Goal: Transaction & Acquisition: Purchase product/service

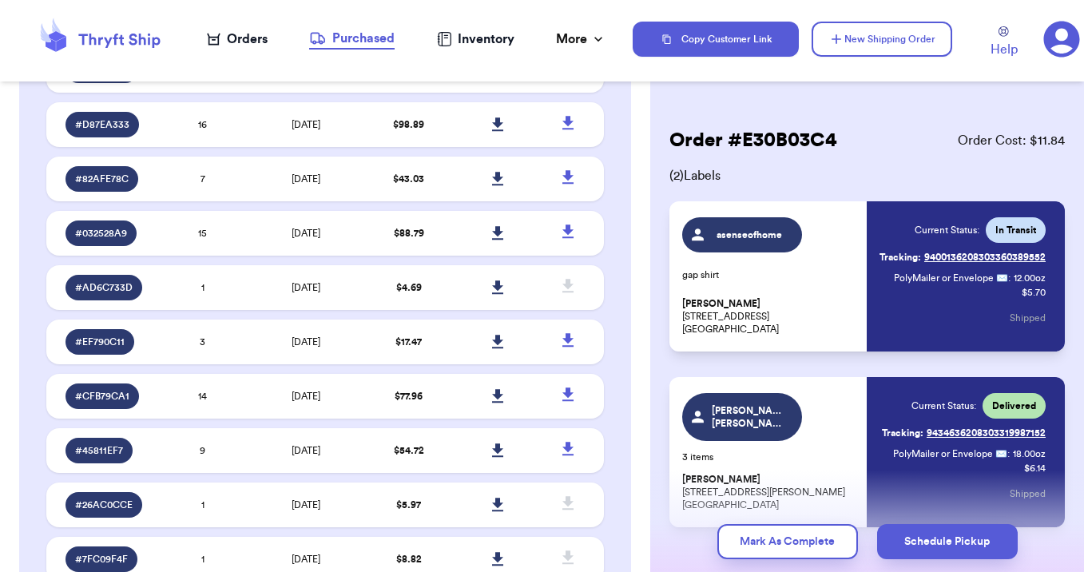
click at [240, 38] on div "Orders" at bounding box center [237, 39] width 61 height 19
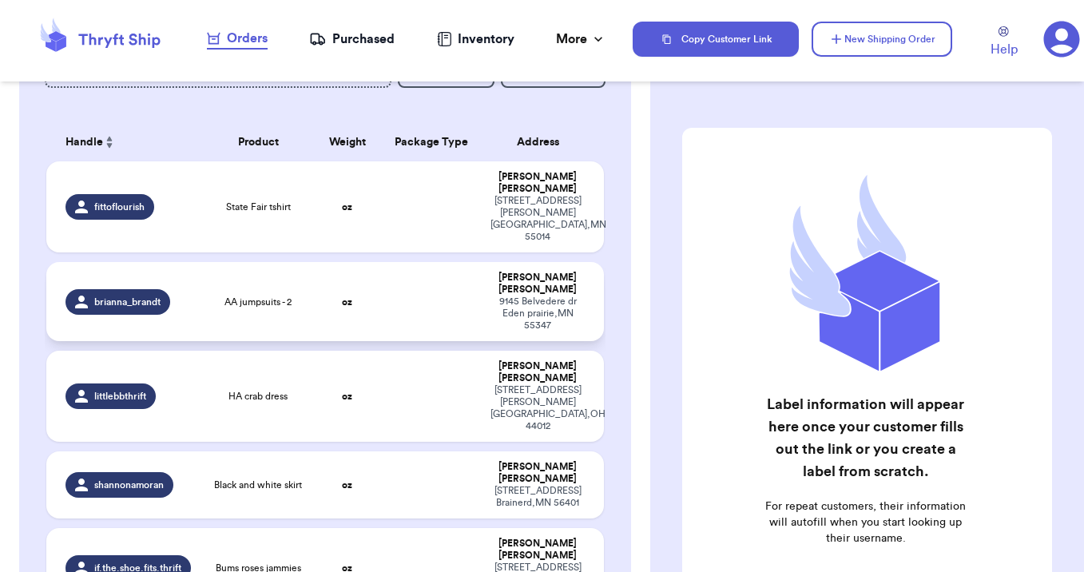
scroll to position [65, 0]
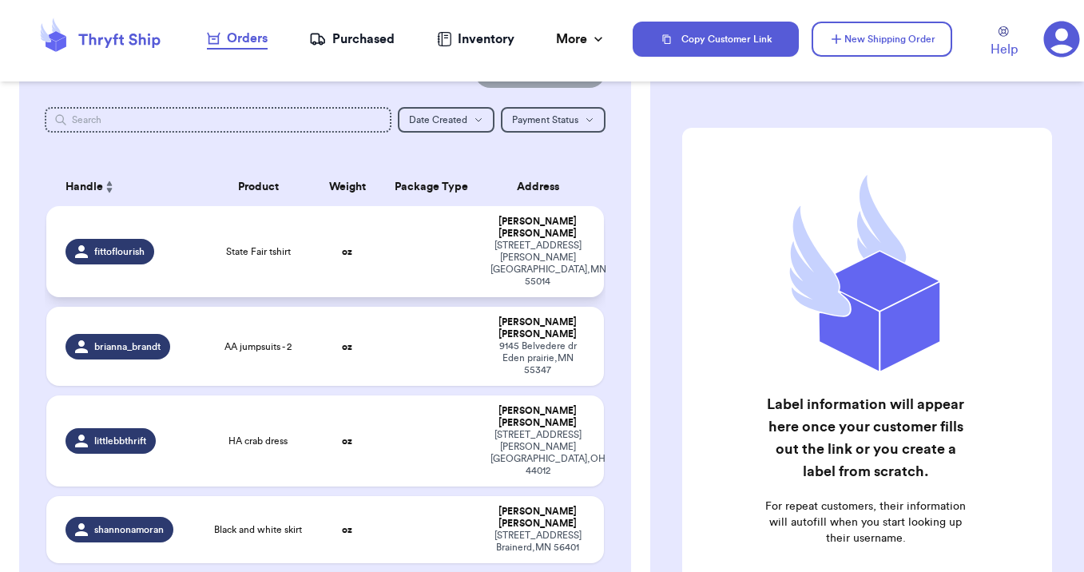
click at [393, 261] on td at bounding box center [431, 251] width 101 height 91
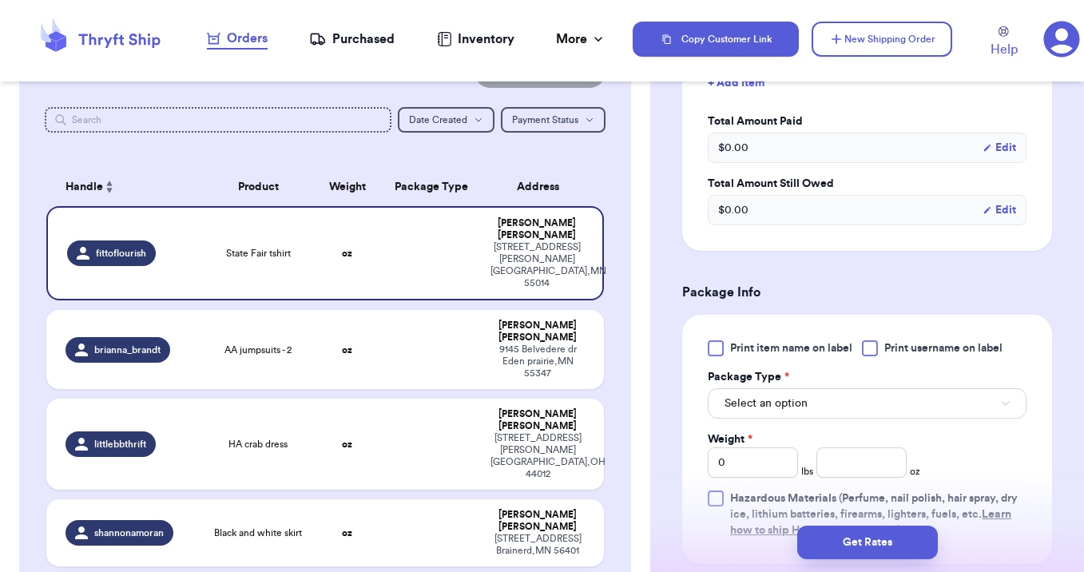
scroll to position [488, 0]
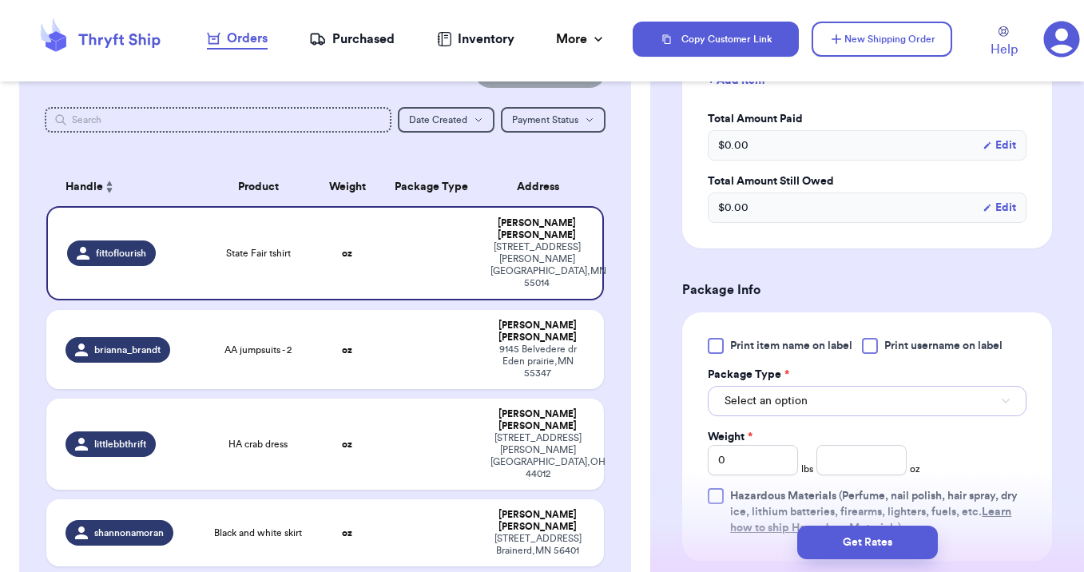
click at [759, 409] on span "Select an option" at bounding box center [765, 401] width 83 height 16
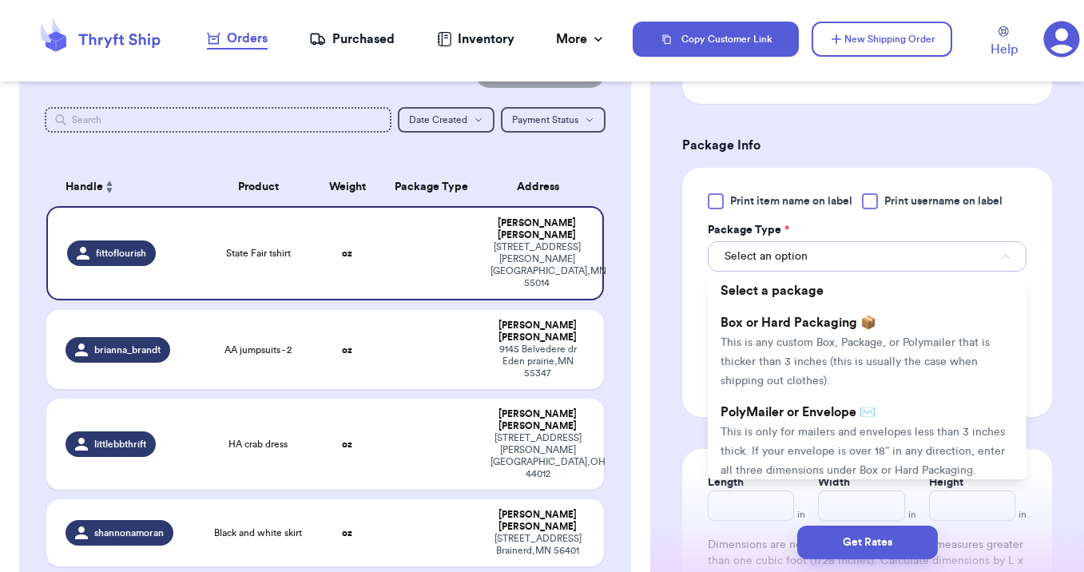
scroll to position [640, 0]
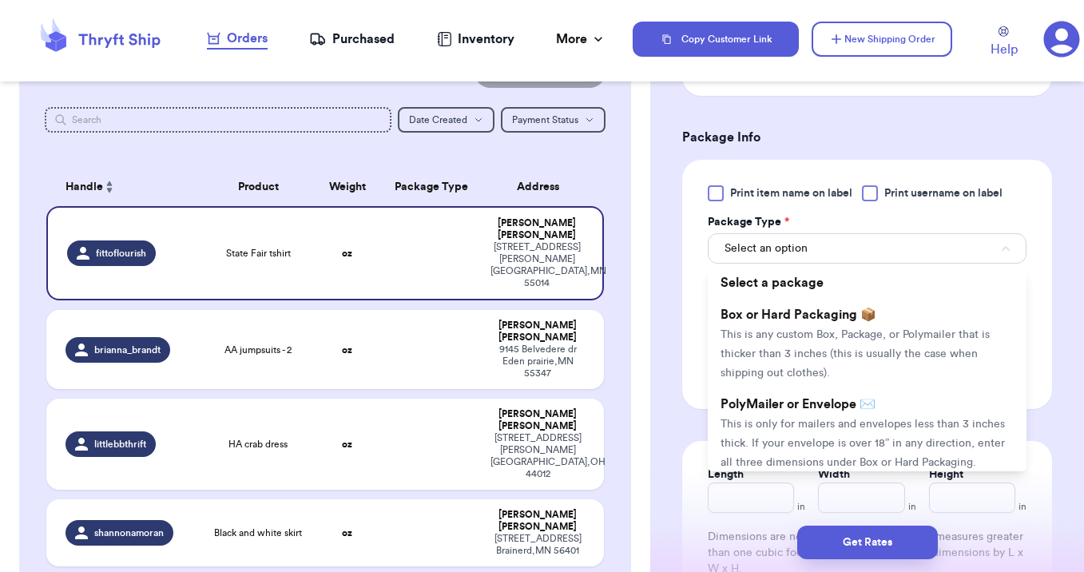
click at [750, 438] on span "This is only for mailers and envelopes less than 3 inches thick. If your envelo…" at bounding box center [862, 443] width 284 height 50
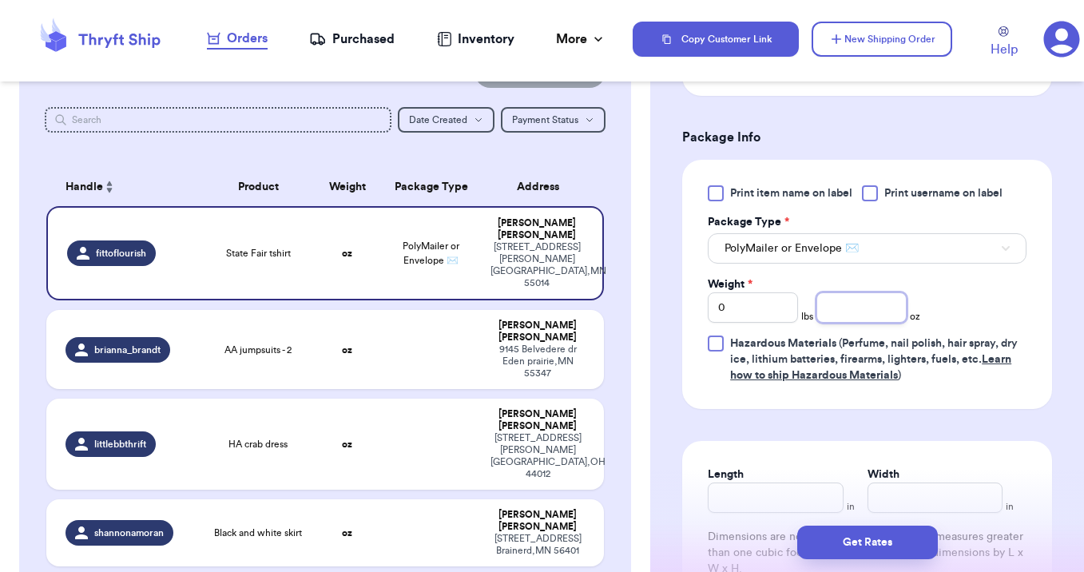
click at [857, 323] on input "number" at bounding box center [861, 307] width 90 height 30
type input "5"
click at [762, 518] on div "Get Rates" at bounding box center [867, 542] width 434 height 59
click at [730, 521] on div "Get Rates" at bounding box center [867, 542] width 434 height 59
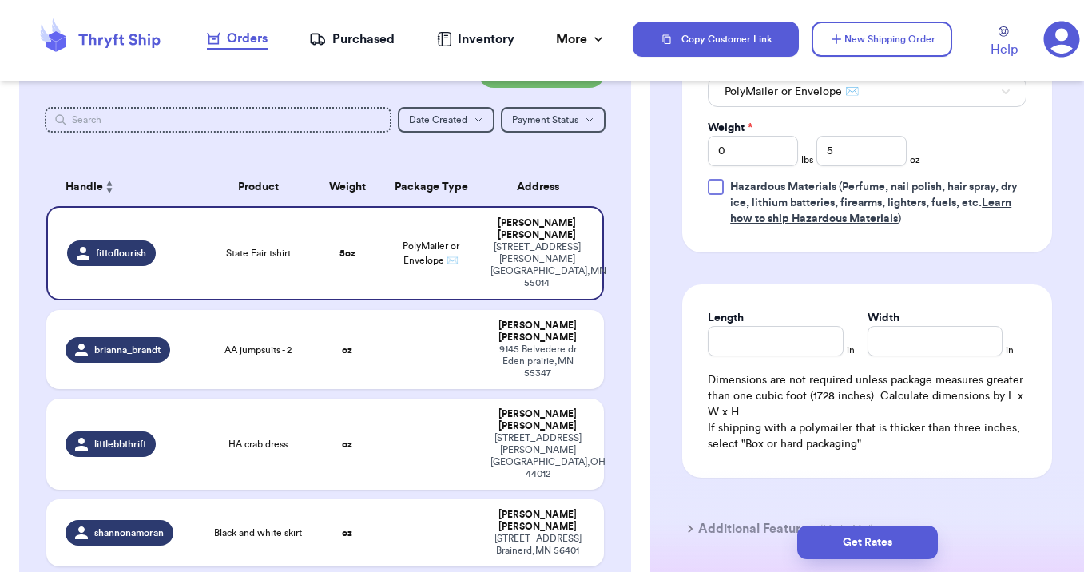
scroll to position [799, 0]
click at [746, 355] on input "Length" at bounding box center [775, 339] width 135 height 30
type input "12"
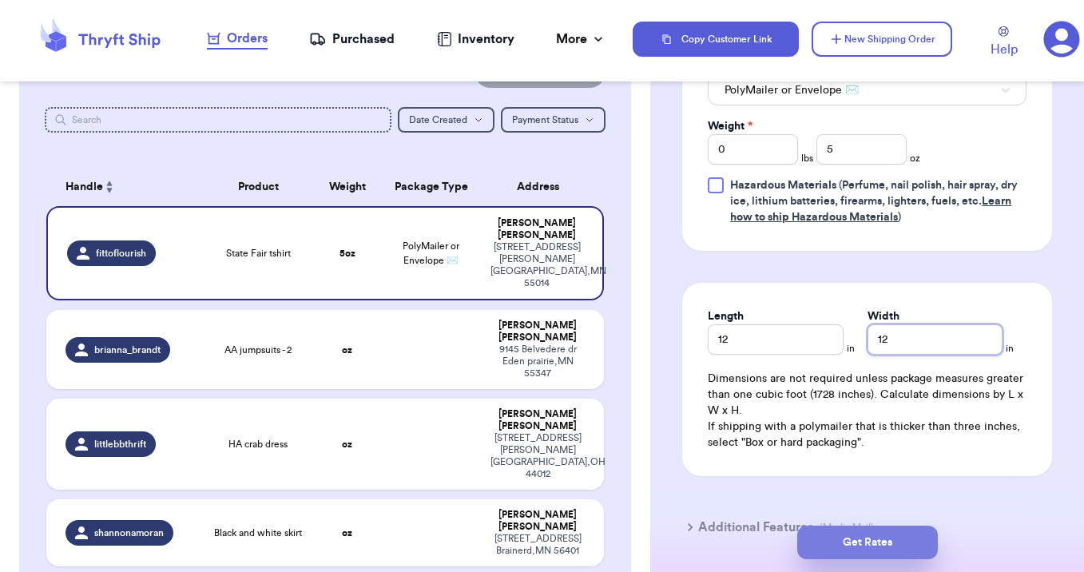
type input "12"
click at [847, 546] on button "Get Rates" at bounding box center [867, 542] width 141 height 34
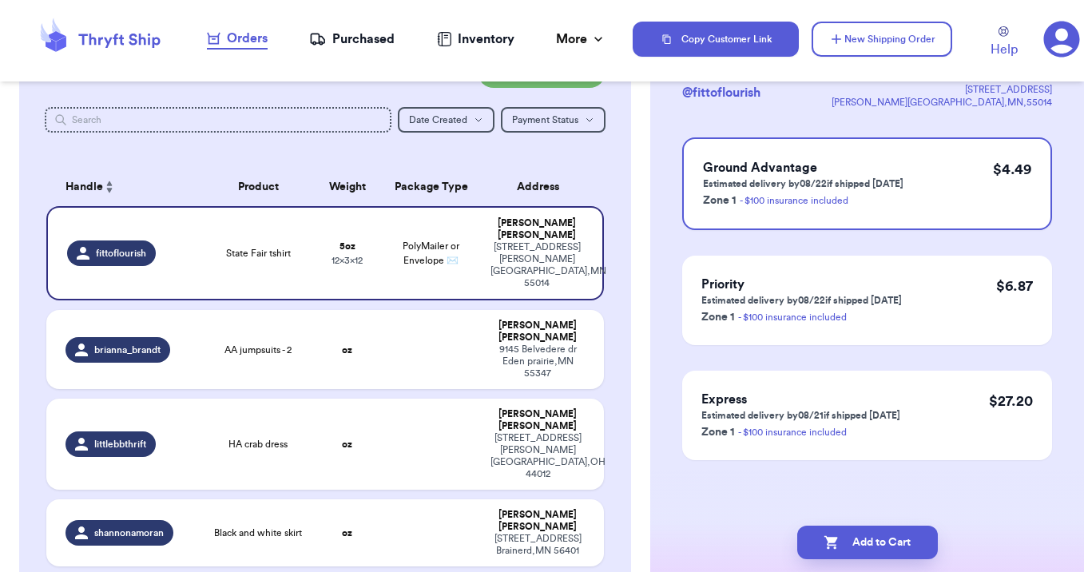
scroll to position [0, 0]
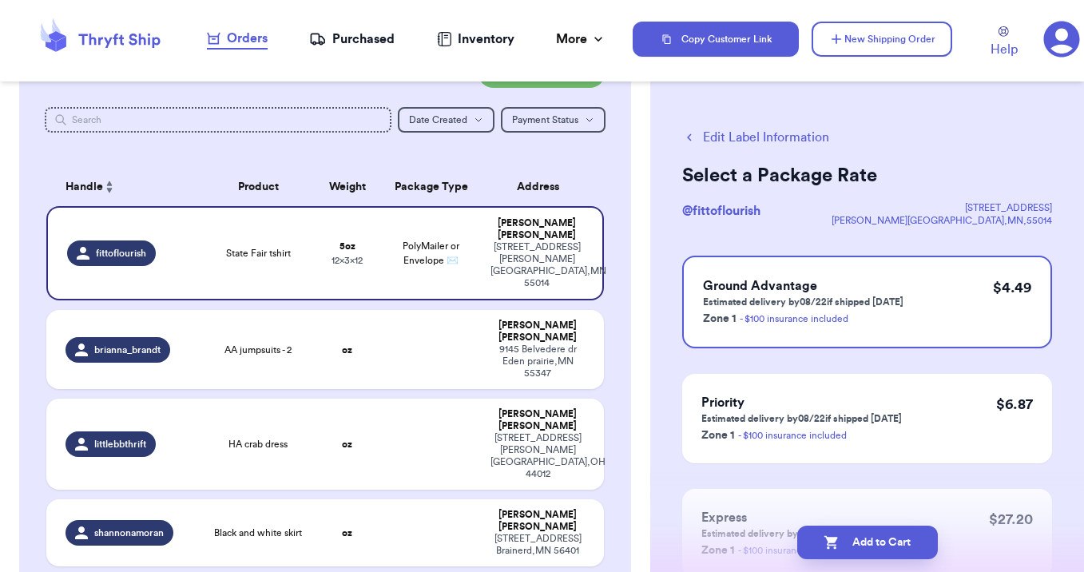
click at [847, 546] on button "Add to Cart" at bounding box center [867, 542] width 141 height 34
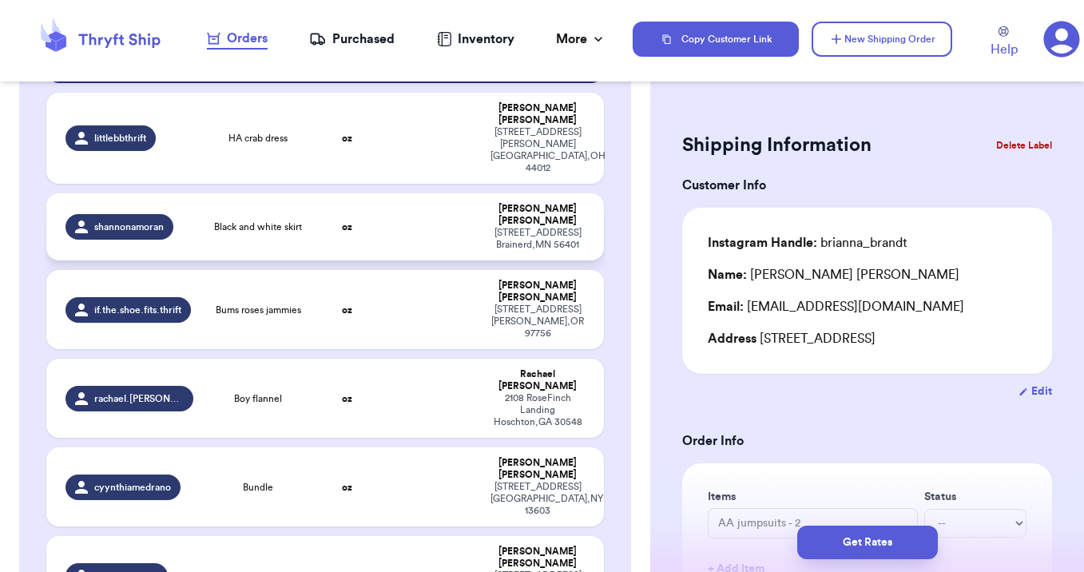
scroll to position [273, 0]
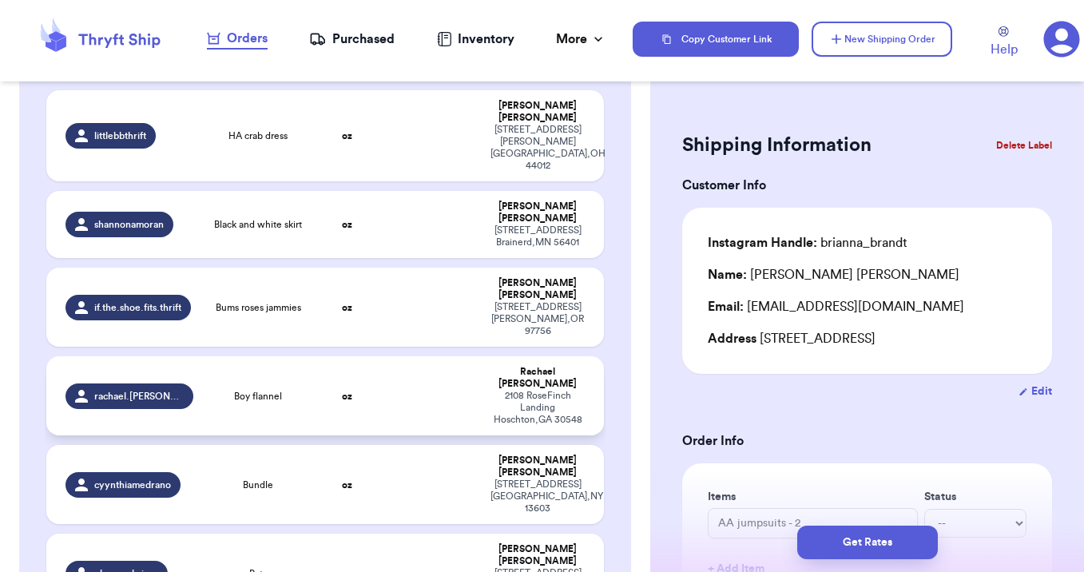
click at [390, 356] on td at bounding box center [431, 395] width 101 height 79
type input "Boy flannel"
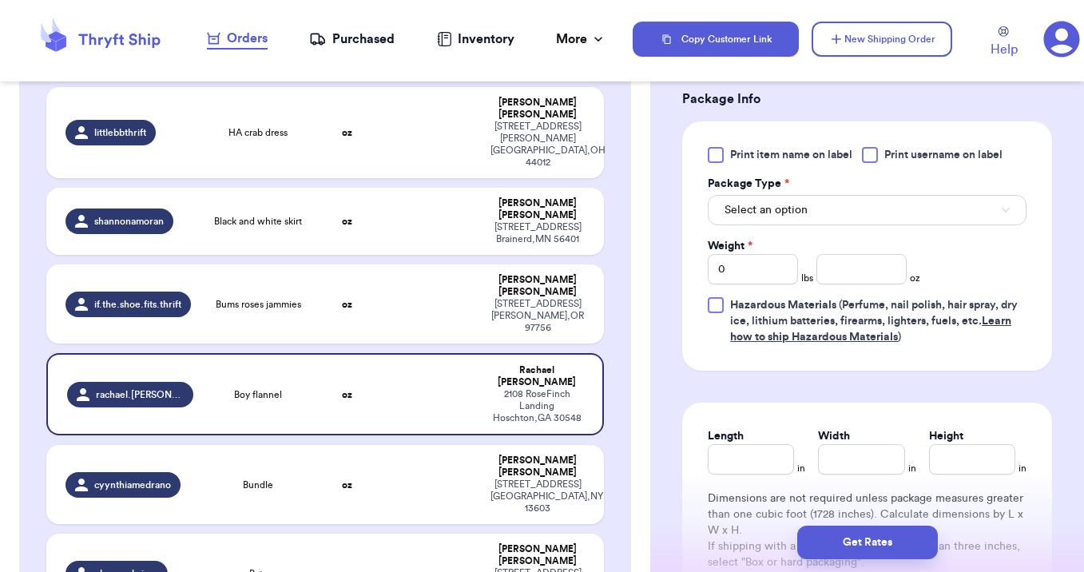
scroll to position [705, 0]
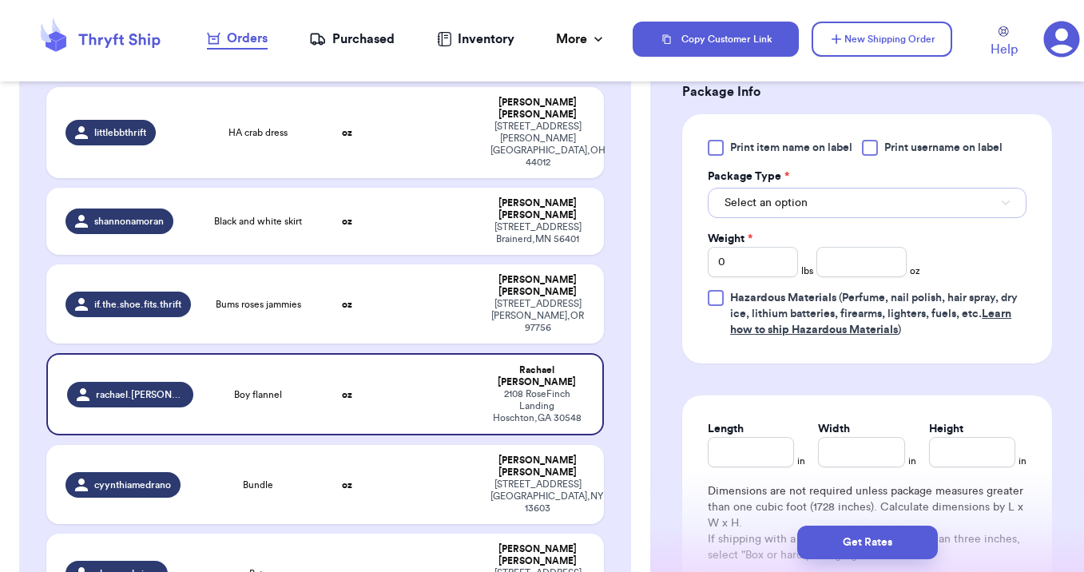
click at [839, 189] on button "Select an option" at bounding box center [867, 203] width 319 height 30
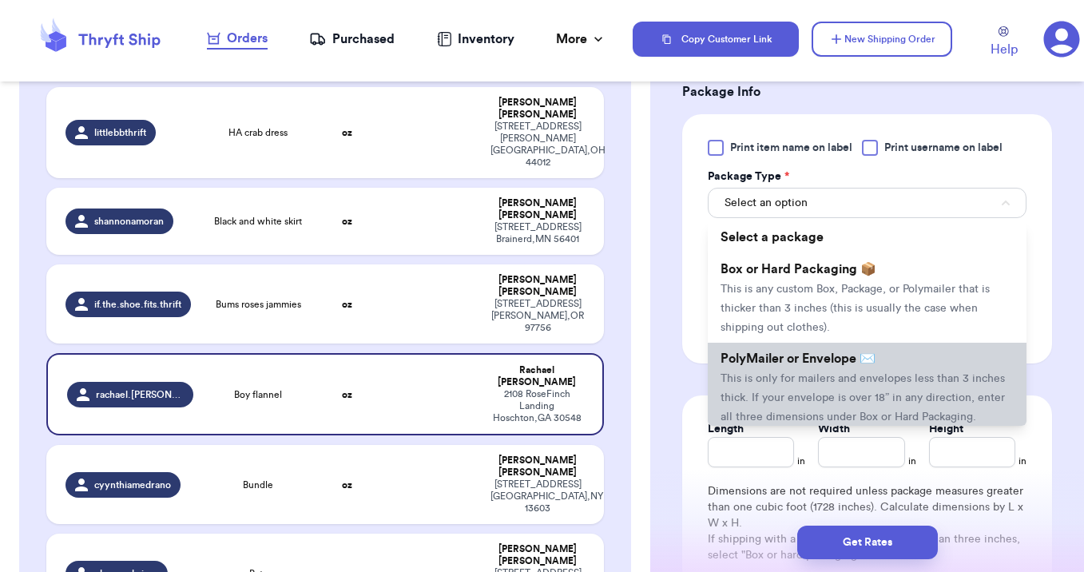
click at [791, 367] on li "PolyMailer or Envelope ✉️ This is only for mailers and envelopes less than 3 in…" at bounding box center [867, 387] width 319 height 89
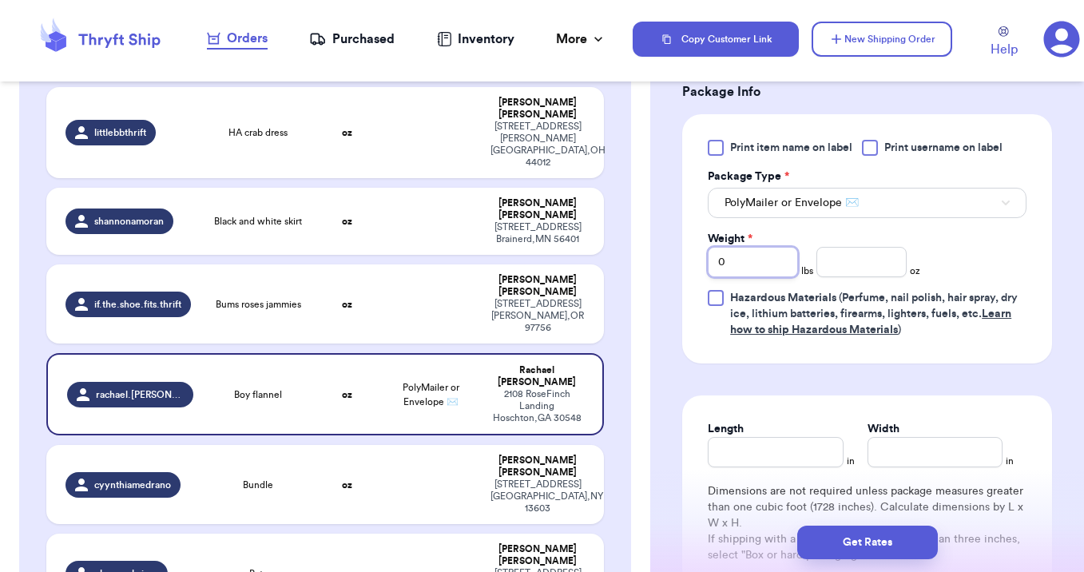
click at [738, 247] on input "0" at bounding box center [753, 262] width 90 height 30
type input "1"
type input "0"
type input "12"
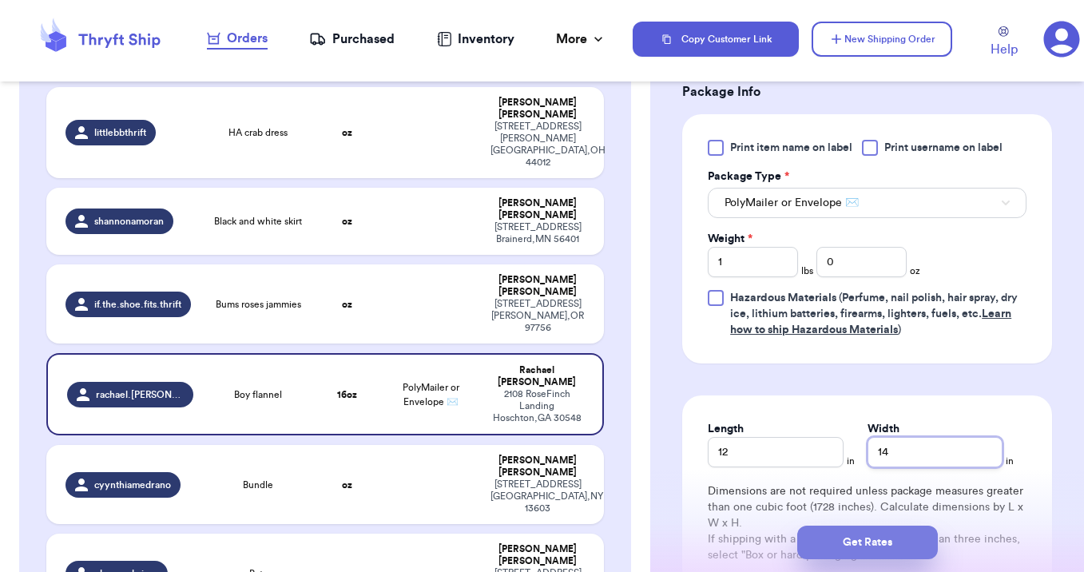
type input "14"
click at [831, 536] on button "Get Rates" at bounding box center [867, 542] width 141 height 34
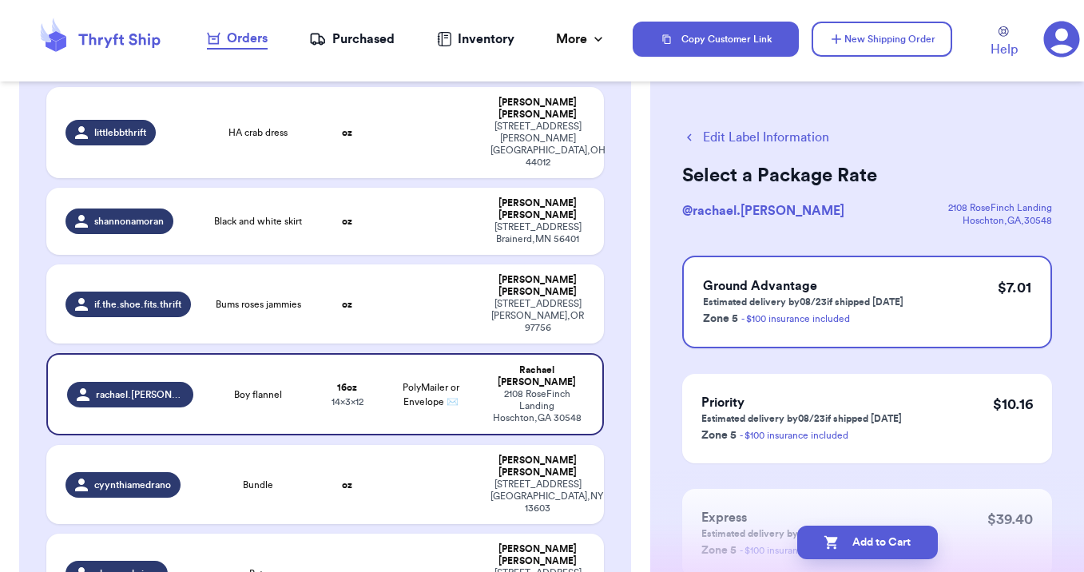
scroll to position [118, 0]
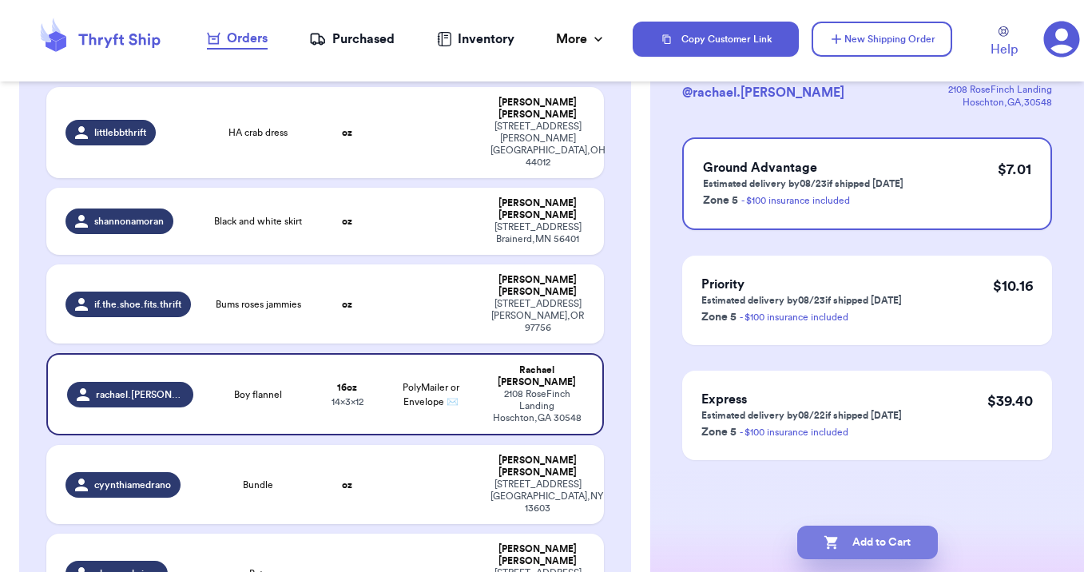
click at [833, 543] on icon "button" at bounding box center [831, 542] width 16 height 16
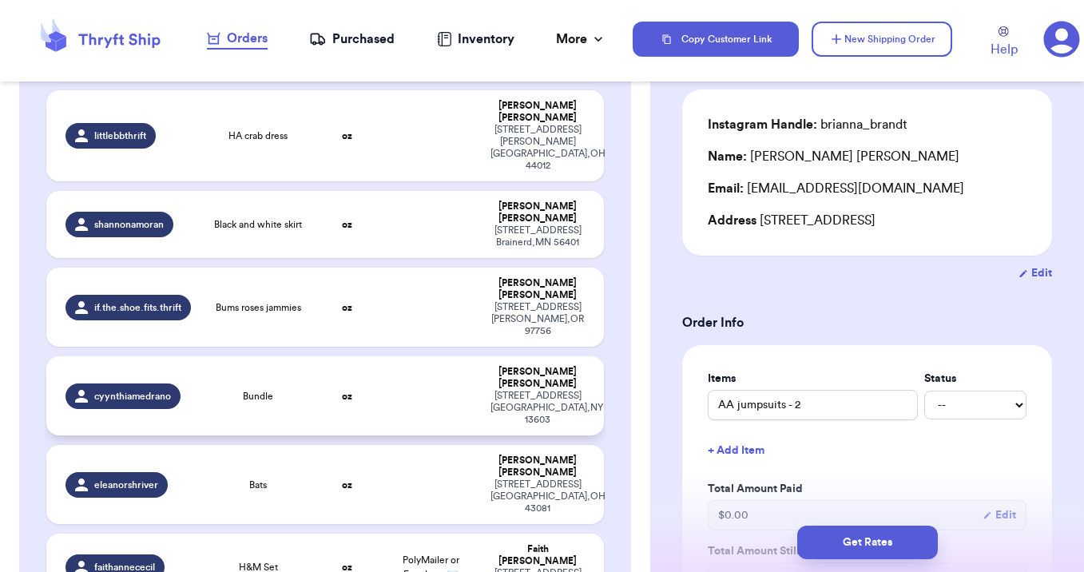
click at [438, 356] on td at bounding box center [431, 395] width 101 height 79
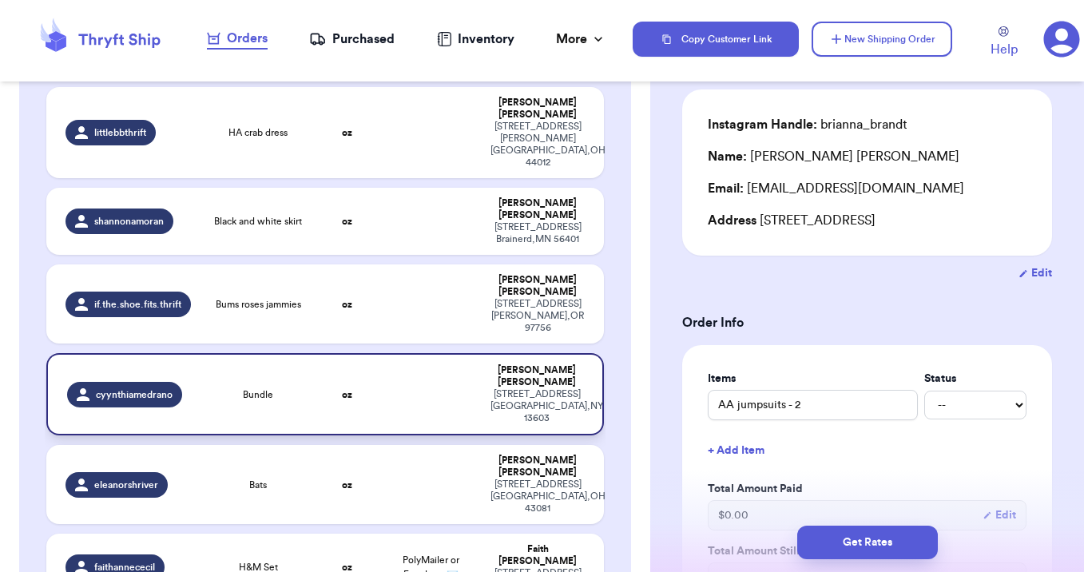
type input "Bundle"
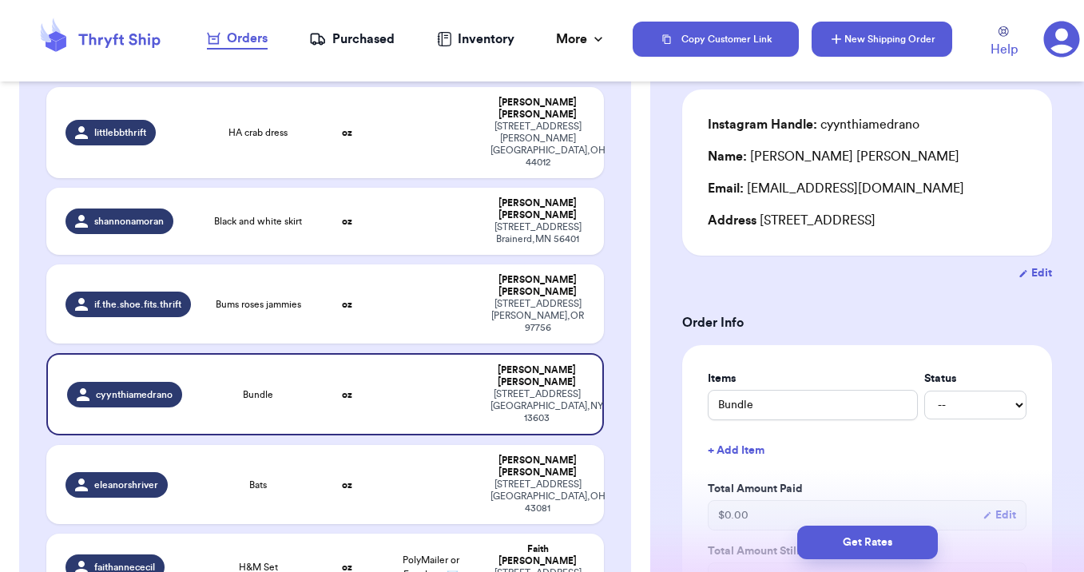
click at [854, 46] on button "New Shipping Order" at bounding box center [881, 39] width 141 height 35
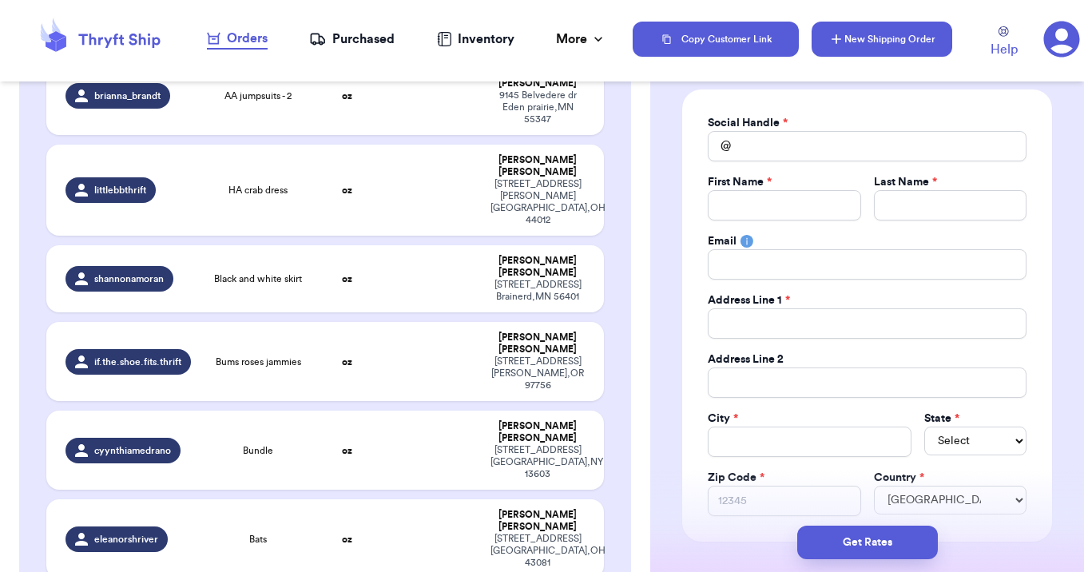
scroll to position [331, 0]
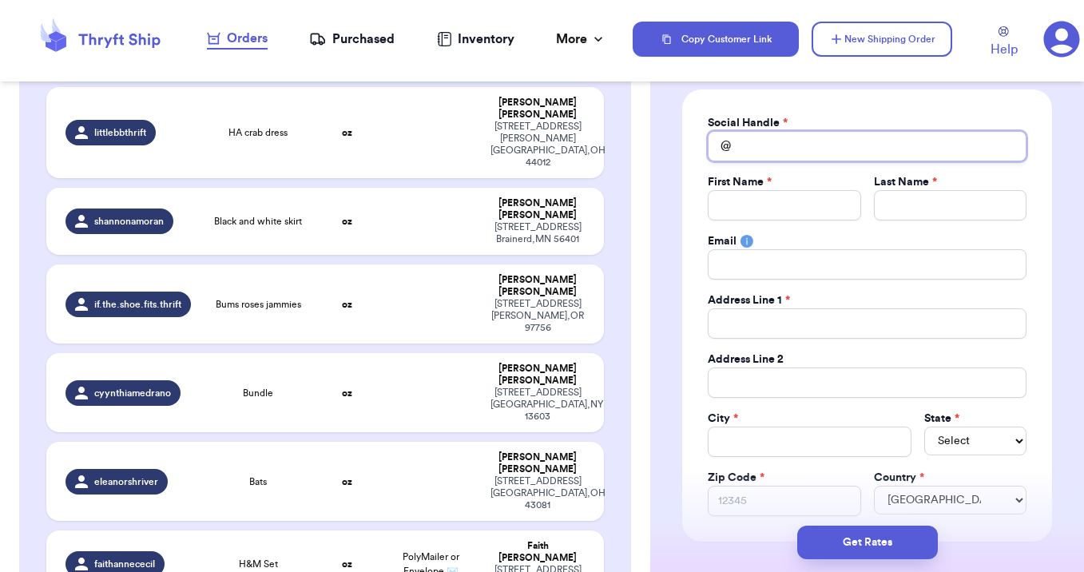
click at [752, 145] on input "Total Amount Paid" at bounding box center [867, 146] width 319 height 30
type input "j"
type input "je"
type input "jes"
type input "[PERSON_NAME]"
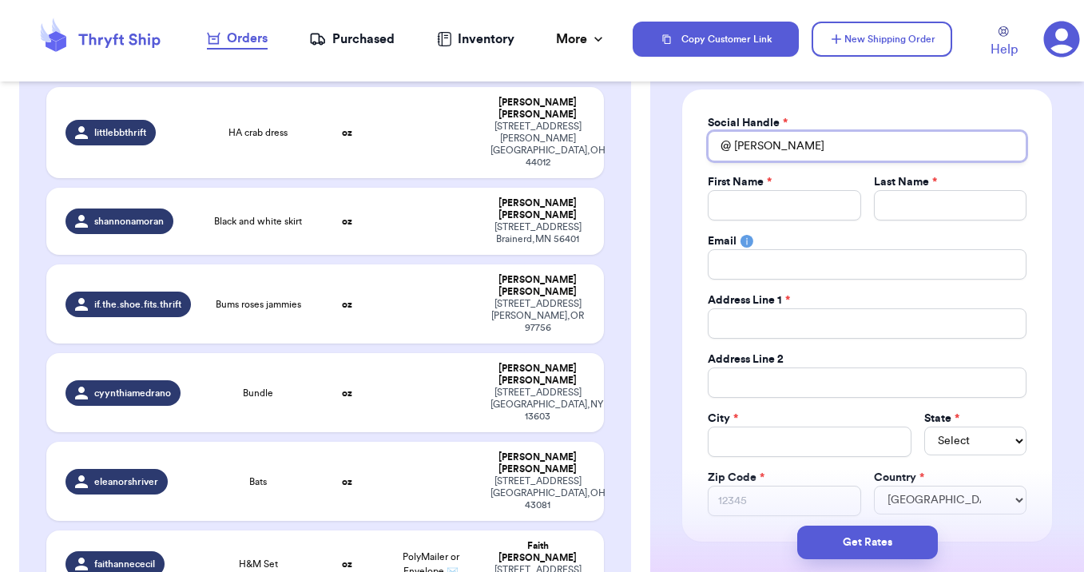
type input "jessi"
type input "jessic"
type input "[PERSON_NAME]"
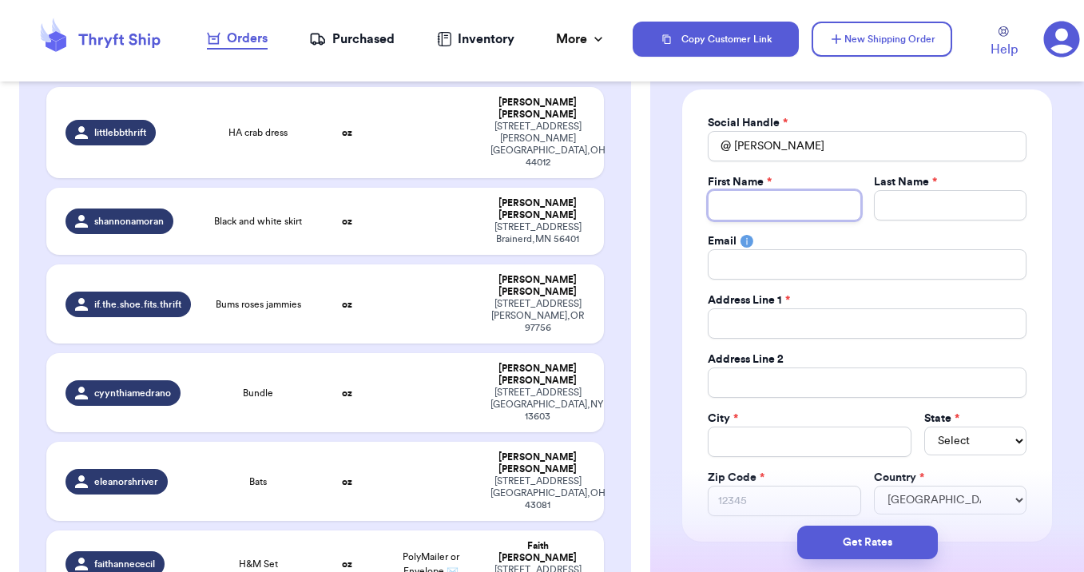
type input "J"
type input "Je"
type input "Jes"
type input "[PERSON_NAME]"
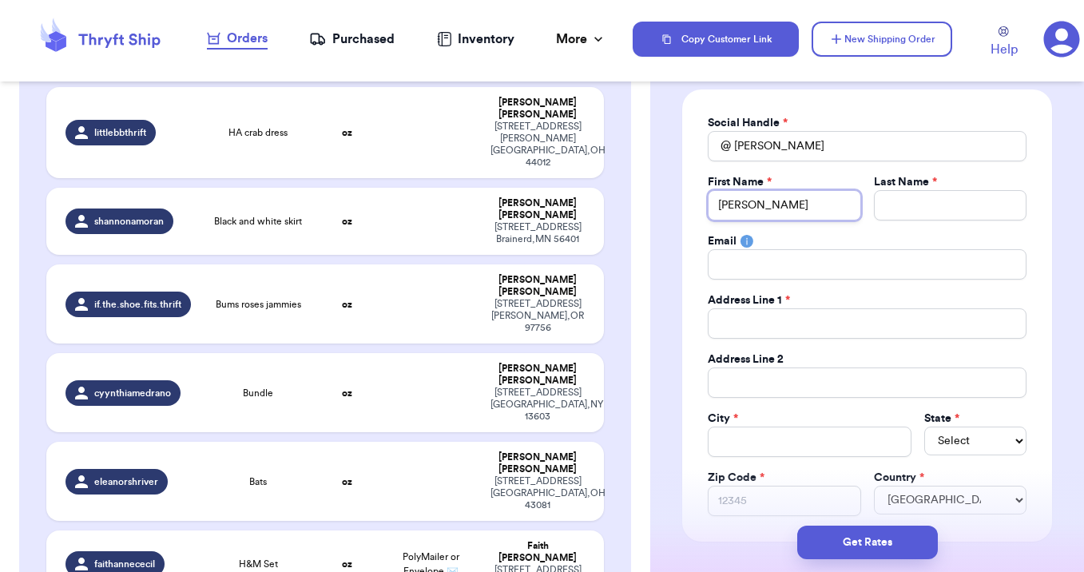
type input "Jessic"
type input "[PERSON_NAME]"
type input "T"
type input "Ta"
type input "Tay"
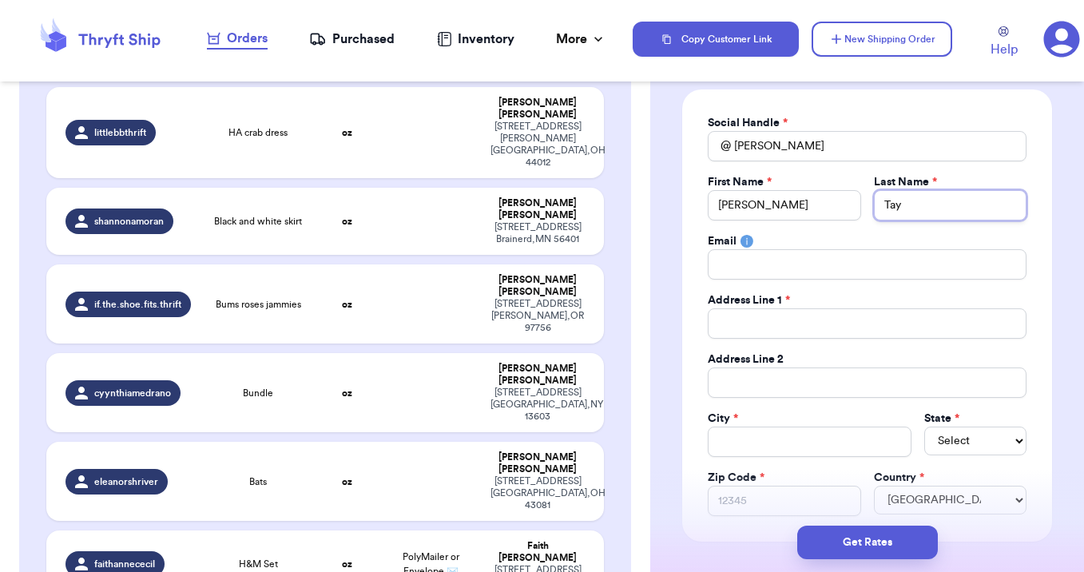
type input "Tayl"
type input "Taylo"
type input "[PERSON_NAME]"
type input "b"
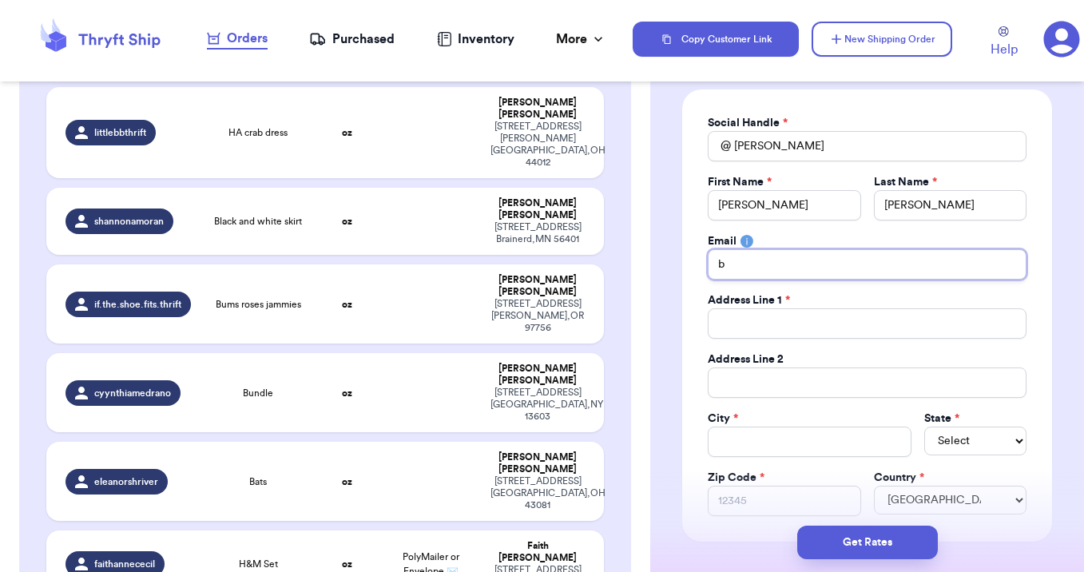
type input "bd"
type input "bdo"
type input "bdop"
type input "bdope"
type input "bdoper"
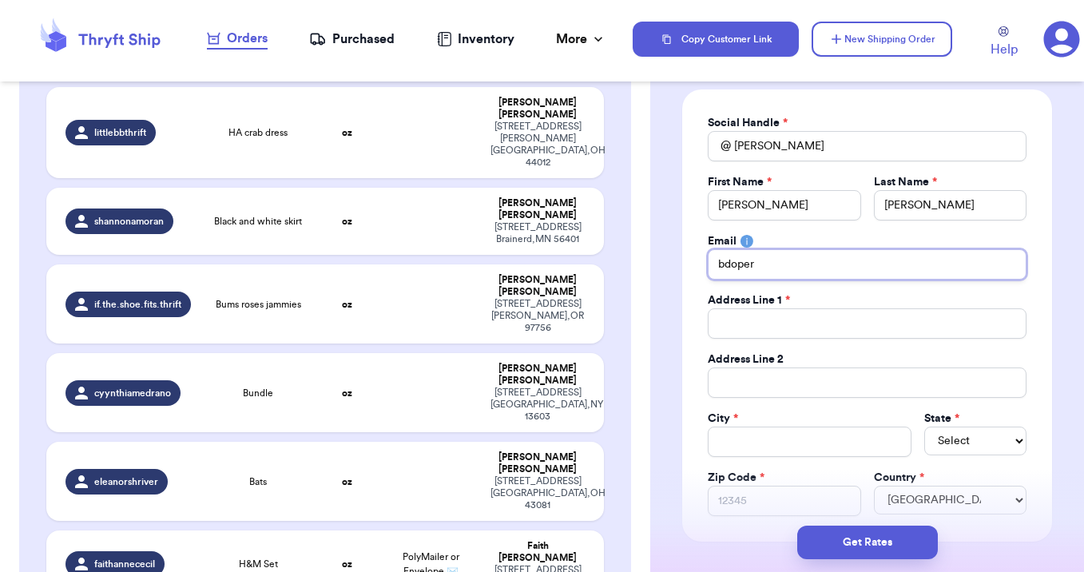
type input "bdopera"
type input "bdoperal"
type input "bdoperals"
type input "bdoperalsk"
type input "bdoperalski"
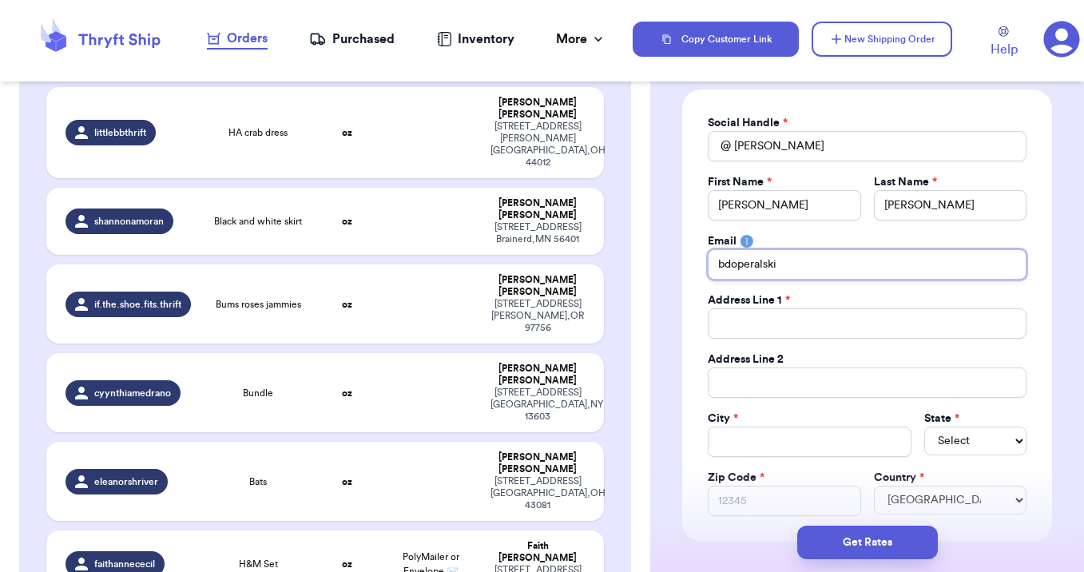
type input "bdoperalski0"
type input "bdoperalski08"
type input "bdoperalski08@"
type input "bdoperalski08@g"
type input "bdoperalski08@gma"
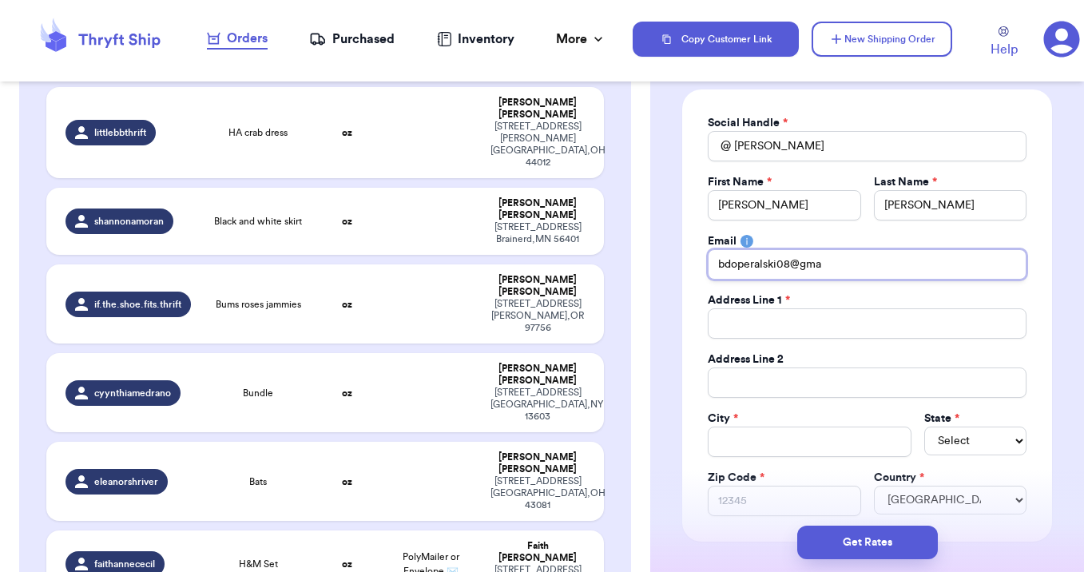
type input "bdoperalski08@gmai"
type input "[EMAIL_ADDRESS]"
type input "[EMAIL_ADDRESS]."
type input "bdoperalski08@gmail.c"
type input "[EMAIL_ADDRESS][DOMAIN_NAME]"
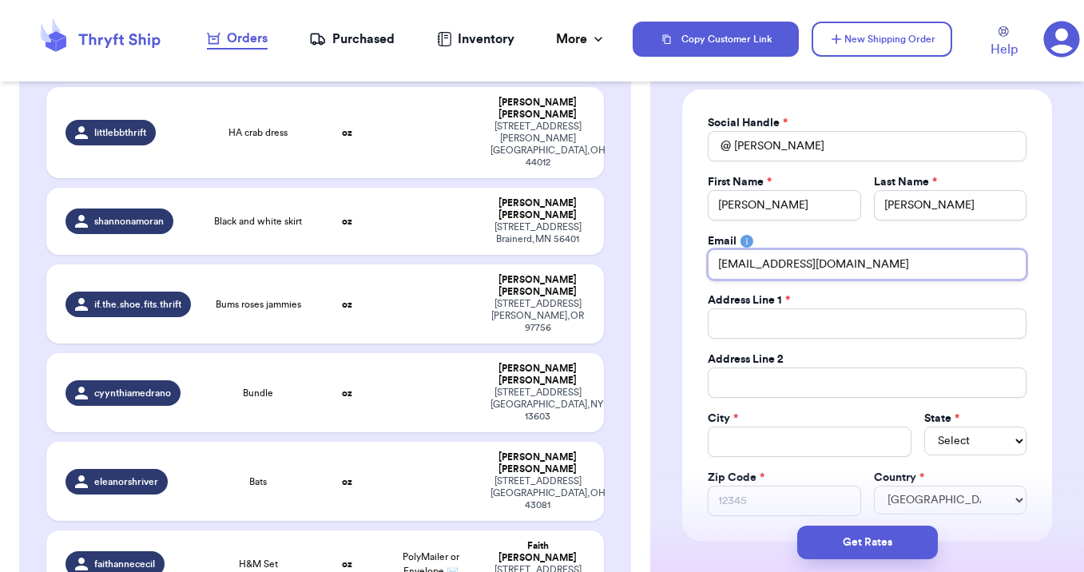
type input "[EMAIL_ADDRESS][DOMAIN_NAME]"
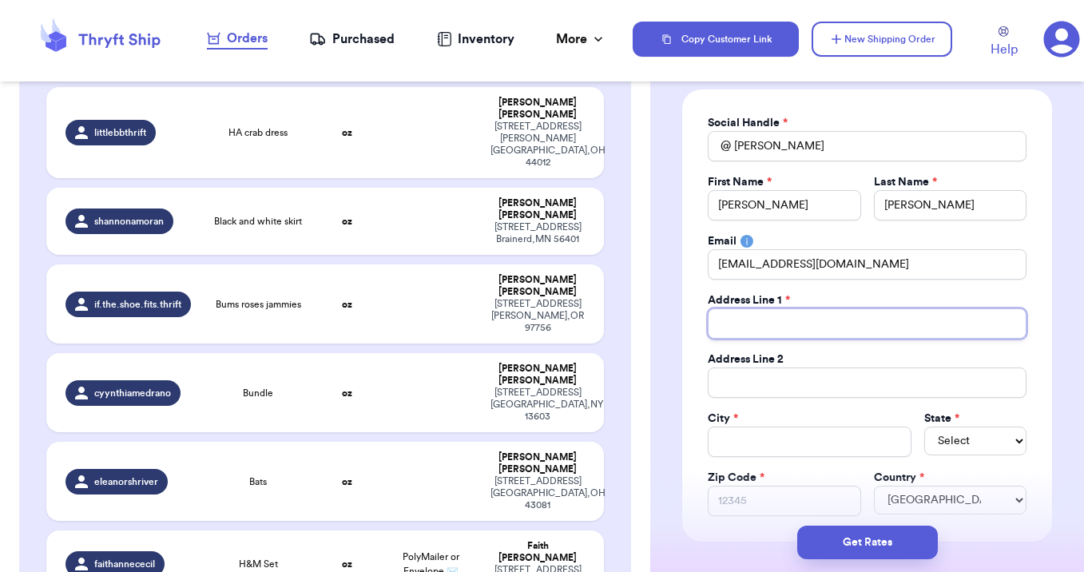
type input "1"
type input "18"
type input "186"
type input "1860"
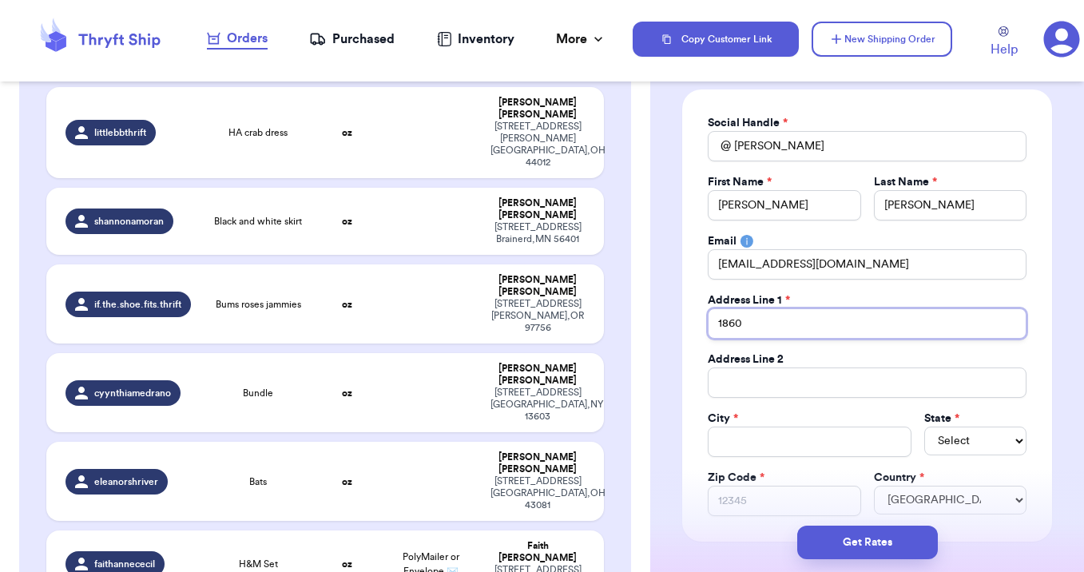
type input "1860 P"
type input "1860 Pe"
type input "1860 Pec"
type input "1860 Peca"
type input "1860 Pecan"
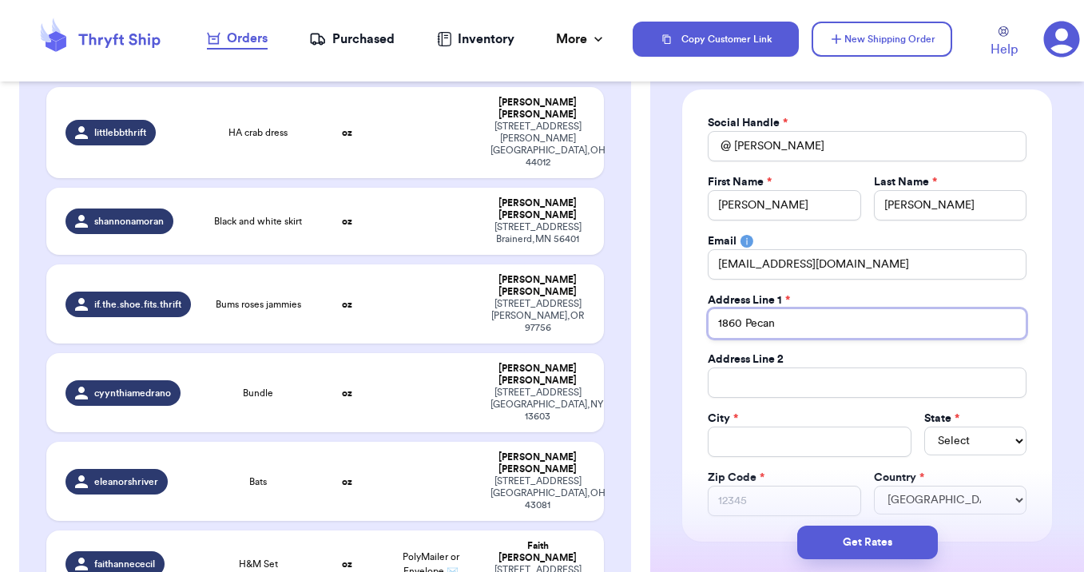
type input "1860 Pecan"
type input "1860 Pecan C"
type input "1860 Pecan Cr"
type input "1860 Pecan Cre"
type input "1860 Pecan Cree"
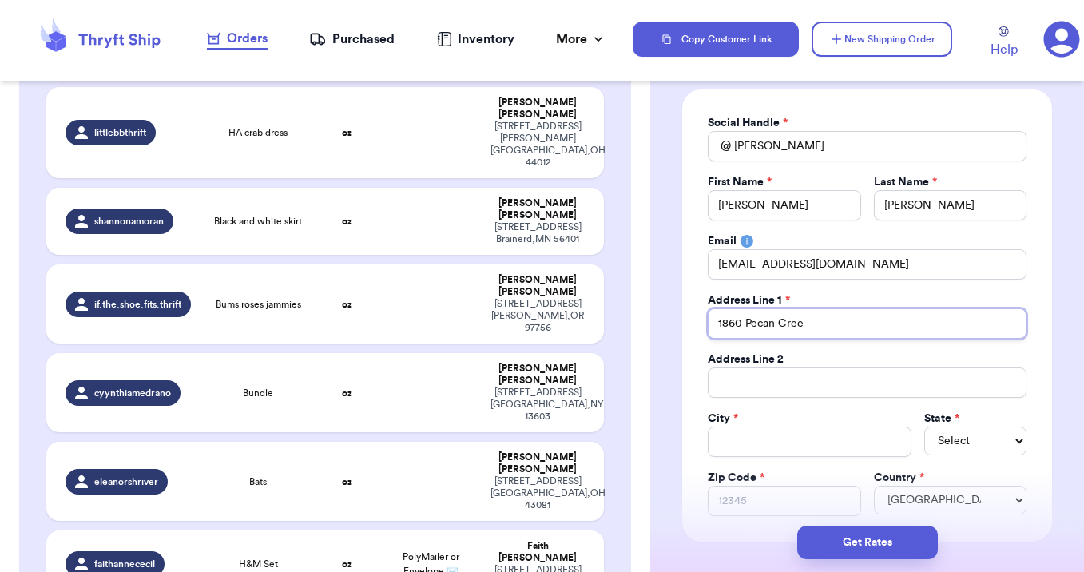
type input "1860 Pecan Creek"
type input "1860 Pecan Creek d"
type input "[STREET_ADDRESS]"
type input "1860 Pecan Creek drv"
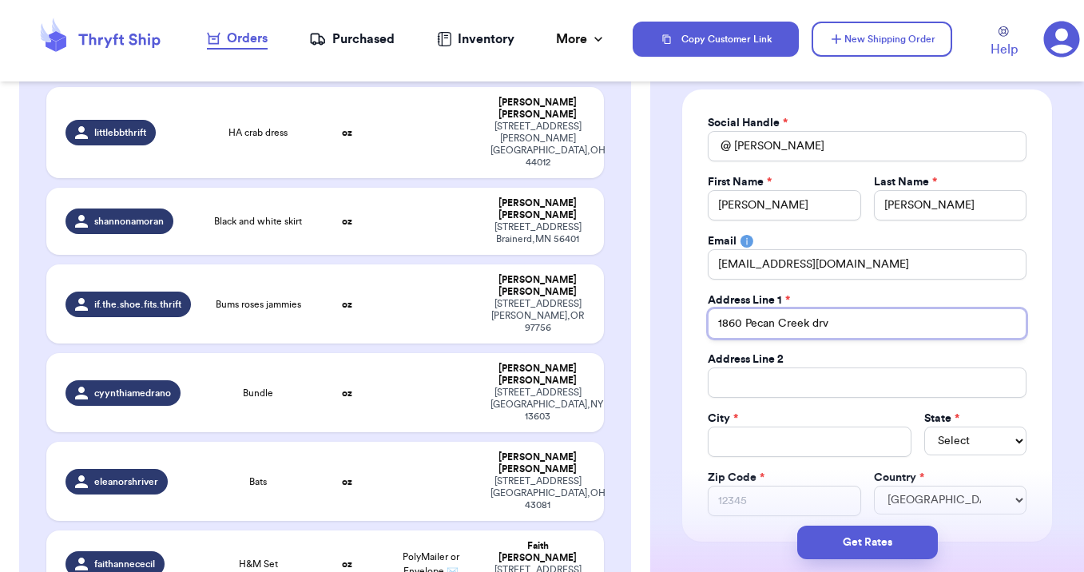
type input "1860 Pecan Creek drvi"
type input "1860 Pecan Creek drv"
type input "[STREET_ADDRESS]"
type input "1860 Pecan Creek dri"
type input "1860 Pecan Creek driv"
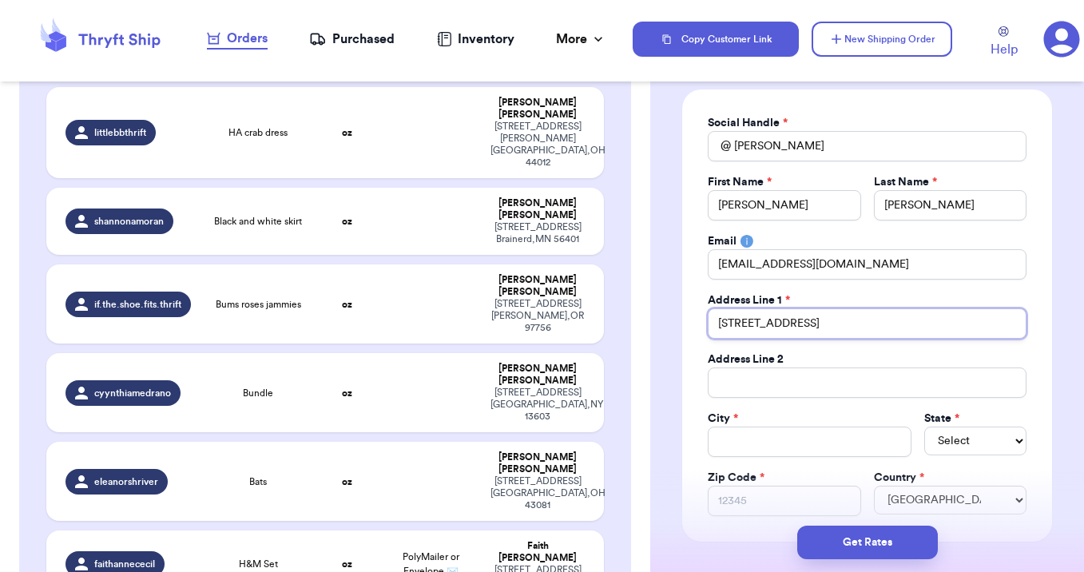
type input "[STREET_ADDRESS]"
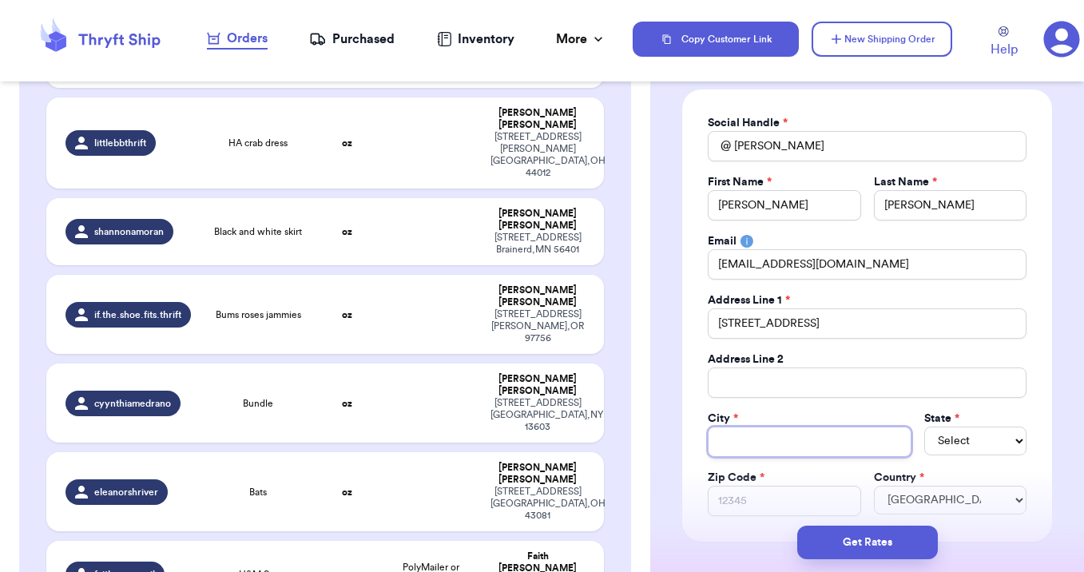
scroll to position [341, 0]
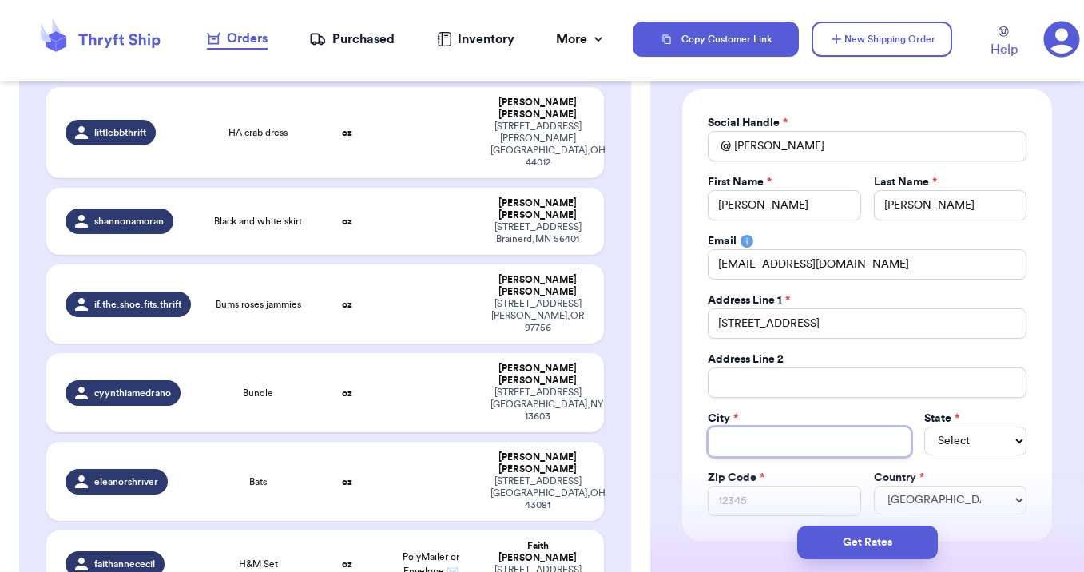
type input "C"
type input "Co"
type input "Con"
type input "Conw"
type input "Conwa"
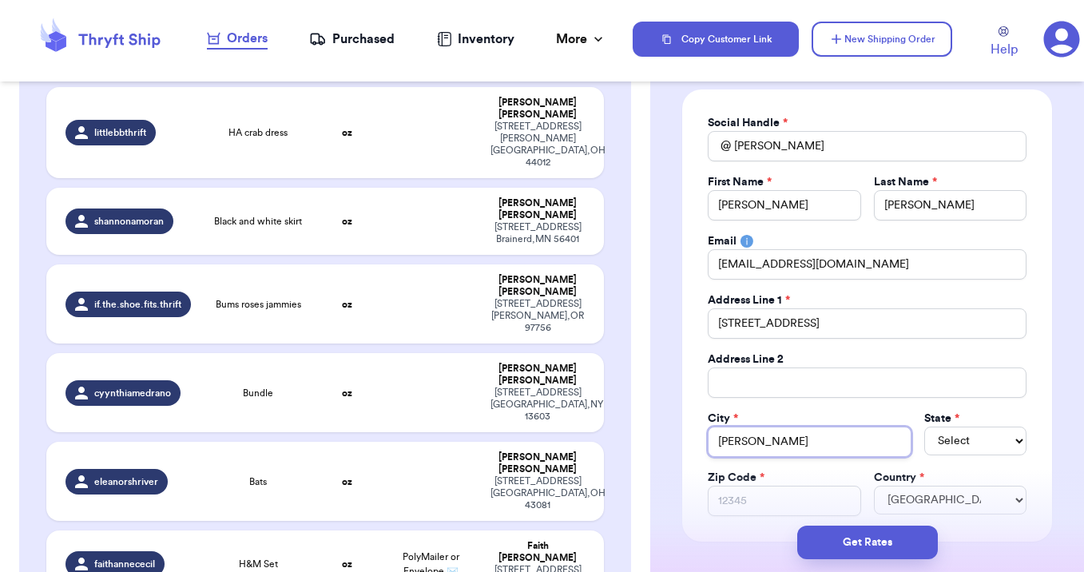
type input "[PERSON_NAME]"
select select "AL"
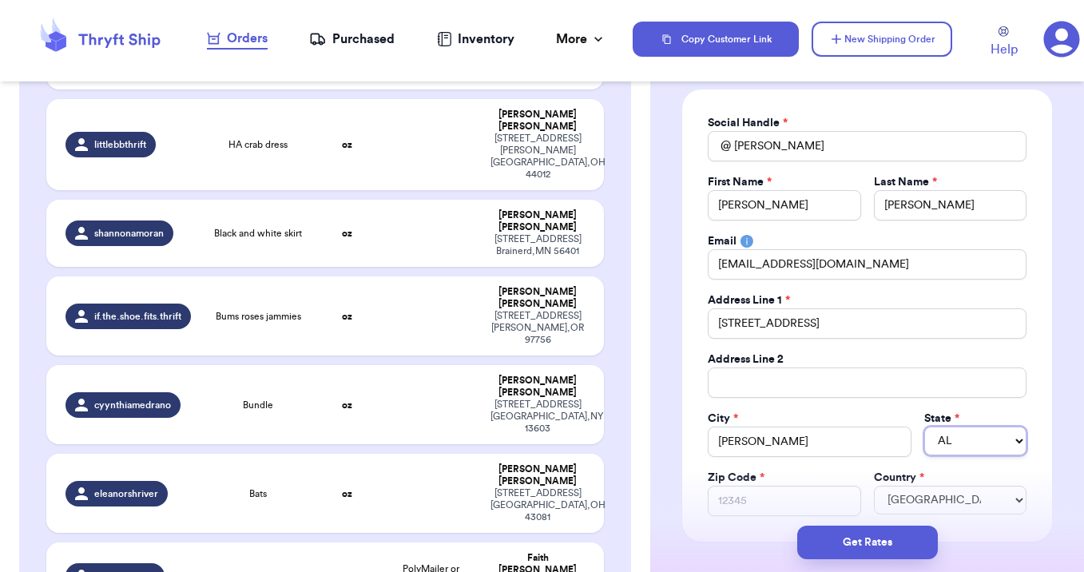
select select "AR"
type input "7"
type input "72"
type input "720"
type input "7203"
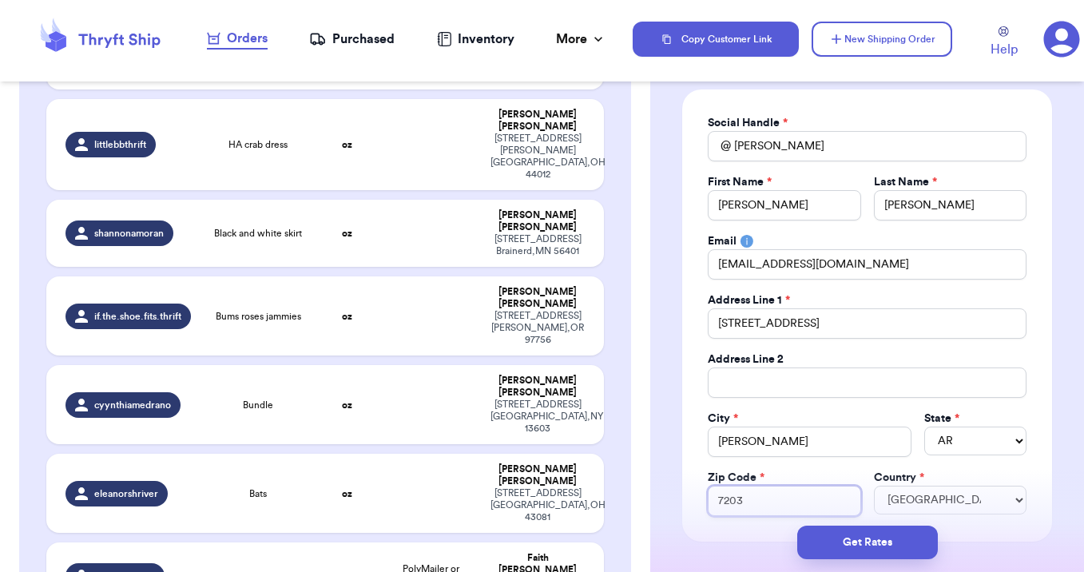
type input "72034"
click at [863, 545] on button "Get Rates" at bounding box center [867, 542] width 141 height 34
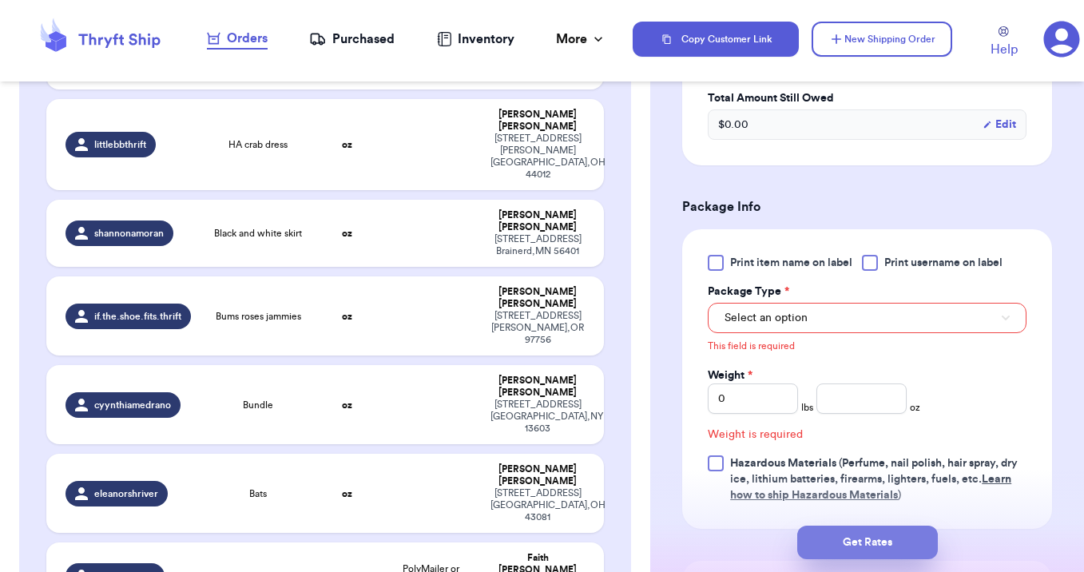
scroll to position [684, 0]
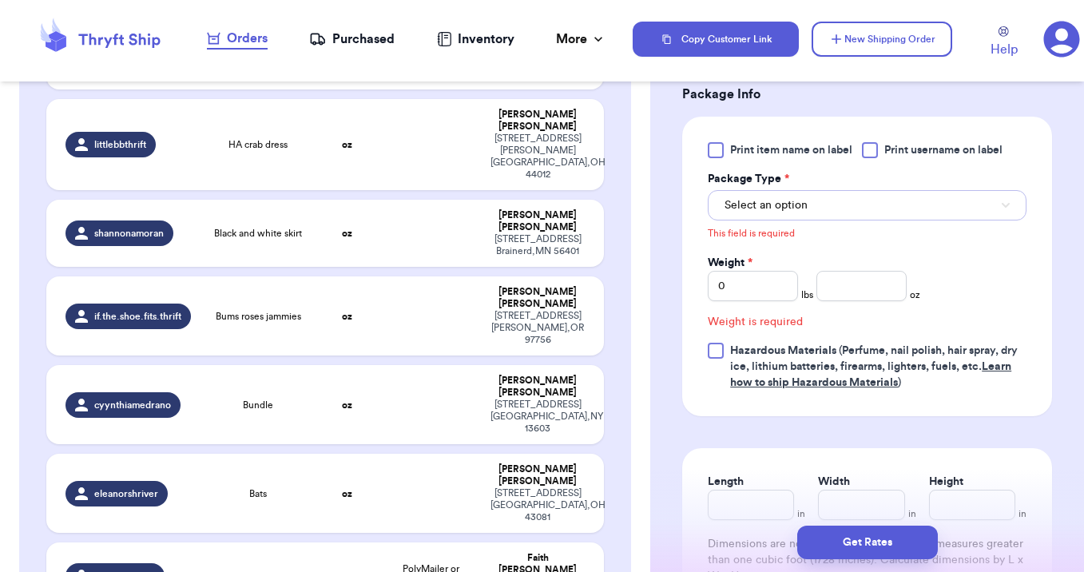
click at [777, 211] on span "Select an option" at bounding box center [765, 205] width 83 height 16
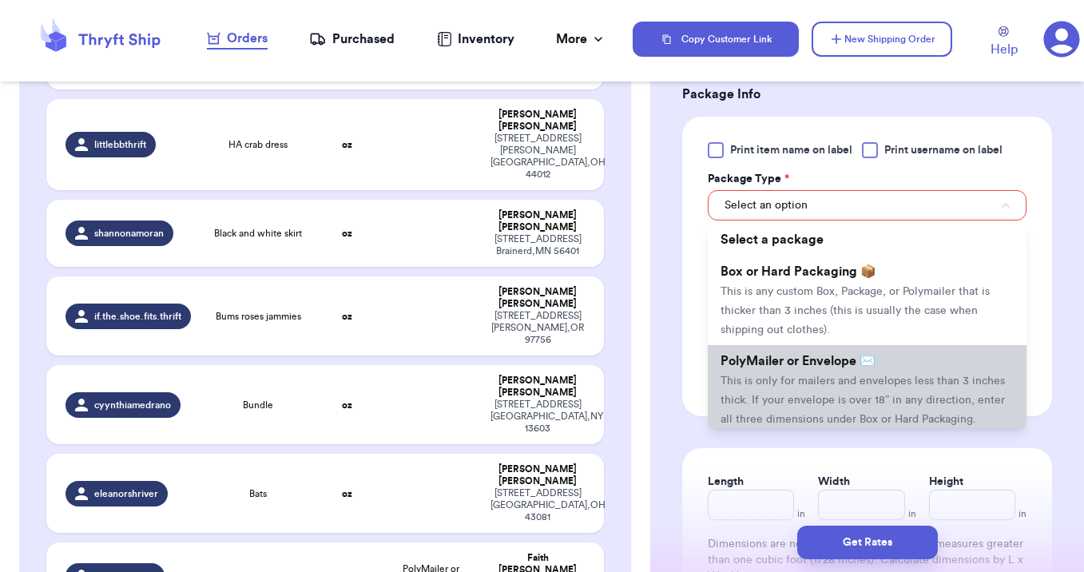
click at [781, 367] on span "PolyMailer or Envelope ✉️" at bounding box center [797, 361] width 155 height 13
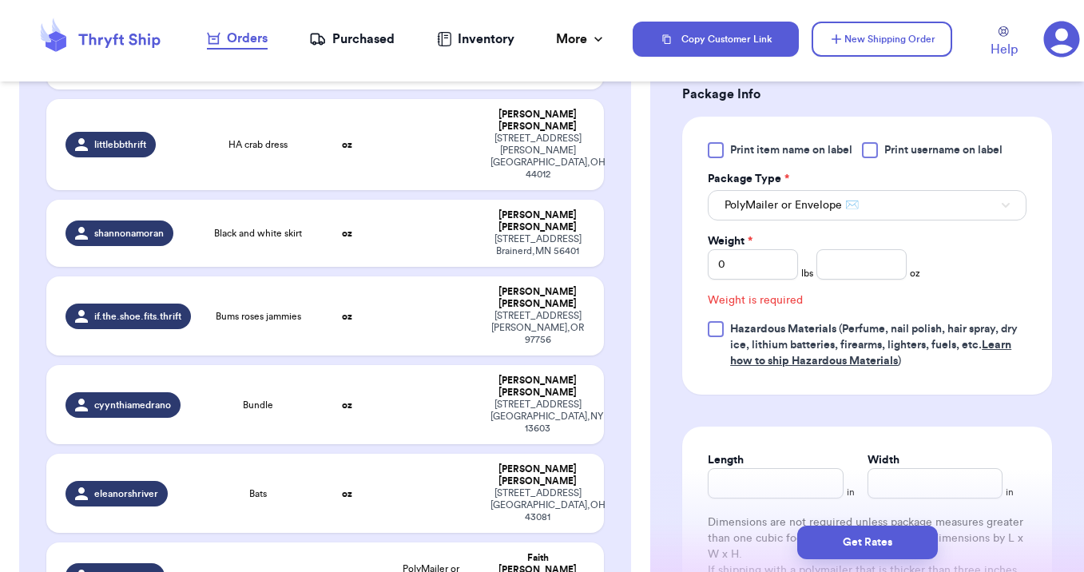
scroll to position [663, 0]
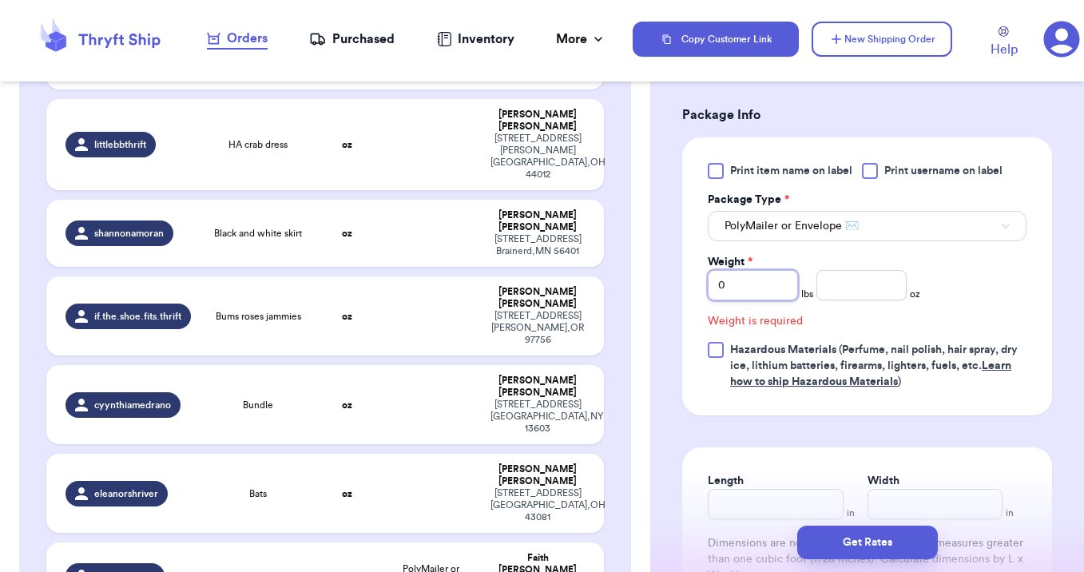
click at [749, 279] on input "0" at bounding box center [753, 285] width 90 height 30
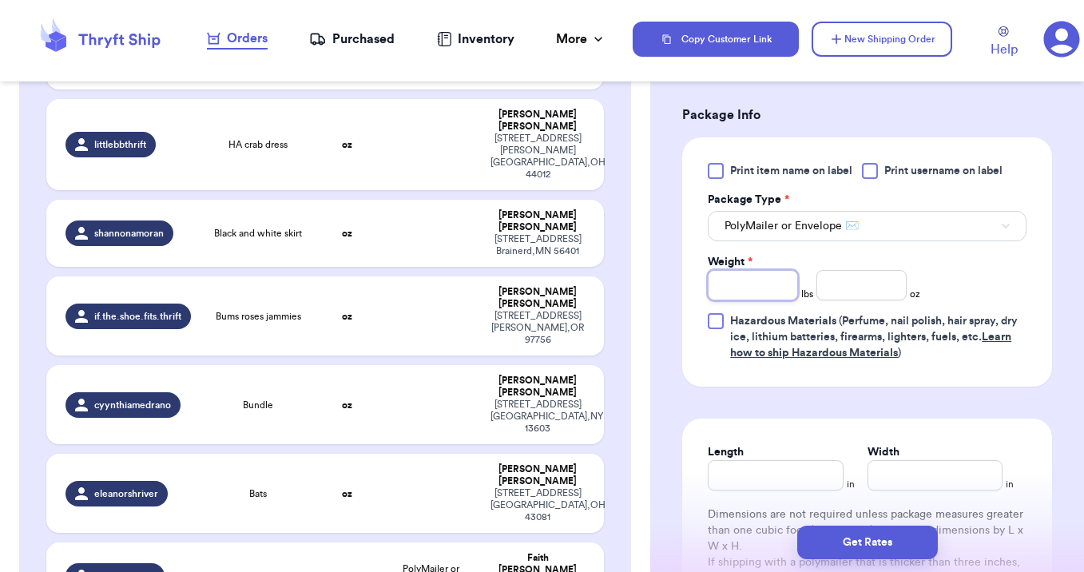
type input "1"
type input "11"
type input "14"
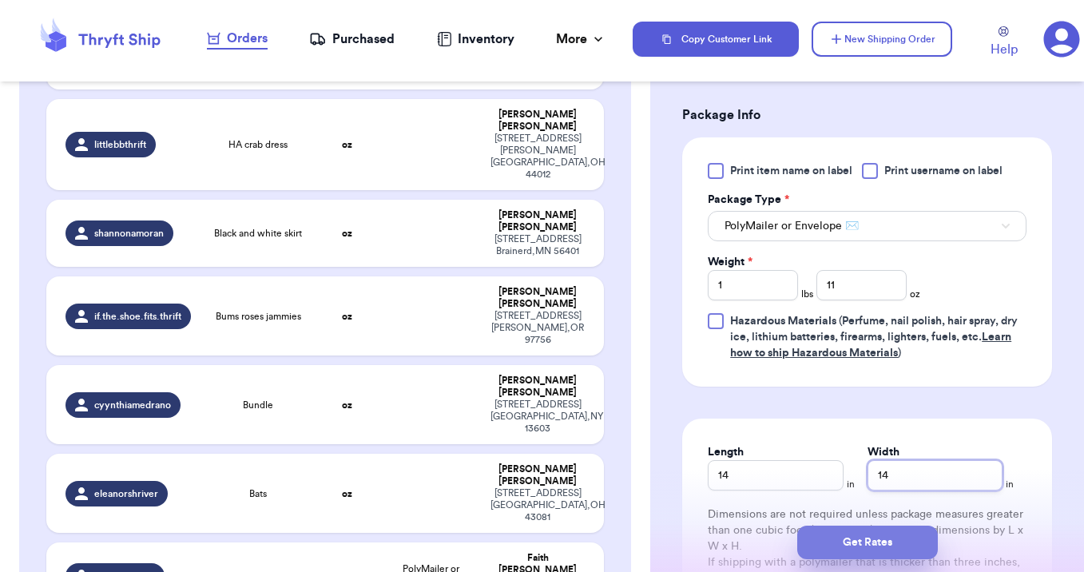
type input "14"
click at [836, 547] on button "Get Rates" at bounding box center [867, 542] width 141 height 34
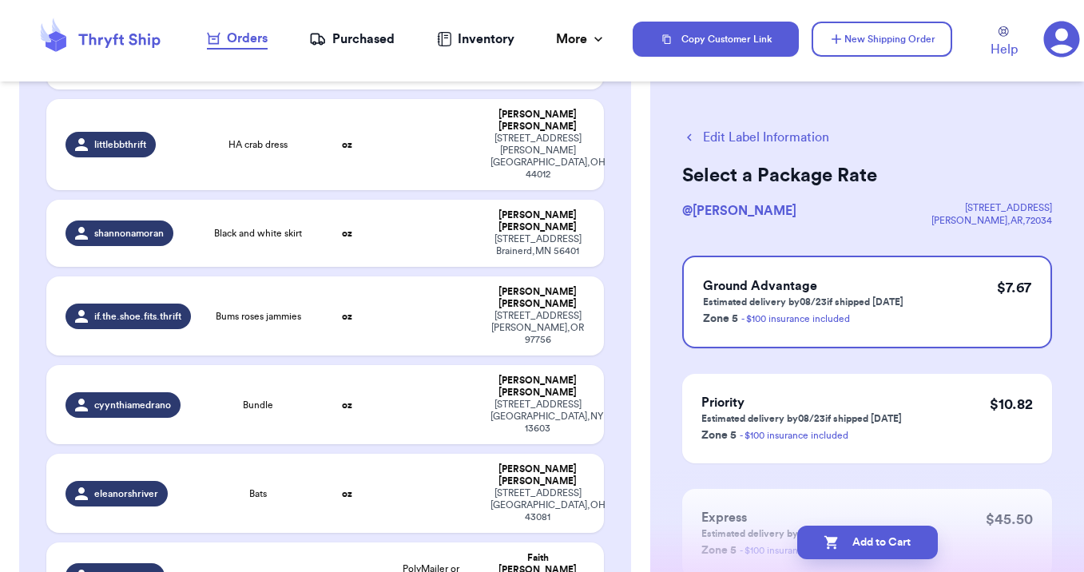
click at [836, 547] on icon "button" at bounding box center [831, 542] width 16 height 16
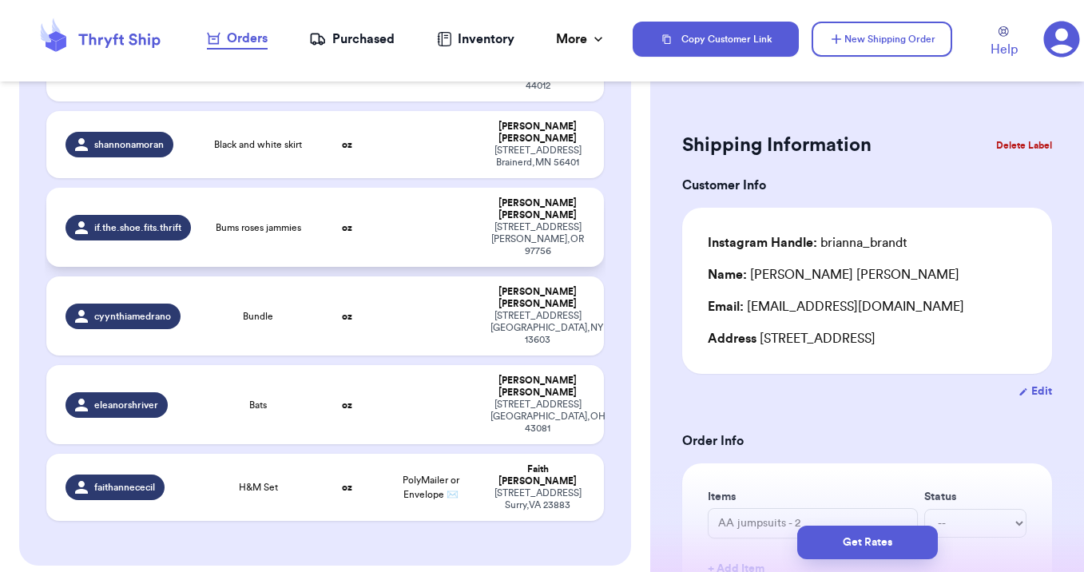
click at [285, 188] on td "Bums roses jammies" at bounding box center [258, 227] width 111 height 79
type input "Bums roses jammies"
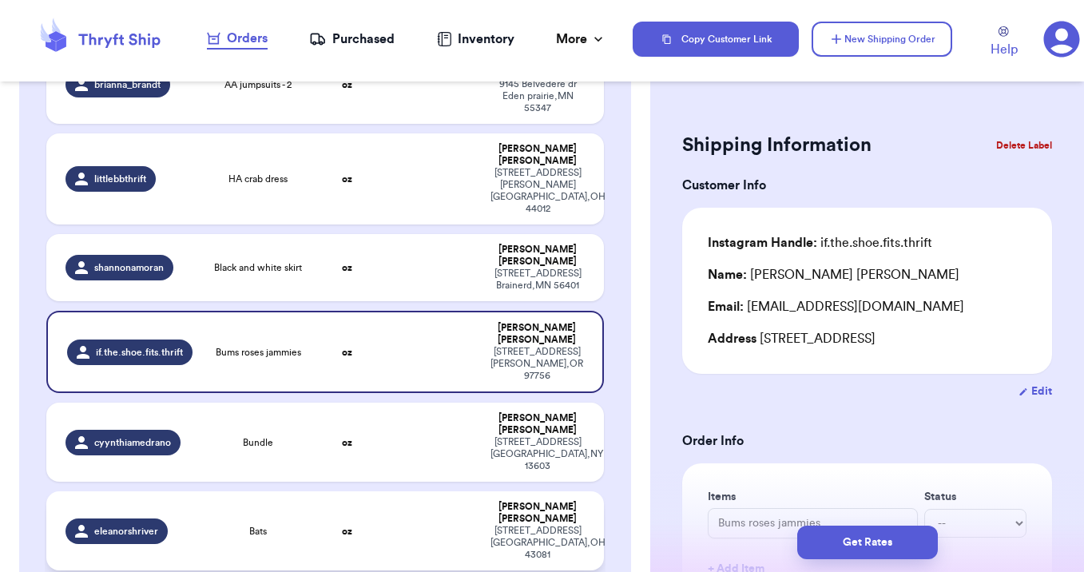
scroll to position [219, 0]
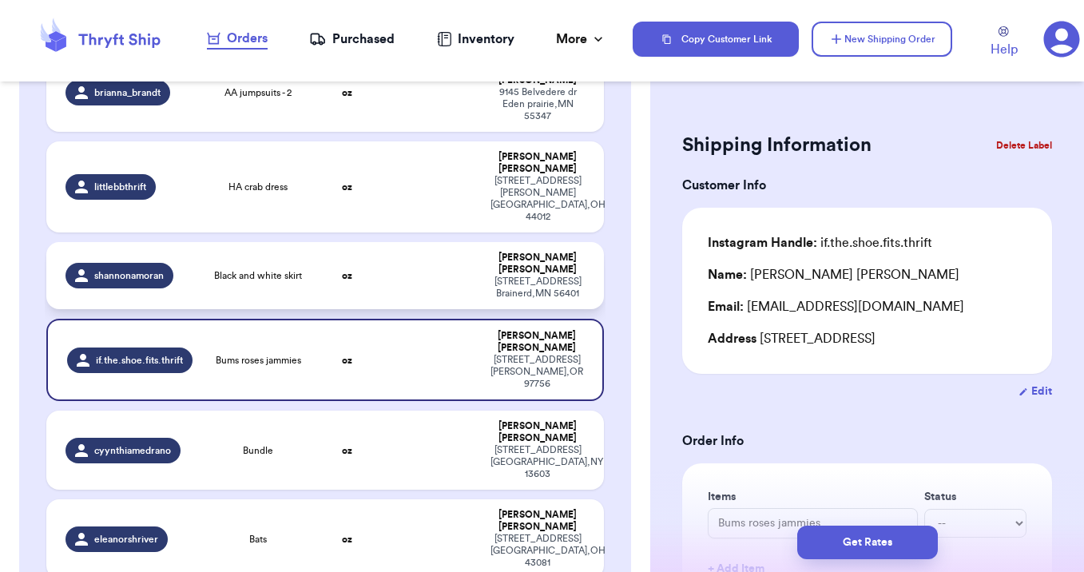
click at [379, 242] on td "oz" at bounding box center [347, 275] width 67 height 67
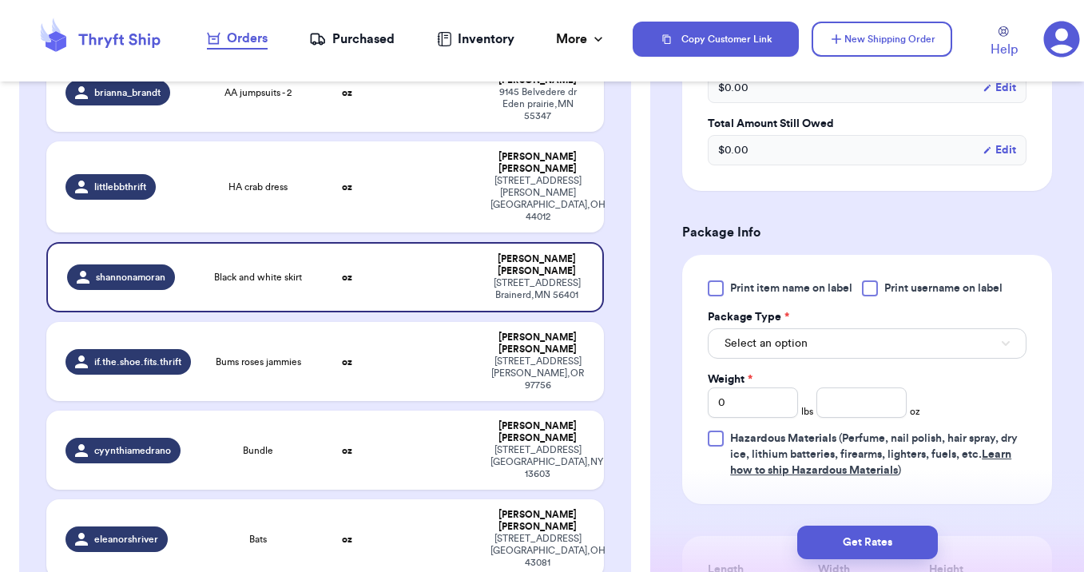
scroll to position [557, 0]
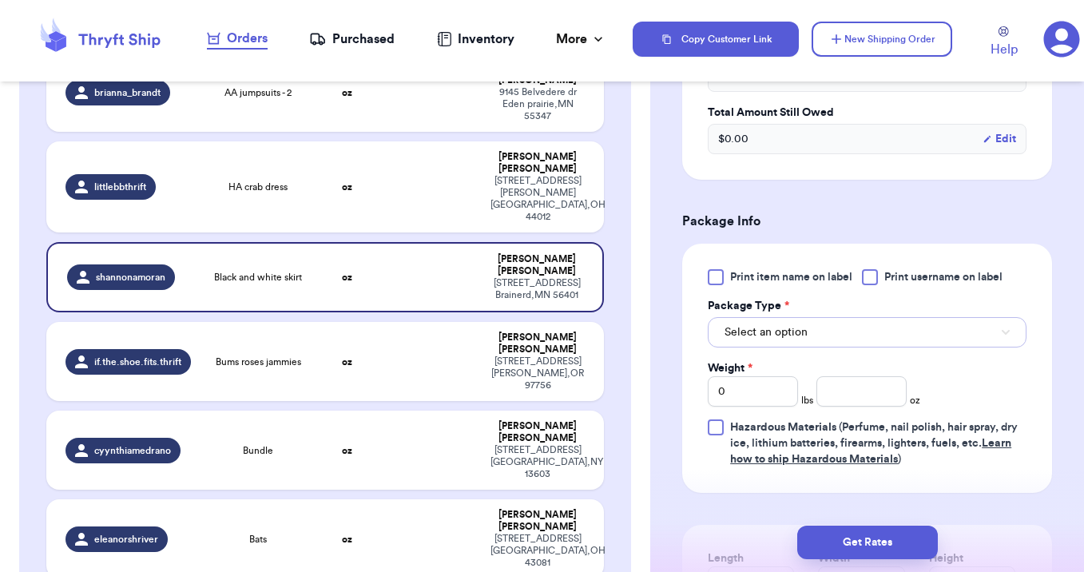
click at [791, 319] on button "Select an option" at bounding box center [867, 332] width 319 height 30
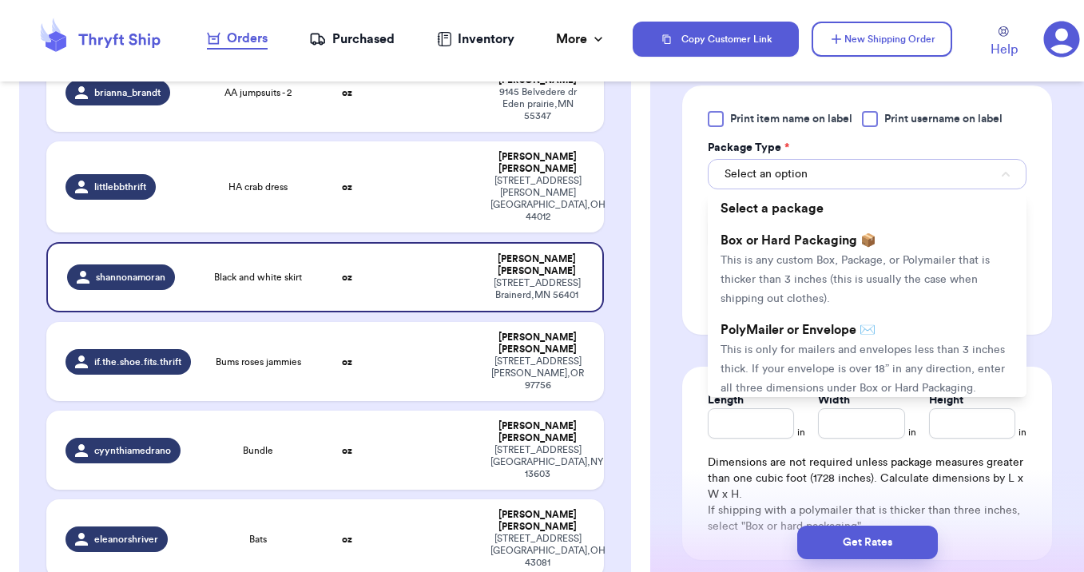
scroll to position [718, 0]
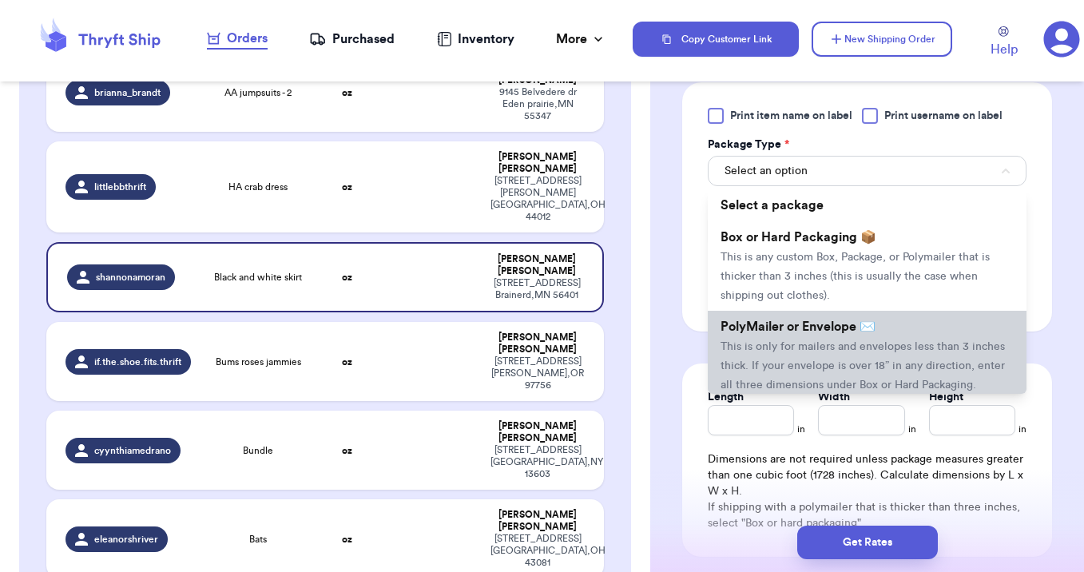
click at [839, 343] on span "This is only for mailers and envelopes less than 3 inches thick. If your envelo…" at bounding box center [862, 366] width 284 height 50
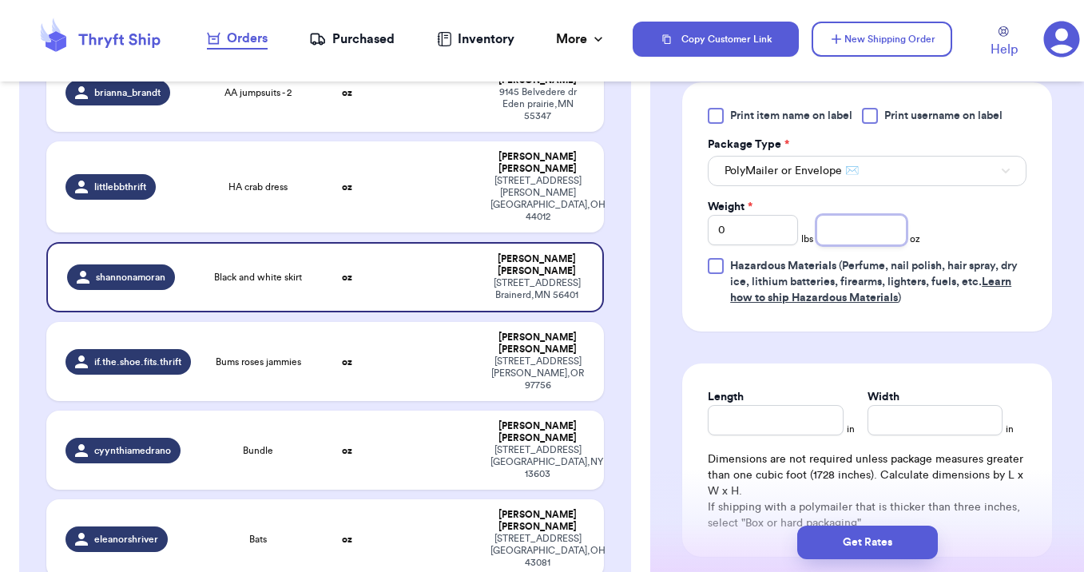
click at [841, 236] on input "number" at bounding box center [861, 230] width 90 height 30
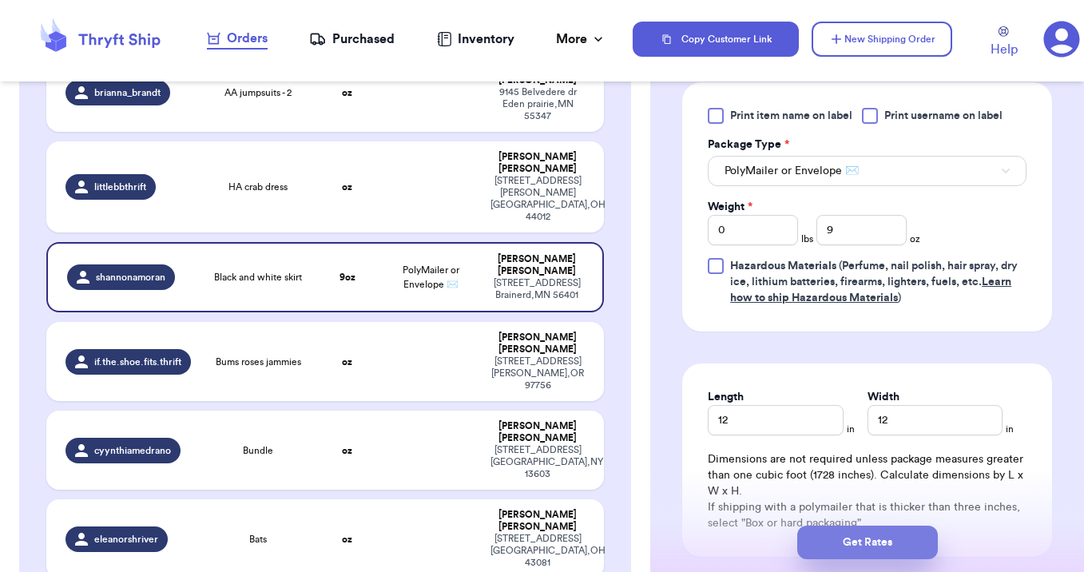
click at [867, 547] on button "Get Rates" at bounding box center [867, 542] width 141 height 34
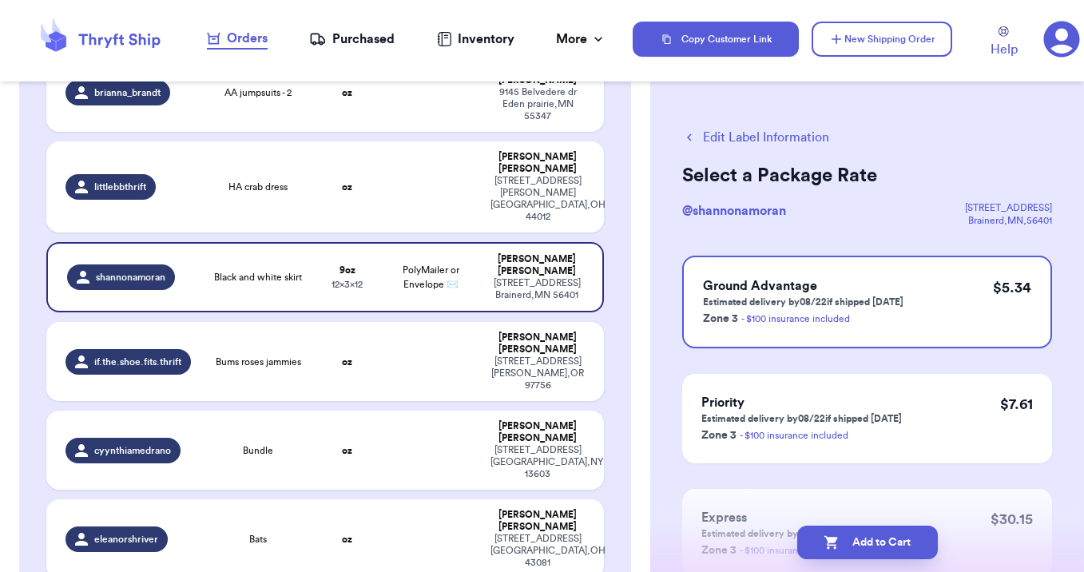
click at [867, 547] on button "Add to Cart" at bounding box center [867, 542] width 141 height 34
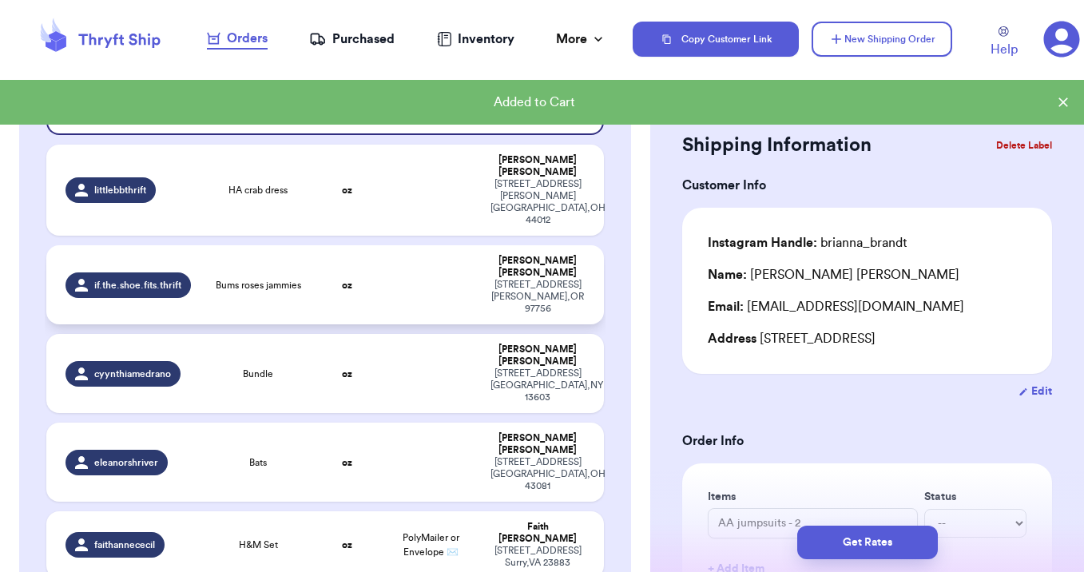
click at [391, 245] on td at bounding box center [431, 284] width 101 height 79
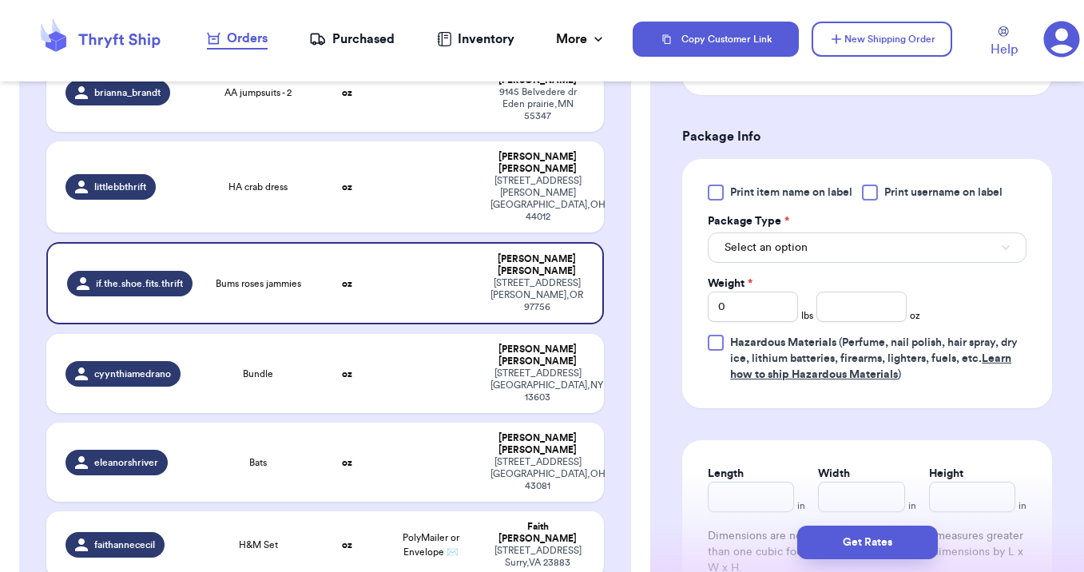
scroll to position [691, 0]
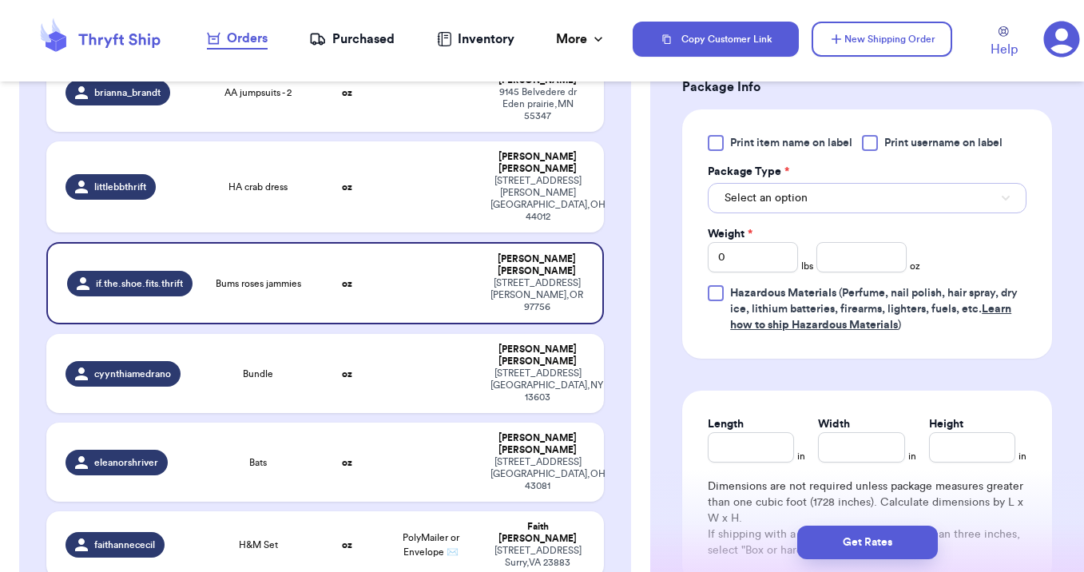
click at [799, 196] on span "Select an option" at bounding box center [765, 198] width 83 height 16
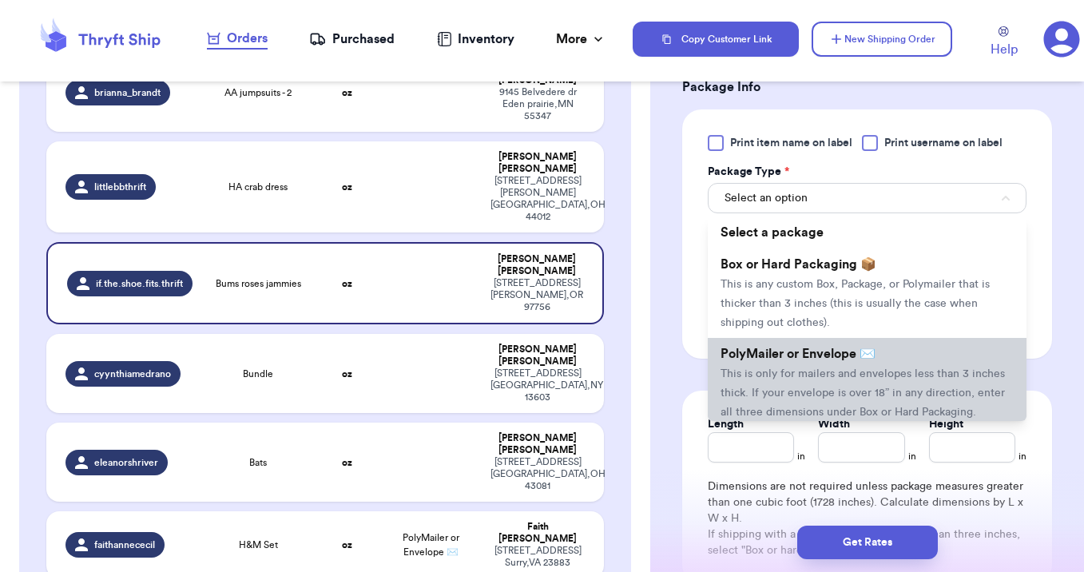
click at [795, 387] on span "This is only for mailers and envelopes less than 3 inches thick. If your envelo…" at bounding box center [862, 393] width 284 height 50
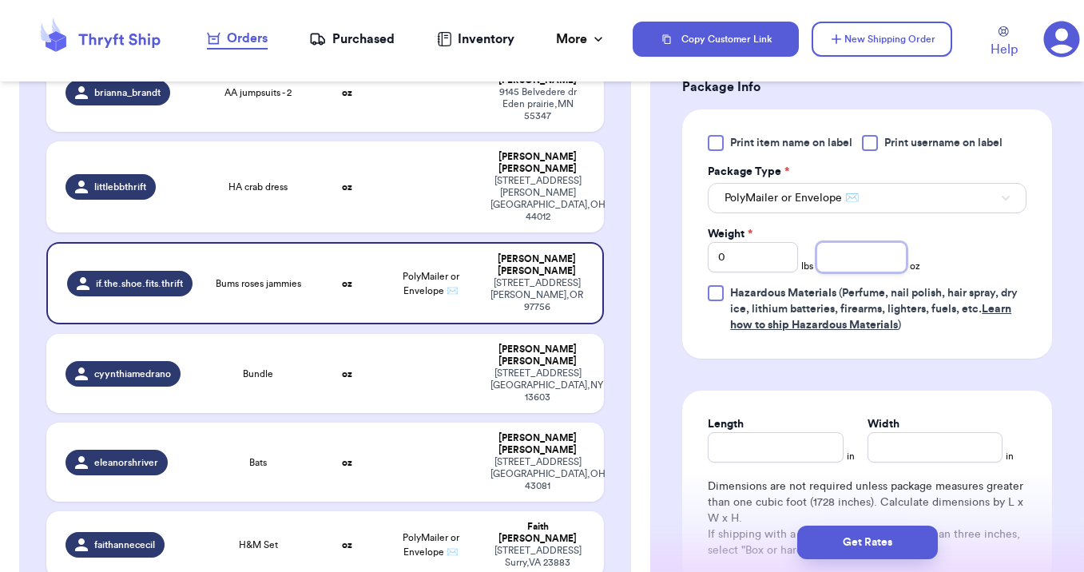
click at [854, 259] on input "number" at bounding box center [861, 257] width 90 height 30
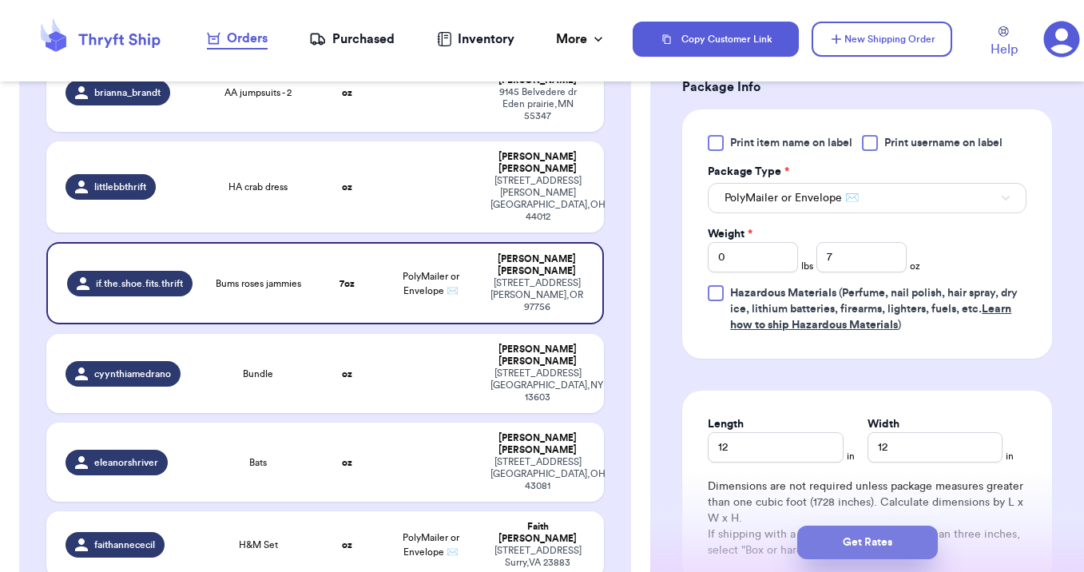
click at [882, 548] on button "Get Rates" at bounding box center [867, 542] width 141 height 34
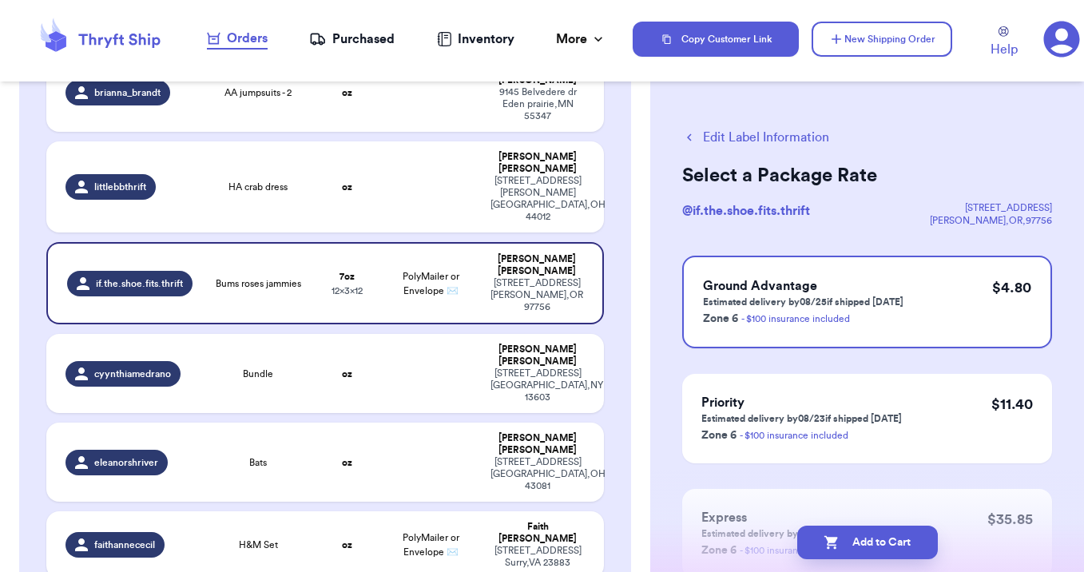
click at [882, 548] on button "Add to Cart" at bounding box center [867, 542] width 141 height 34
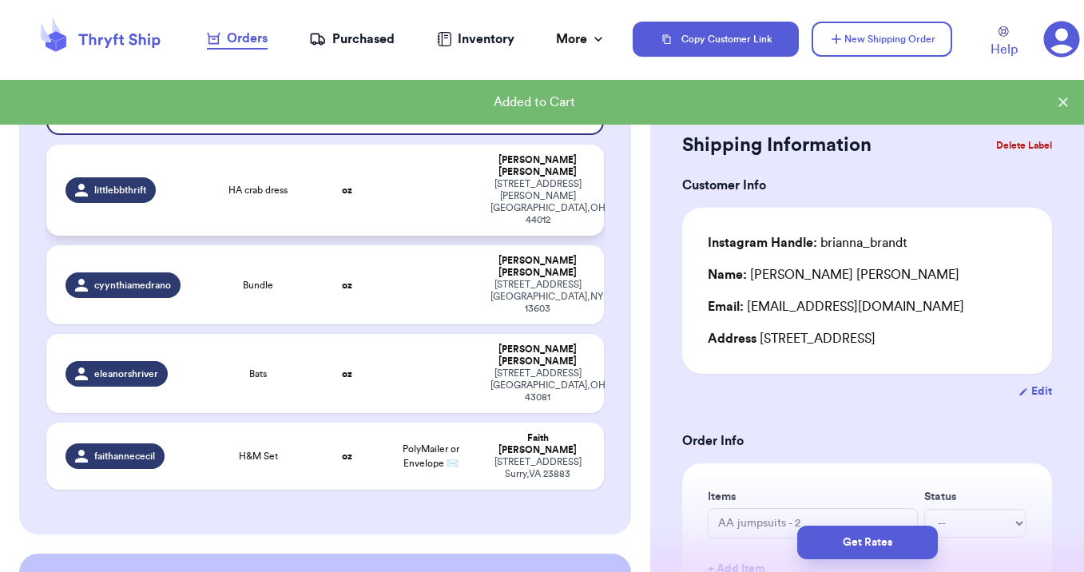
click at [423, 153] on td at bounding box center [431, 190] width 101 height 91
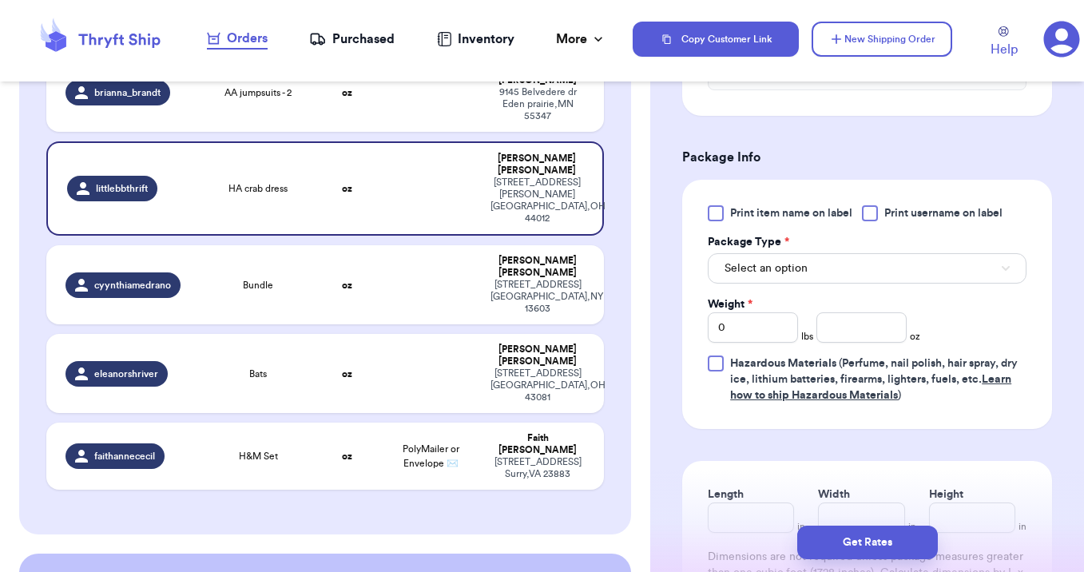
scroll to position [633, 0]
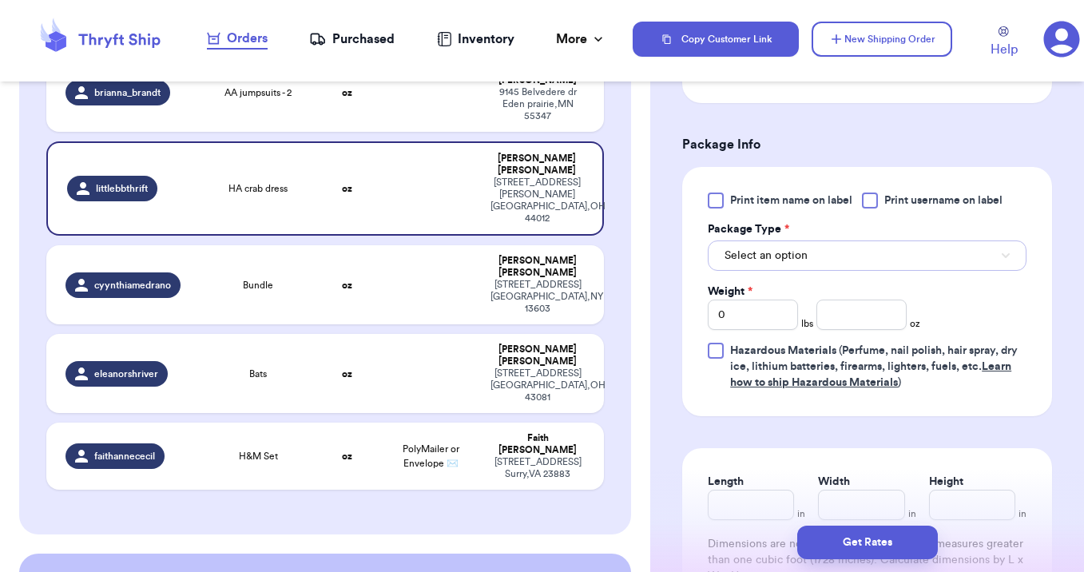
click at [931, 264] on button "Select an option" at bounding box center [867, 255] width 319 height 30
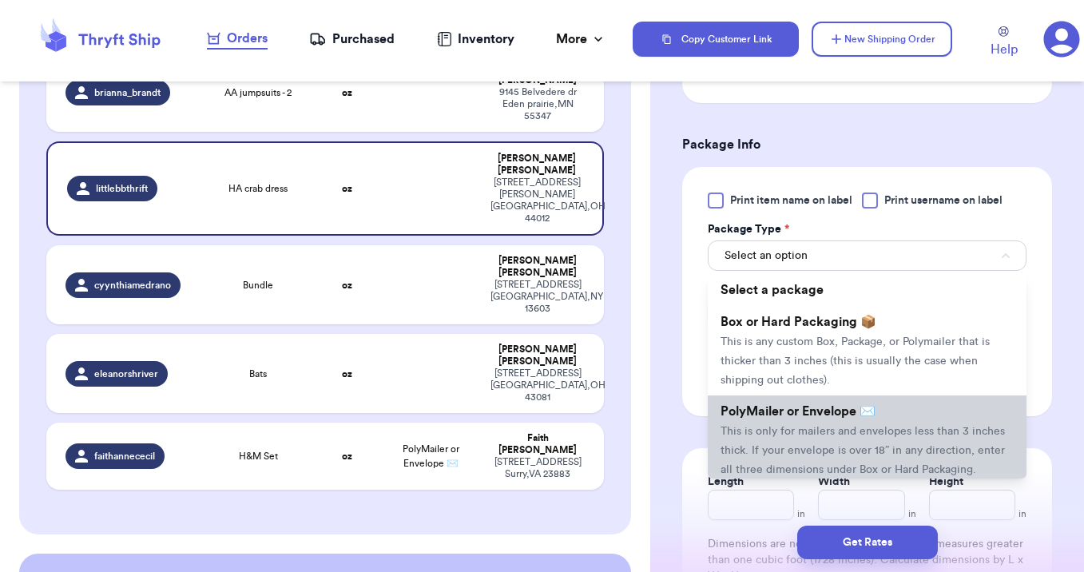
click at [908, 436] on span "This is only for mailers and envelopes less than 3 inches thick. If your envelo…" at bounding box center [862, 451] width 284 height 50
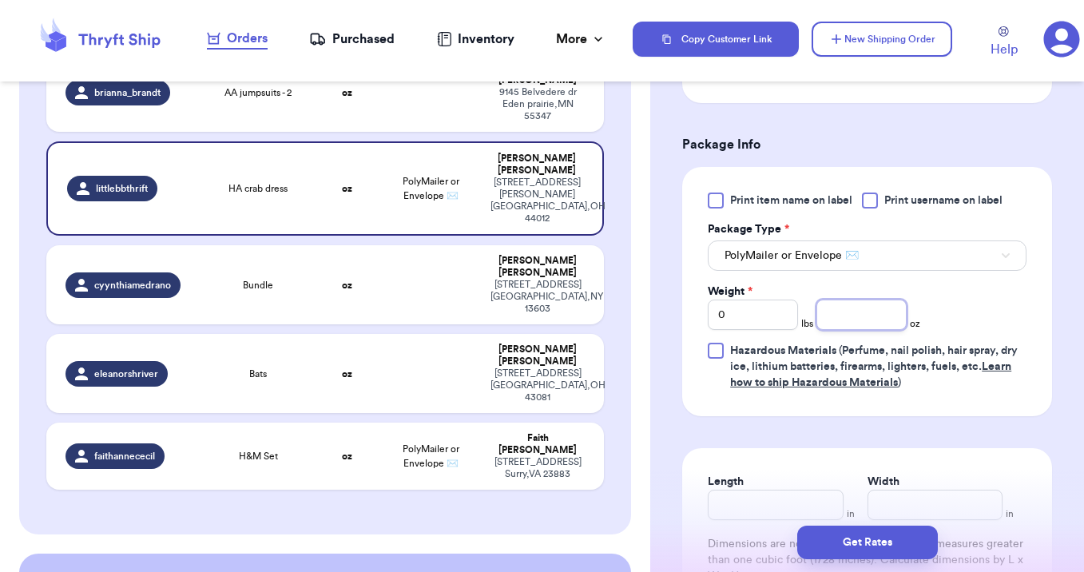
click at [858, 322] on input "number" at bounding box center [861, 314] width 90 height 30
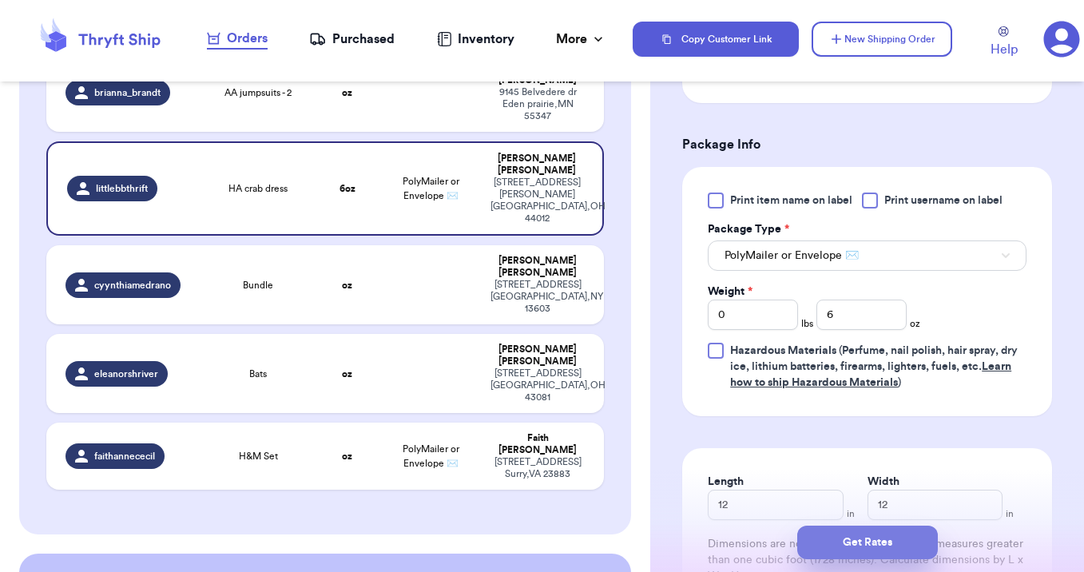
click at [889, 548] on button "Get Rates" at bounding box center [867, 542] width 141 height 34
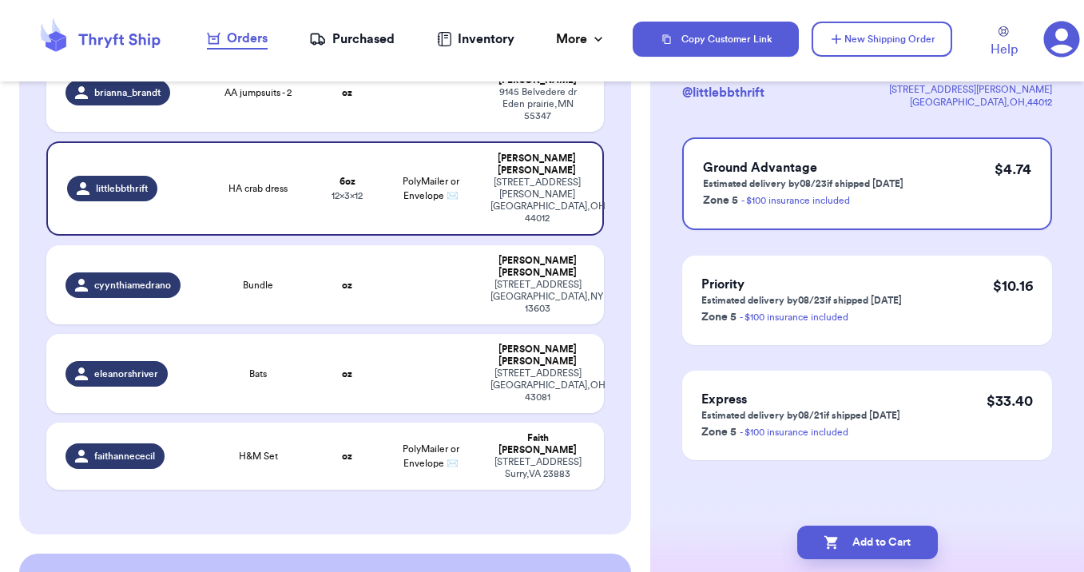
scroll to position [0, 0]
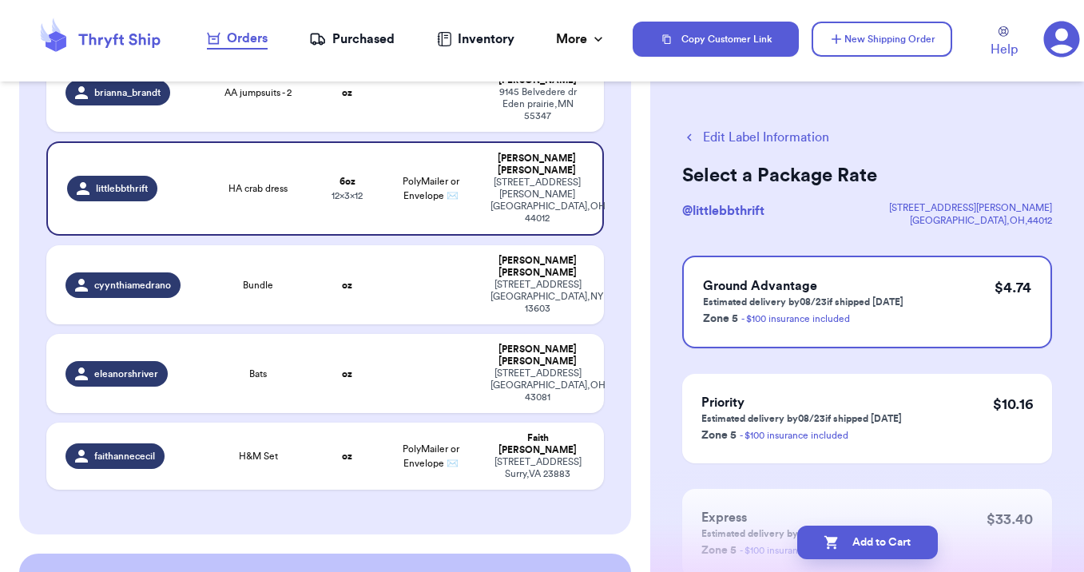
click at [889, 548] on button "Add to Cart" at bounding box center [867, 542] width 141 height 34
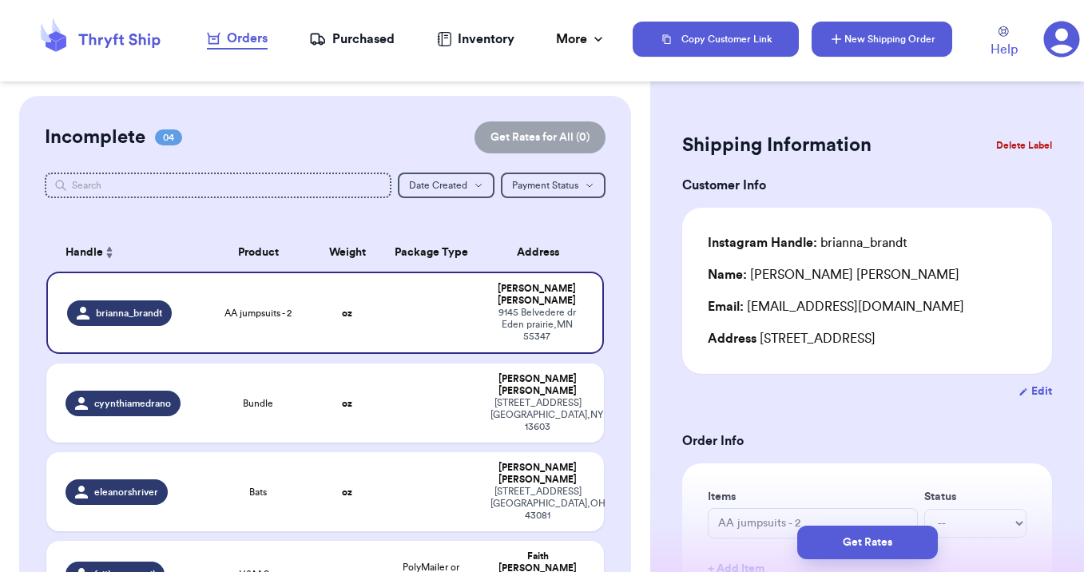
click at [849, 48] on button "New Shipping Order" at bounding box center [881, 39] width 141 height 35
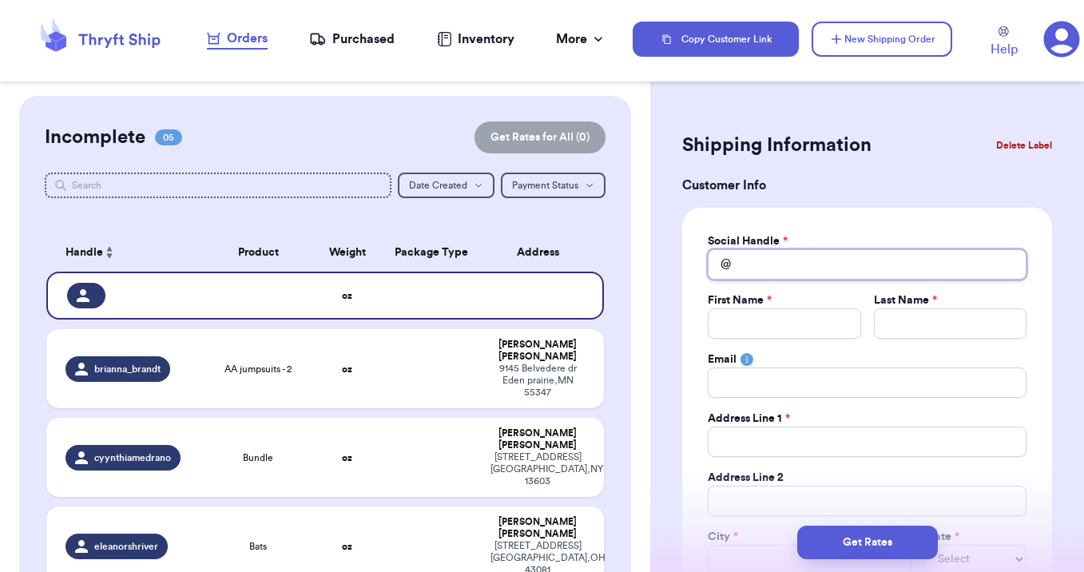
click at [763, 261] on input "Total Amount Paid" at bounding box center [867, 264] width 319 height 30
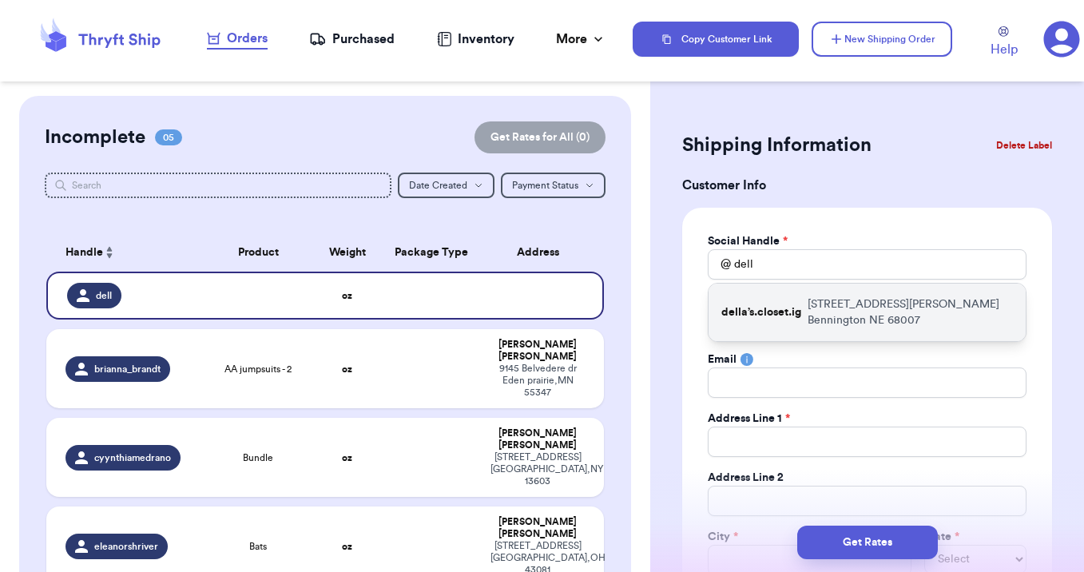
click at [788, 304] on p "della’s.closet.ig" at bounding box center [761, 312] width 80 height 16
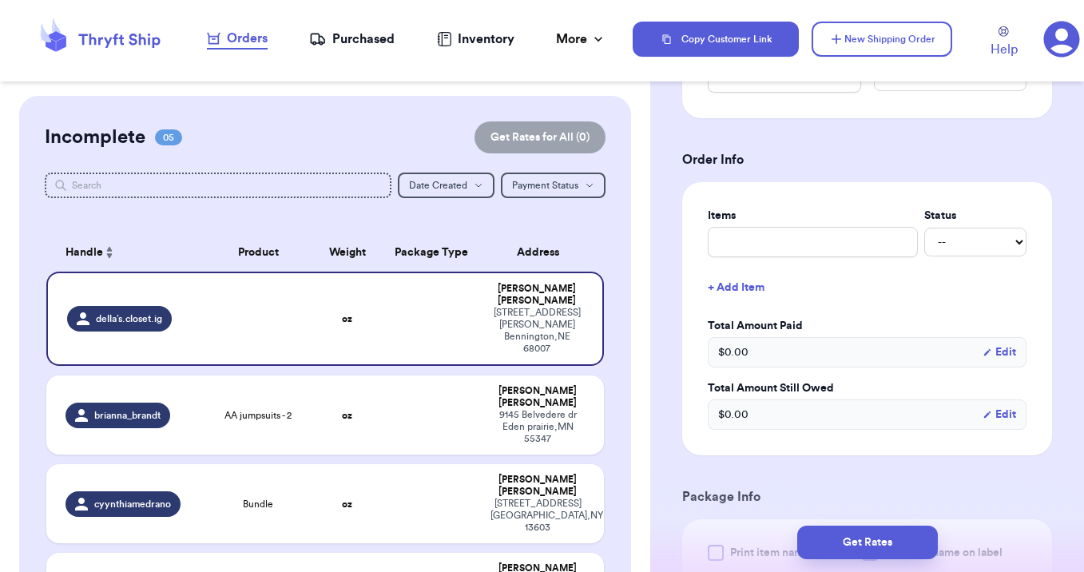
scroll to position [568, 0]
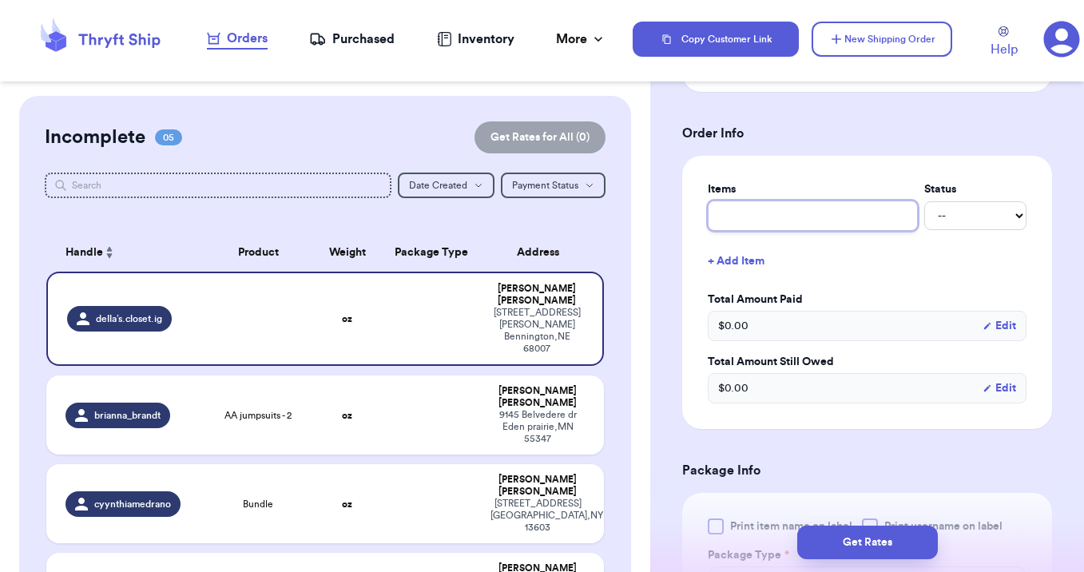
click at [758, 230] on input "text" at bounding box center [813, 215] width 210 height 30
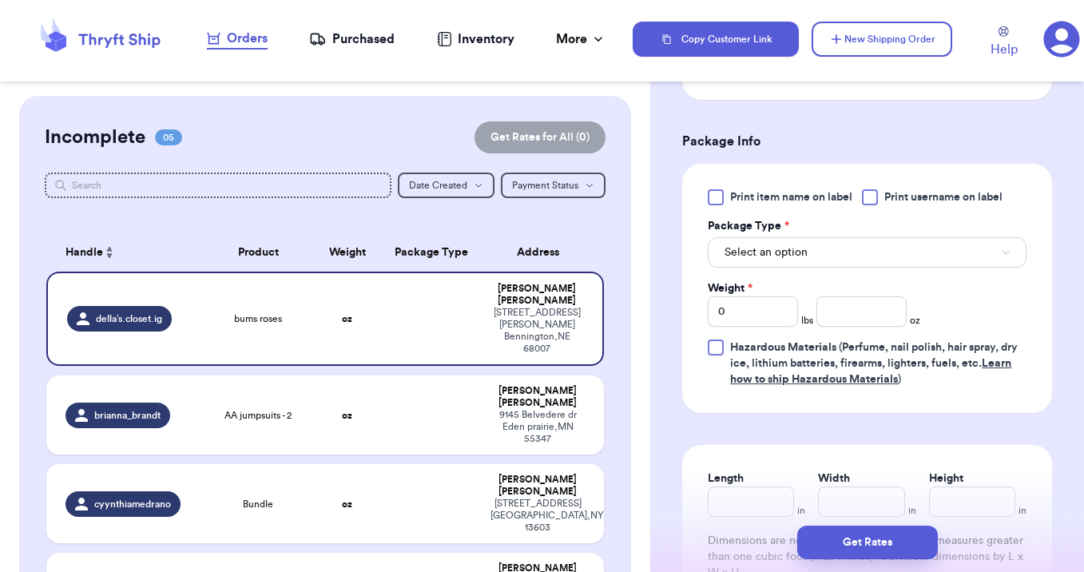
scroll to position [918, 0]
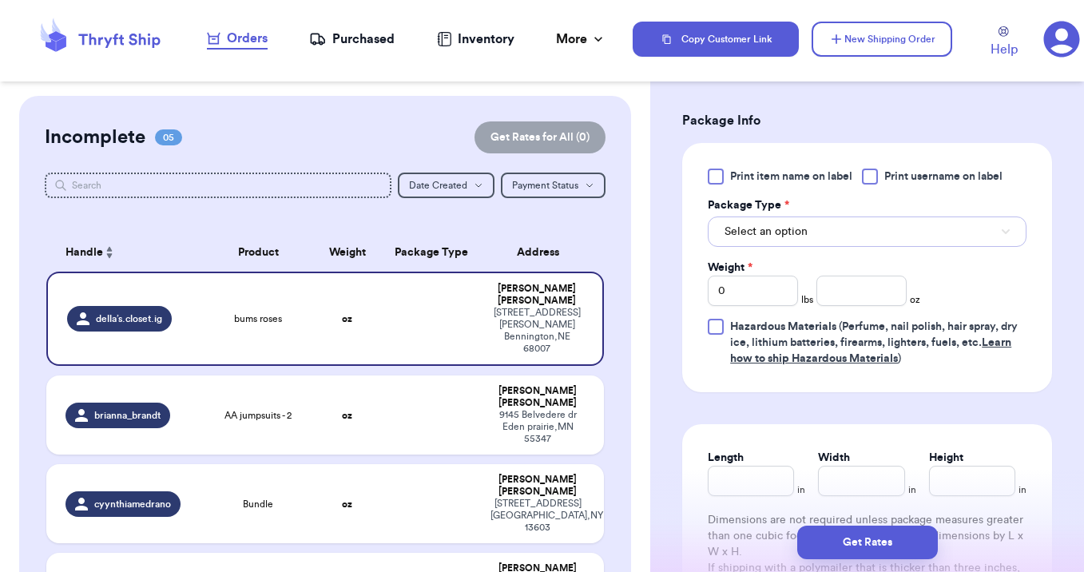
click at [763, 236] on span "Select an option" at bounding box center [765, 232] width 83 height 16
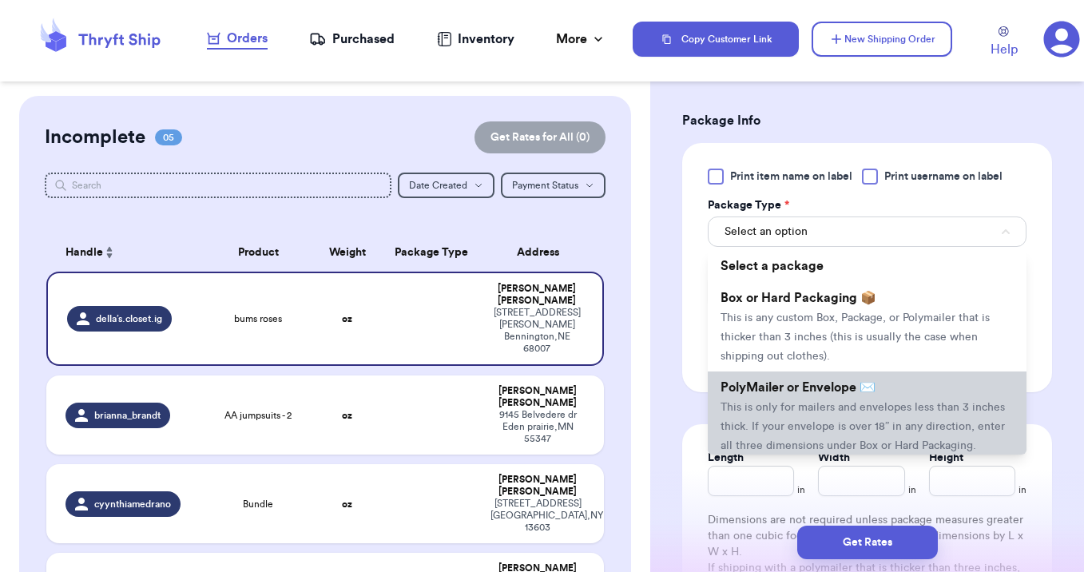
click at [758, 414] on span "This is only for mailers and envelopes less than 3 inches thick. If your envelo…" at bounding box center [862, 427] width 284 height 50
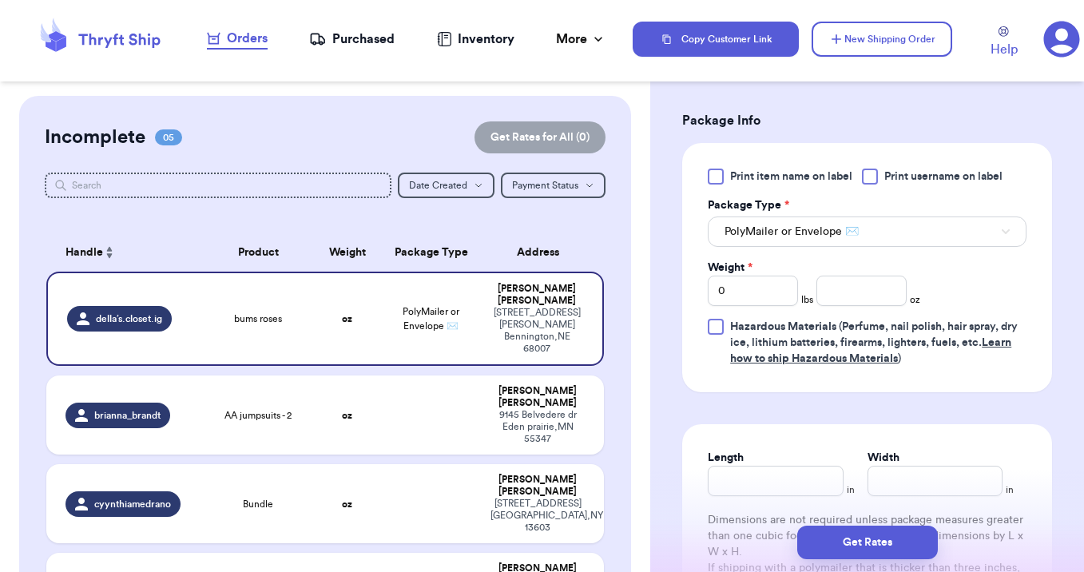
click at [848, 311] on div "Print item name on label Print username on label Package Type * PolyMailer or E…" at bounding box center [867, 268] width 319 height 198
click at [844, 287] on input "8" at bounding box center [861, 291] width 90 height 30
click at [847, 543] on button "Get Rates" at bounding box center [867, 542] width 141 height 34
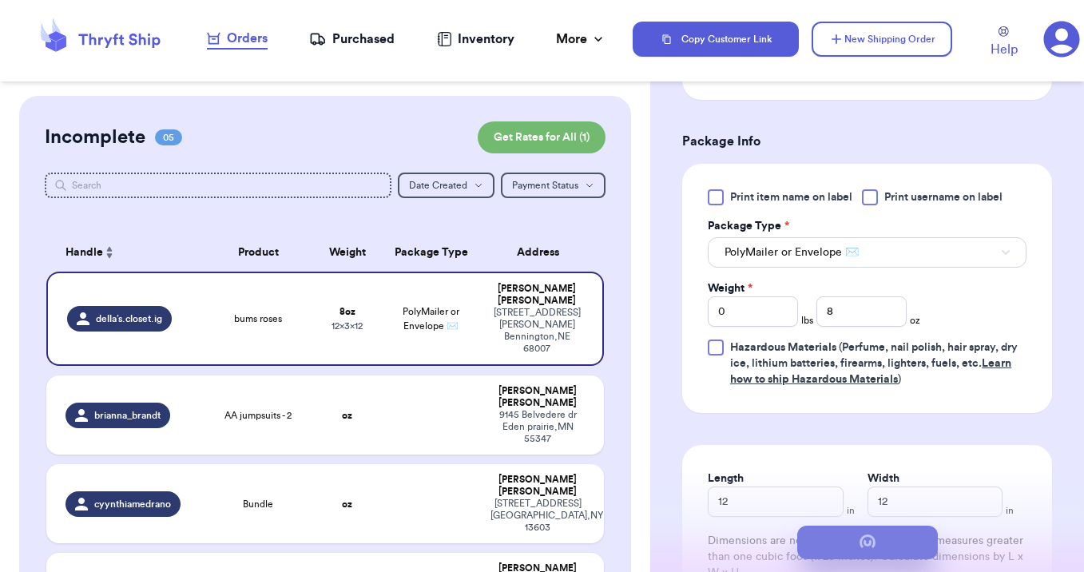
scroll to position [0, 0]
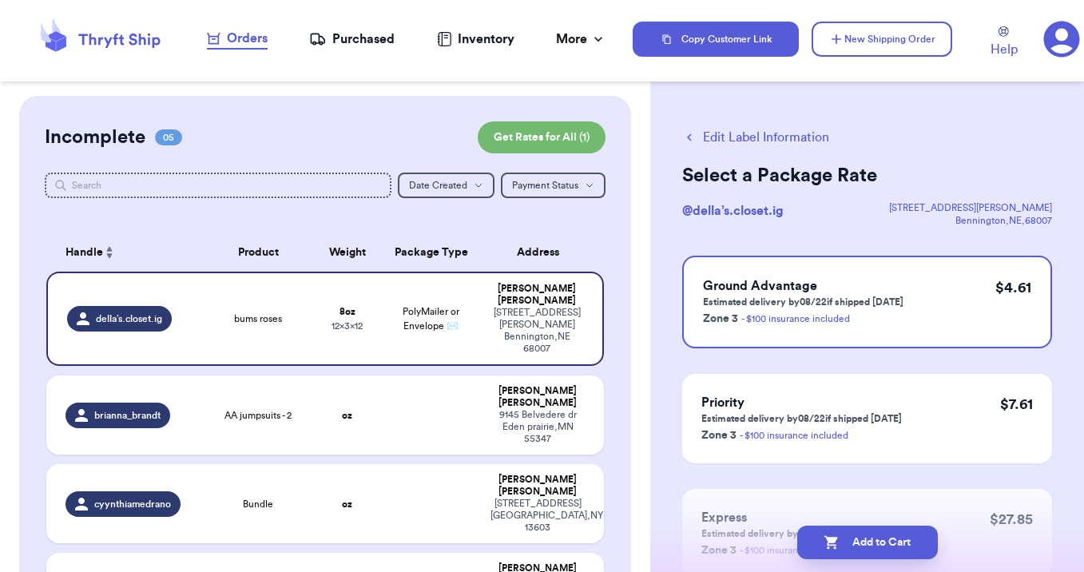
click at [847, 543] on button "Add to Cart" at bounding box center [867, 542] width 141 height 34
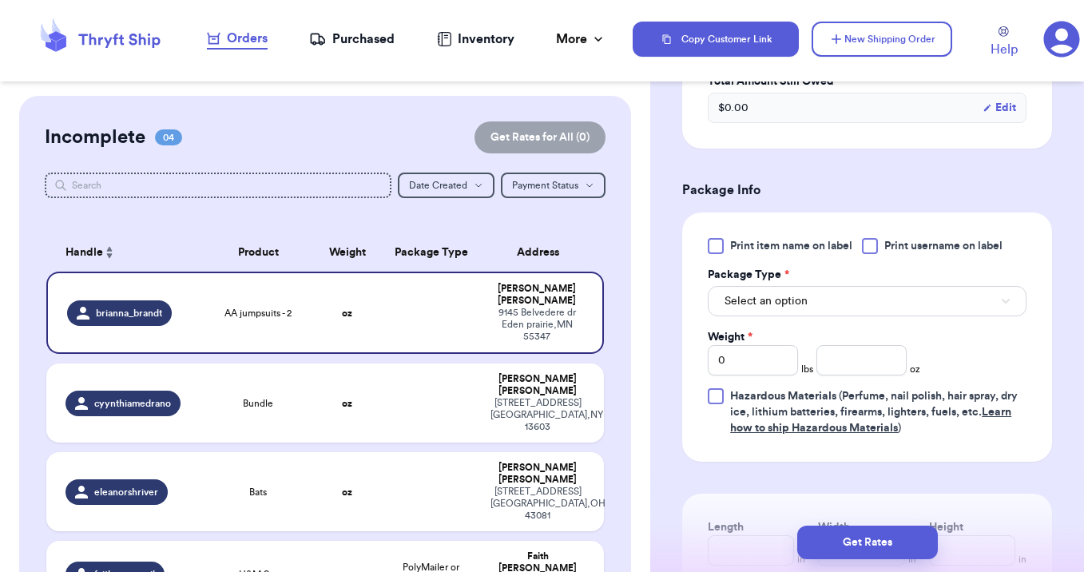
scroll to position [594, 0]
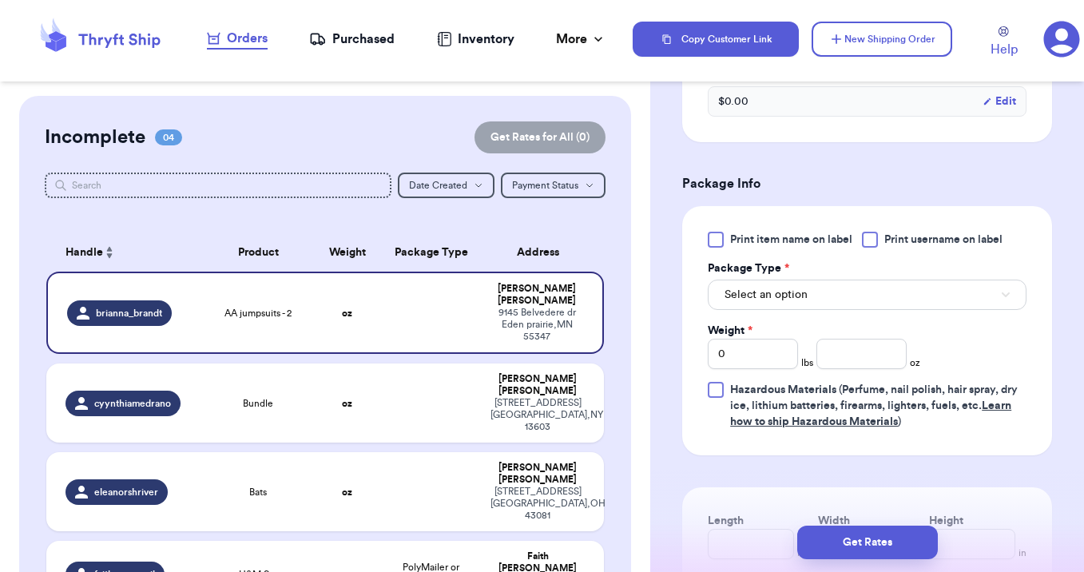
click at [797, 312] on div "Print item name on label Print username on label Package Type * Select an optio…" at bounding box center [867, 331] width 319 height 198
click at [797, 297] on span "Select an option" at bounding box center [765, 295] width 83 height 16
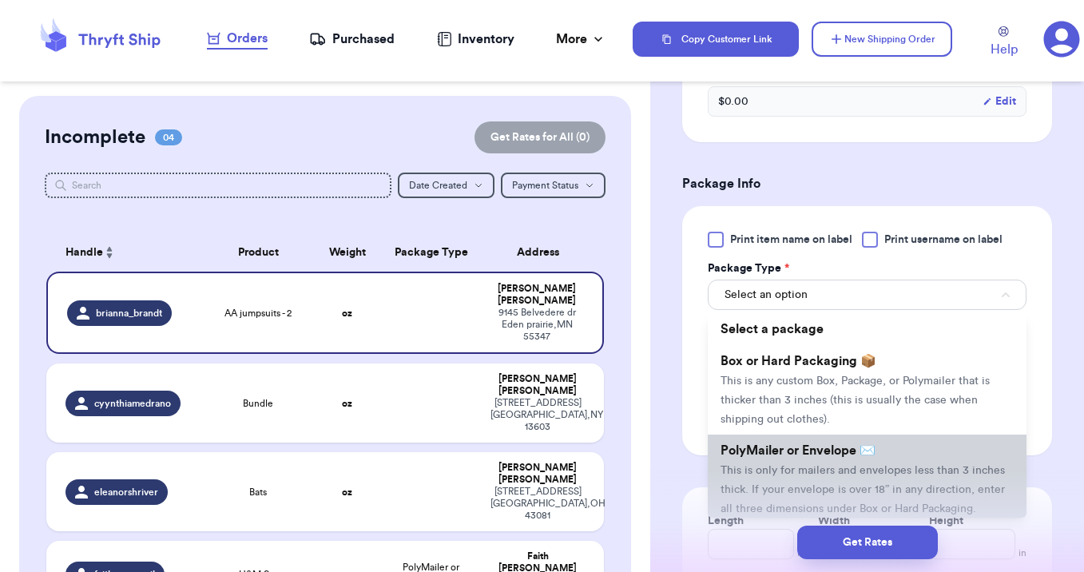
click at [775, 480] on li "PolyMailer or Envelope ✉️ This is only for mailers and envelopes less than 3 in…" at bounding box center [867, 478] width 319 height 89
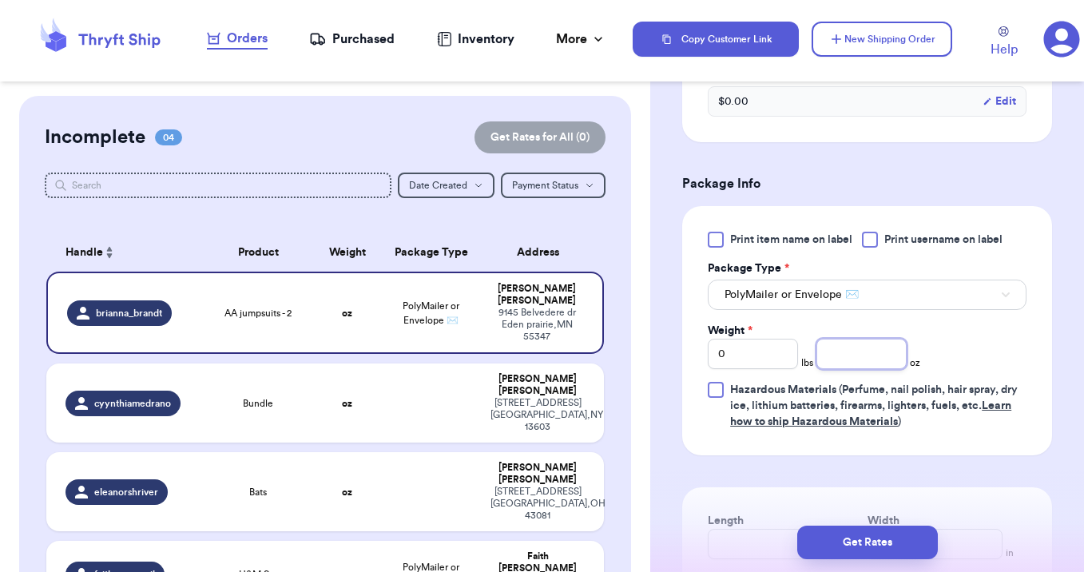
click at [840, 357] on input "number" at bounding box center [861, 354] width 90 height 30
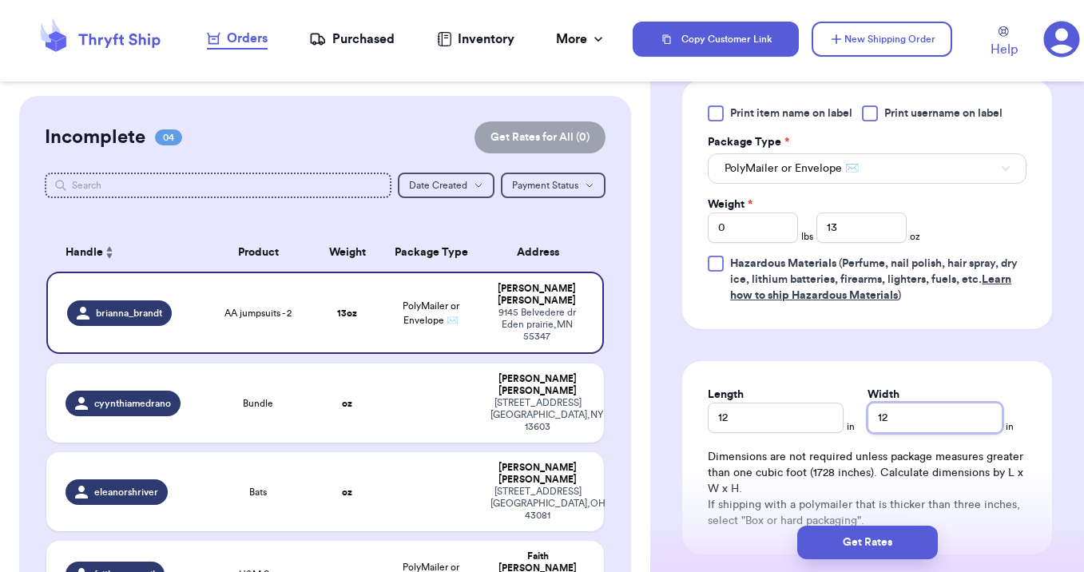
scroll to position [721, 0]
click at [855, 543] on button "Get Rates" at bounding box center [867, 542] width 141 height 34
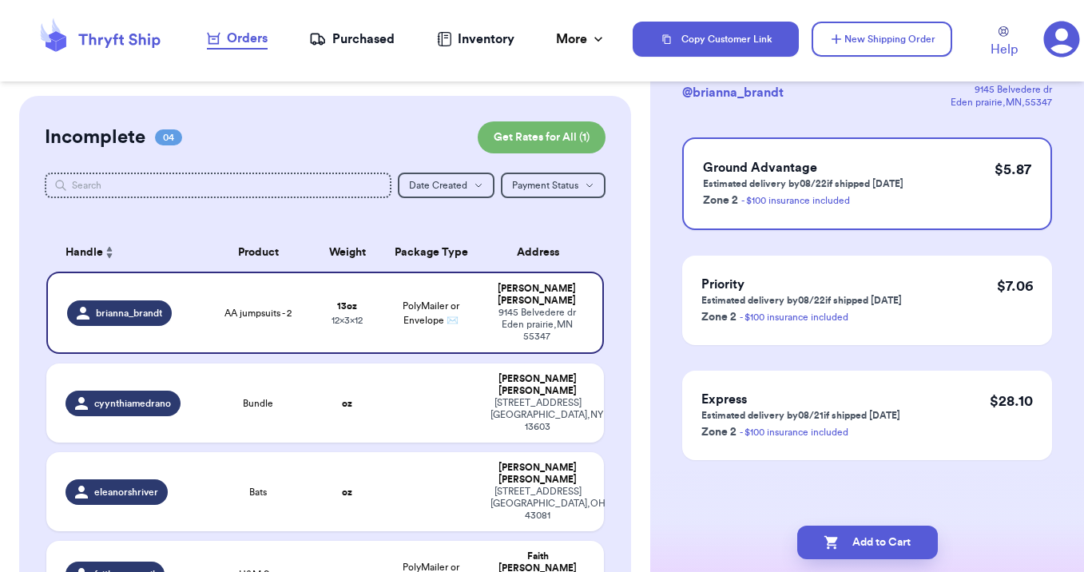
scroll to position [0, 0]
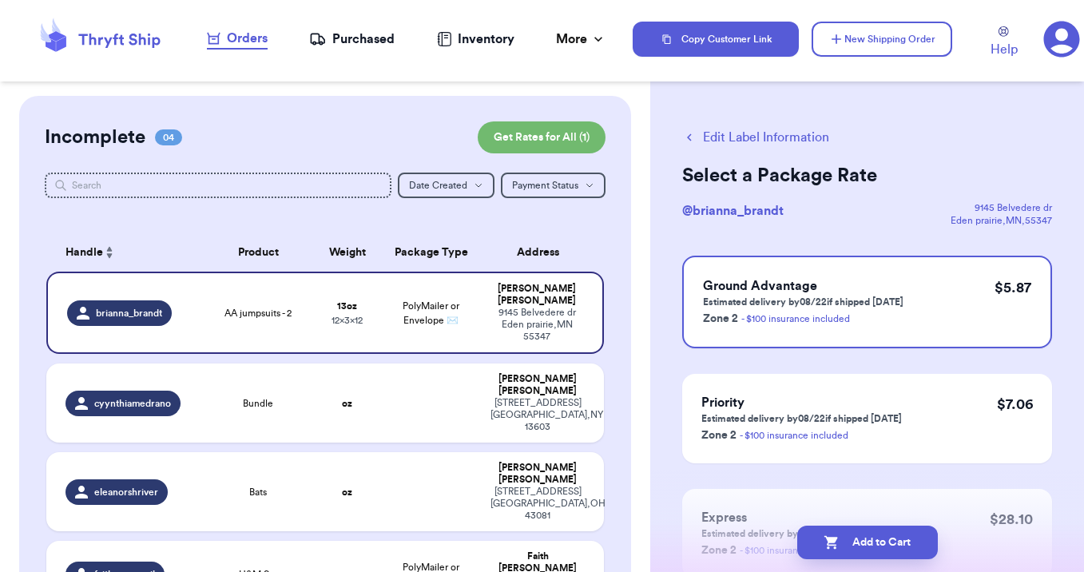
click at [855, 543] on button "Add to Cart" at bounding box center [867, 542] width 141 height 34
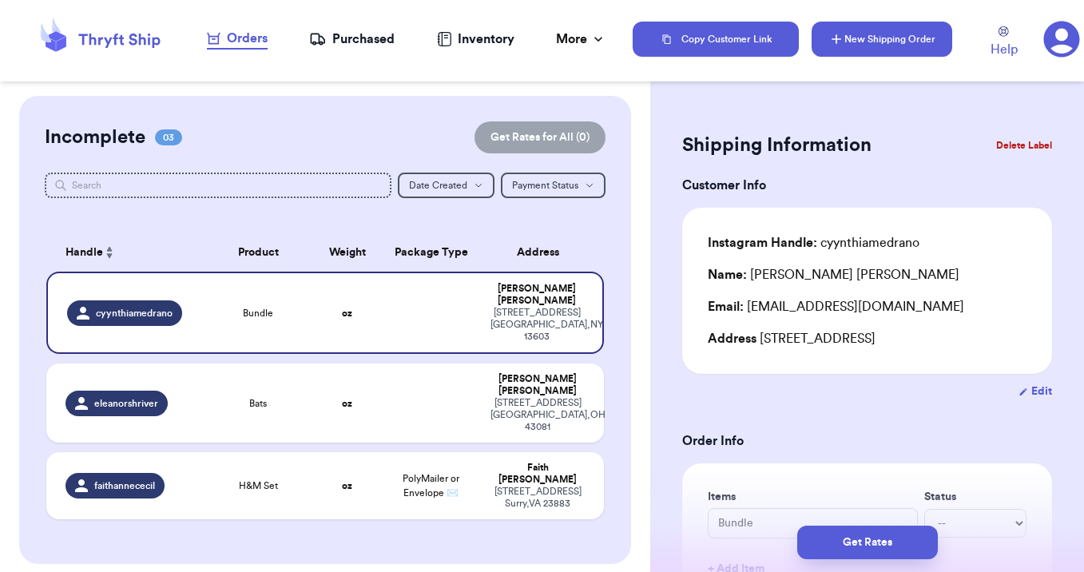
click at [875, 44] on button "New Shipping Order" at bounding box center [881, 39] width 141 height 35
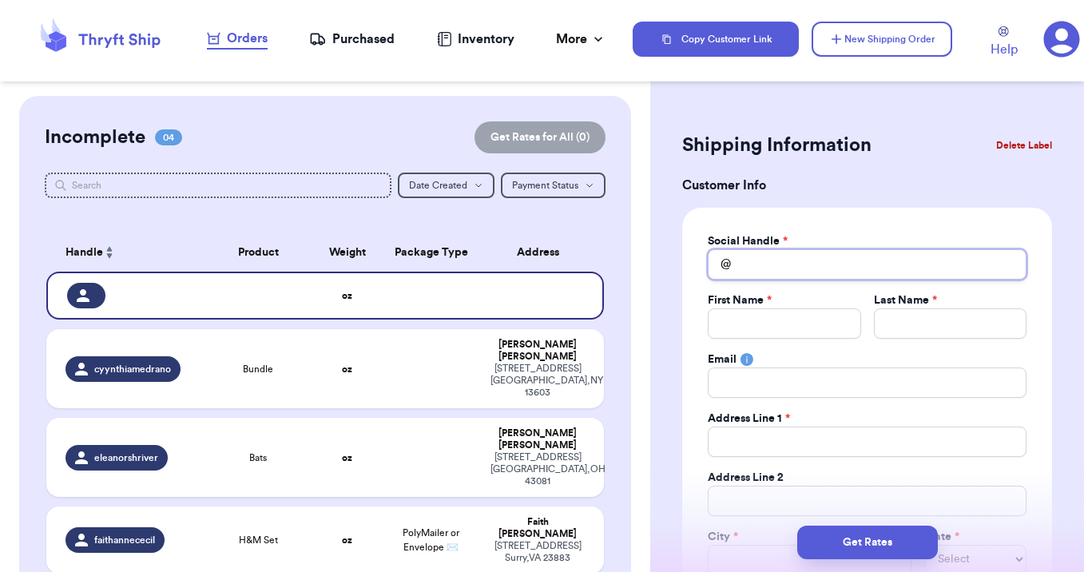
click at [750, 265] on input "Total Amount Paid" at bounding box center [867, 264] width 319 height 30
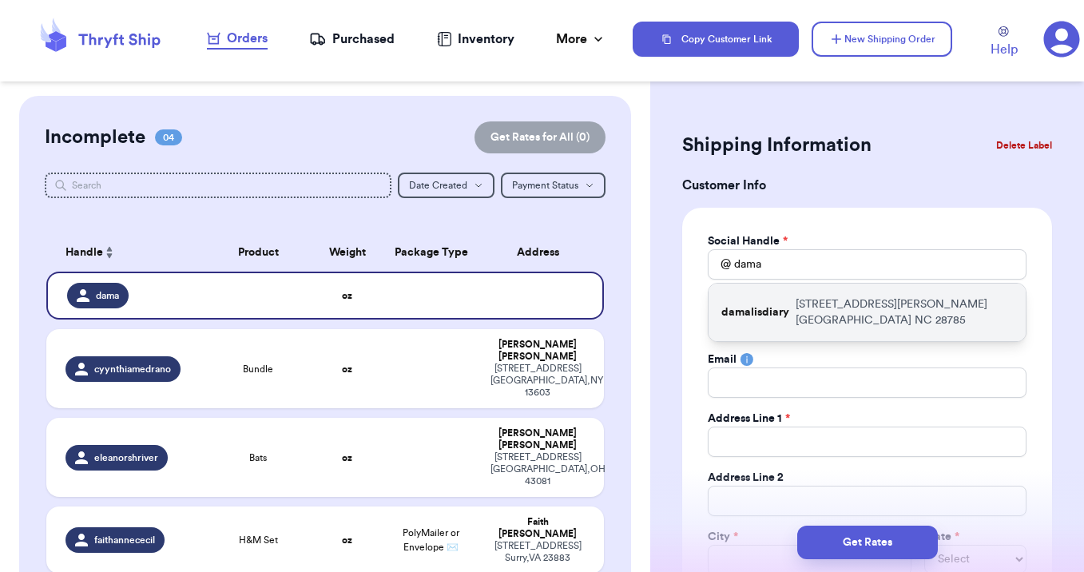
click at [811, 314] on div "damalisdiary [STREET_ADDRESS][PERSON_NAME] [GEOGRAPHIC_DATA] [GEOGRAPHIC_DATA] …" at bounding box center [866, 313] width 317 height 58
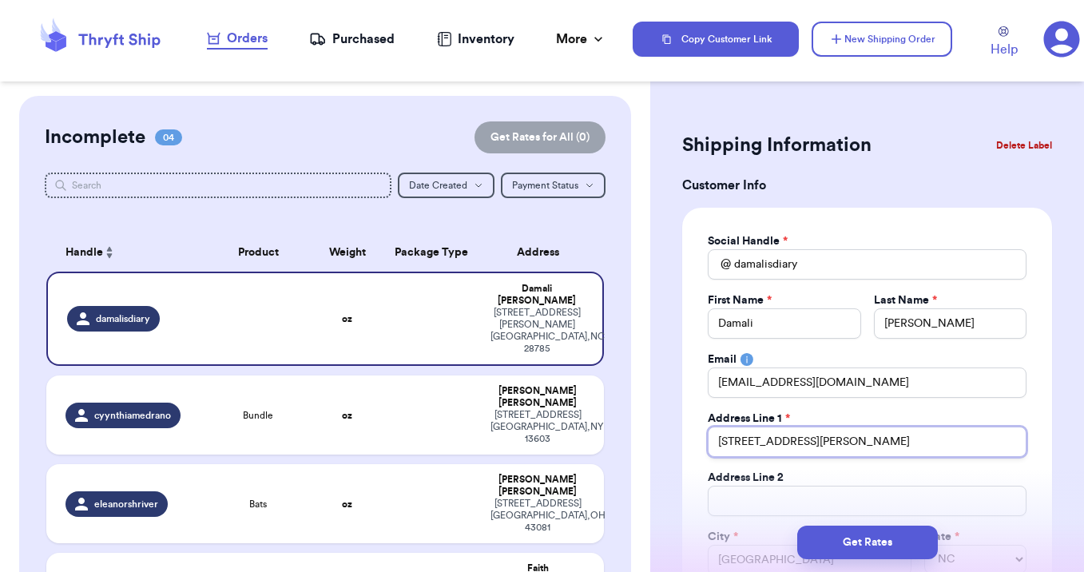
click at [755, 435] on input "[STREET_ADDRESS][PERSON_NAME]" at bounding box center [867, 441] width 319 height 30
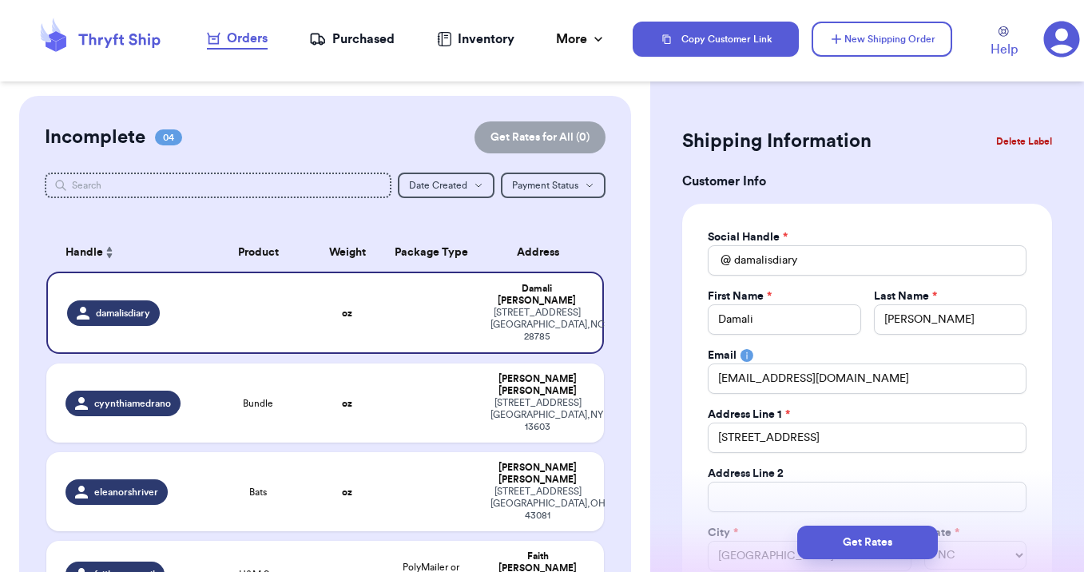
scroll to position [334, 0]
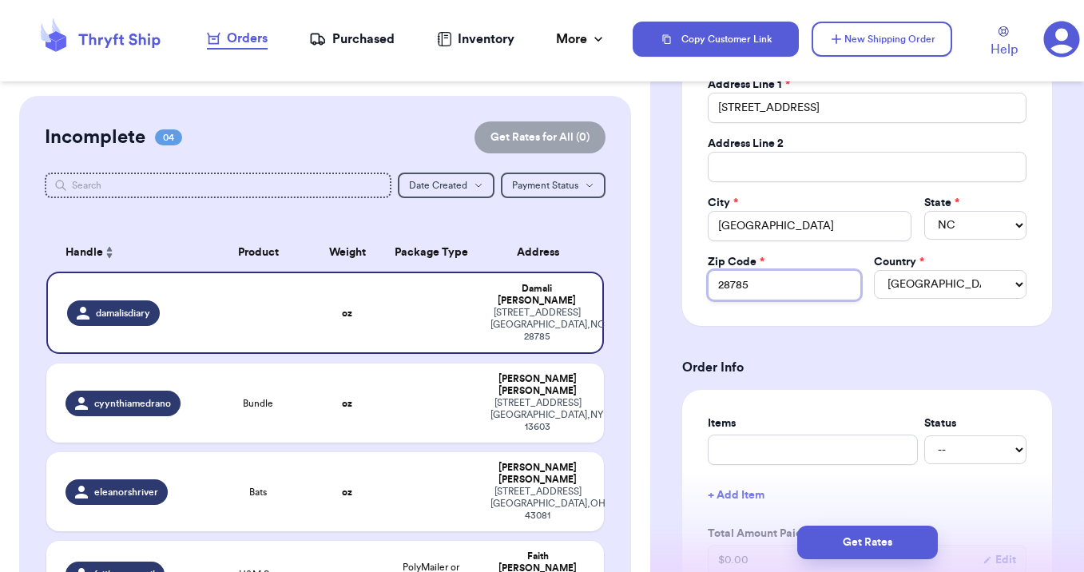
click at [763, 292] on input "28785" at bounding box center [784, 285] width 153 height 30
click at [782, 450] on input "text" at bounding box center [813, 449] width 210 height 30
click at [811, 385] on form "Shipping Information Delete Label Customer Info Social Handle * @ damalisdiary …" at bounding box center [867, 539] width 370 height 1490
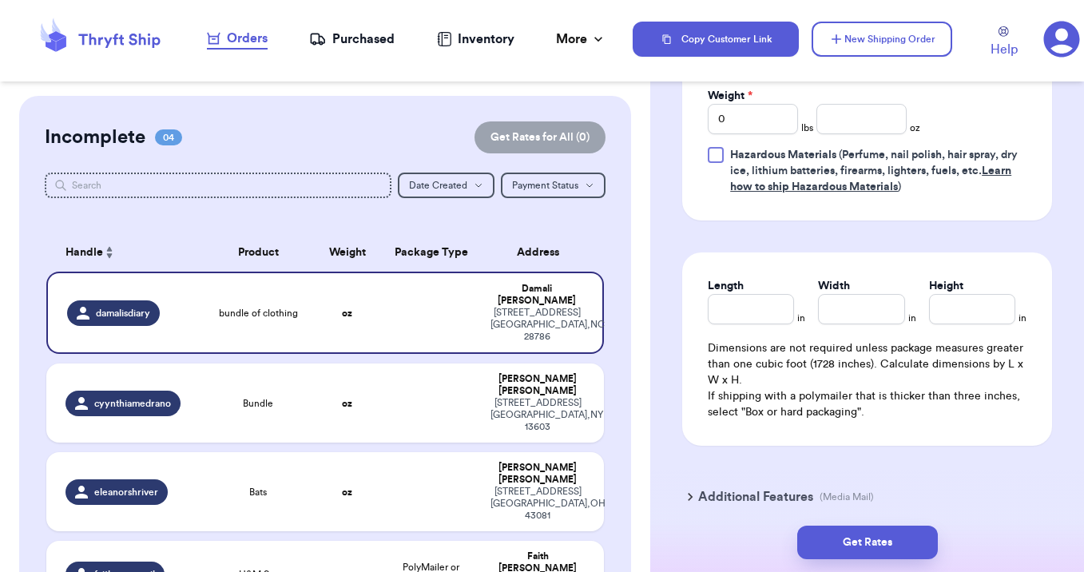
scroll to position [1018, 0]
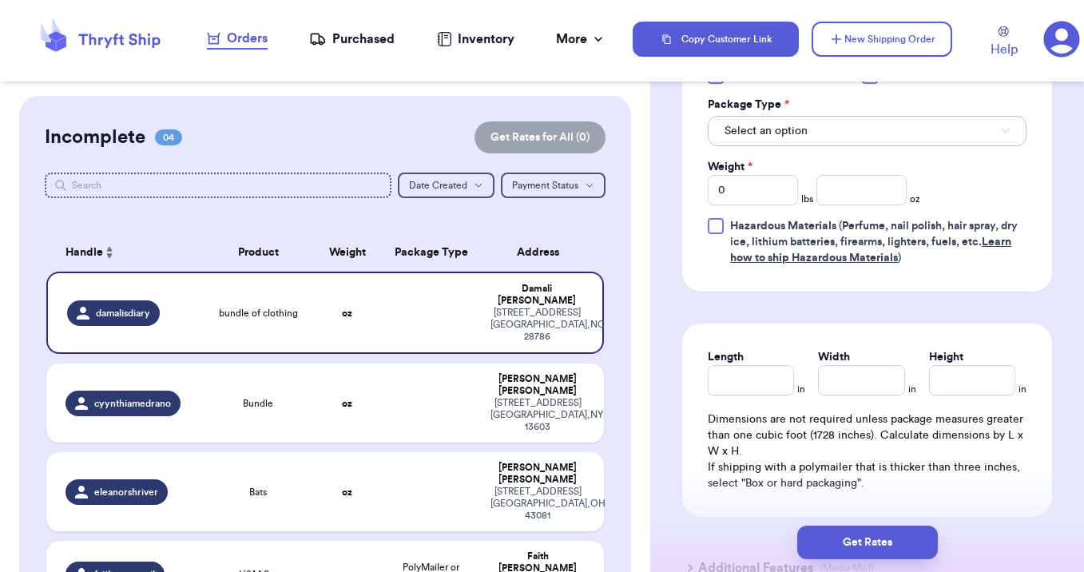
click at [768, 135] on span "Select an option" at bounding box center [765, 131] width 83 height 16
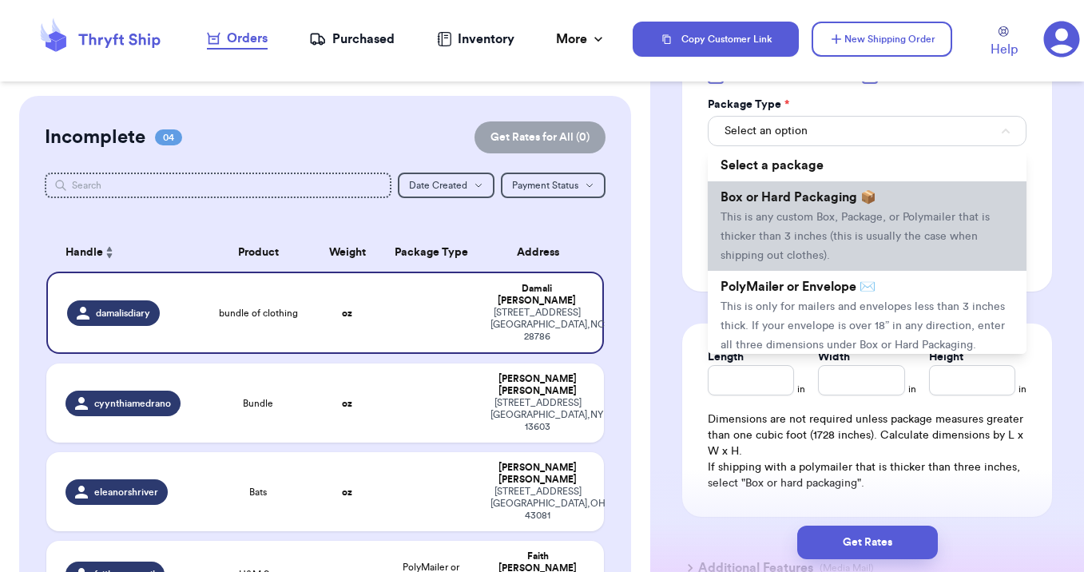
click at [769, 203] on span "Box or Hard Packaging 📦" at bounding box center [798, 197] width 156 height 13
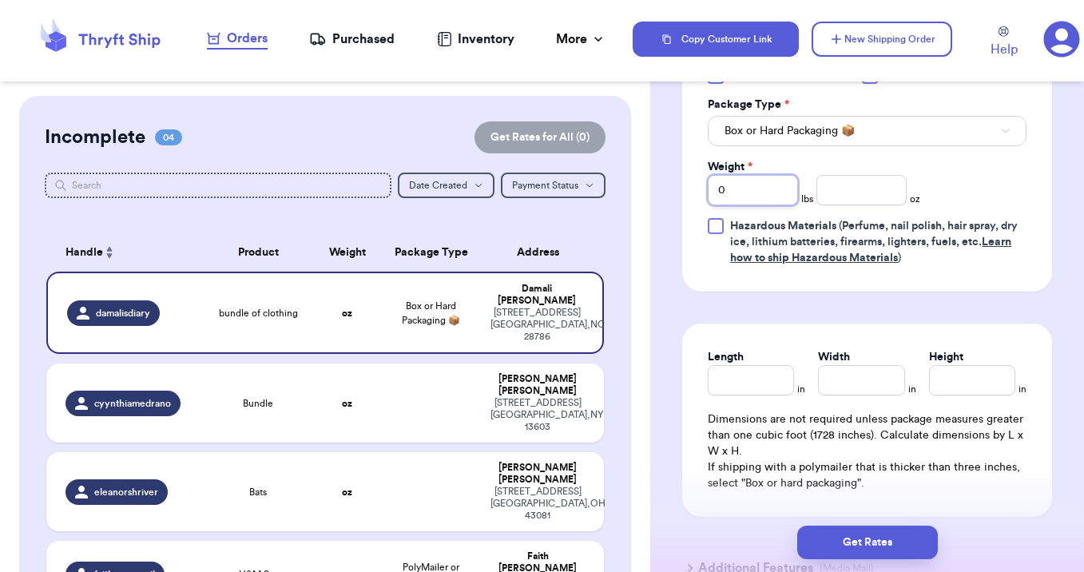
click at [753, 196] on input "0" at bounding box center [753, 190] width 90 height 30
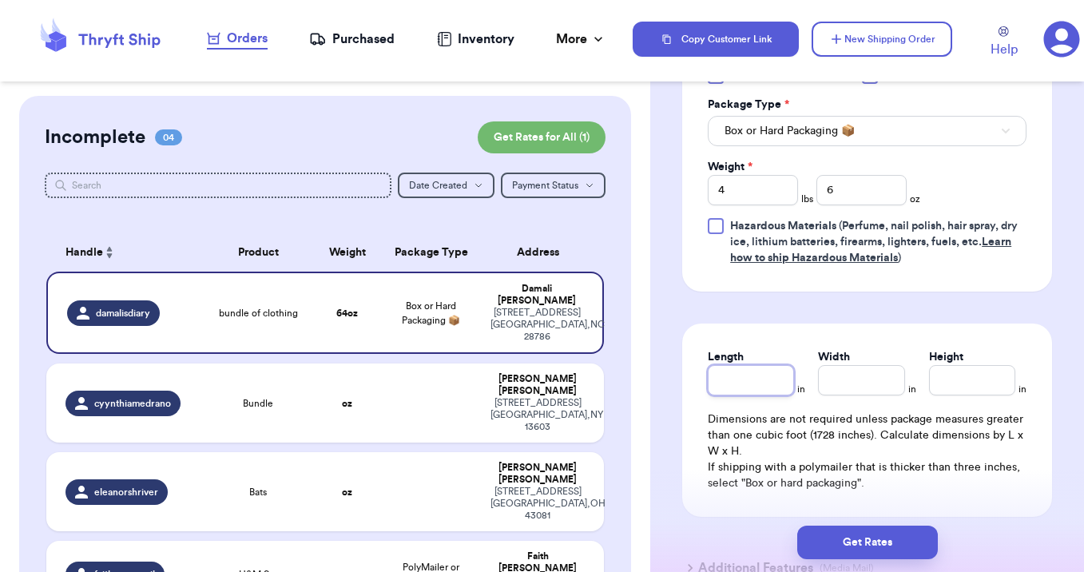
click at [748, 384] on input "Length" at bounding box center [751, 380] width 86 height 30
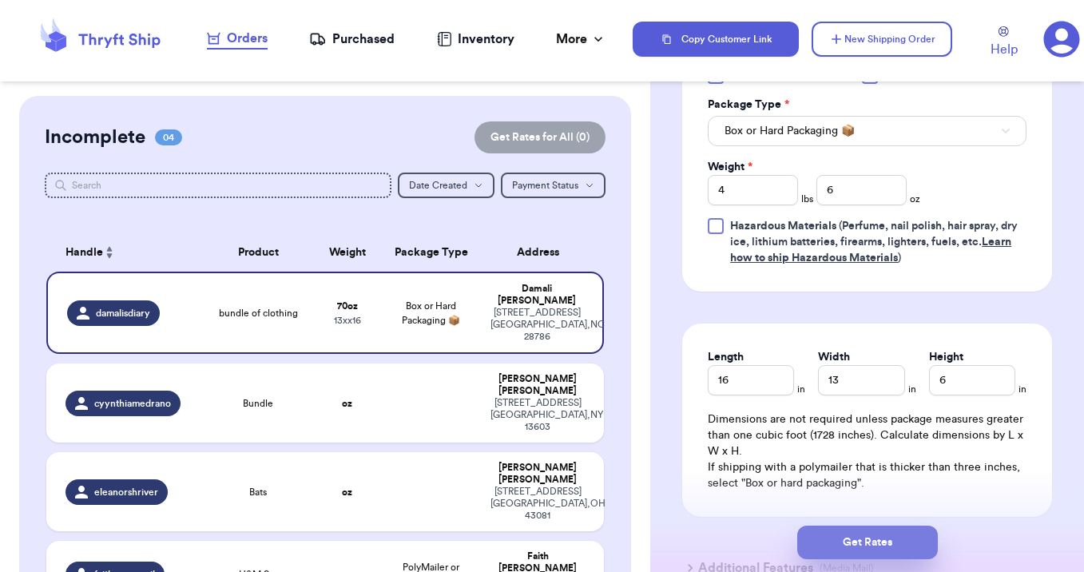
click at [825, 545] on button "Get Rates" at bounding box center [867, 542] width 141 height 34
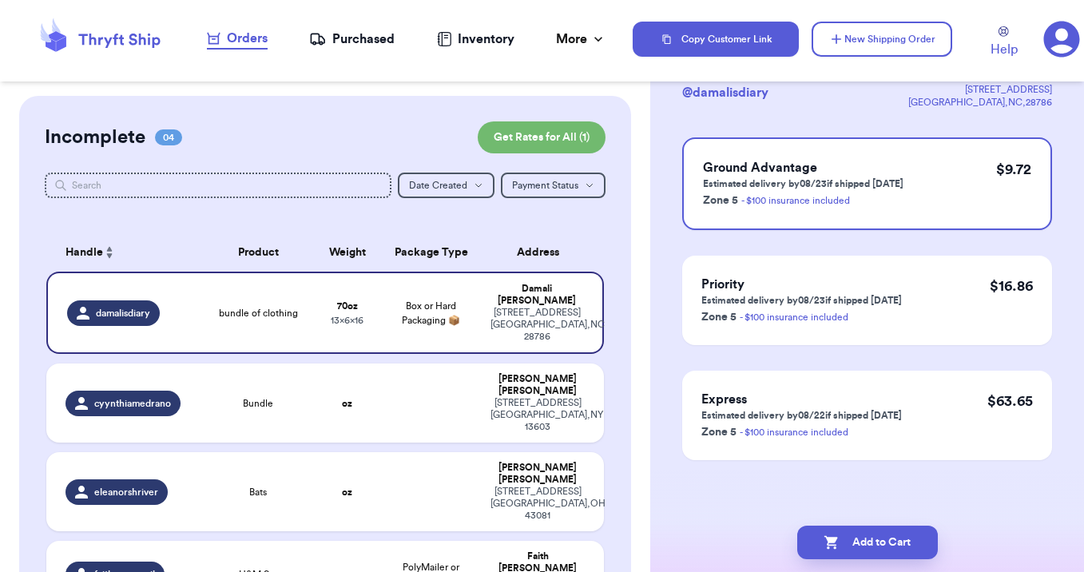
scroll to position [0, 0]
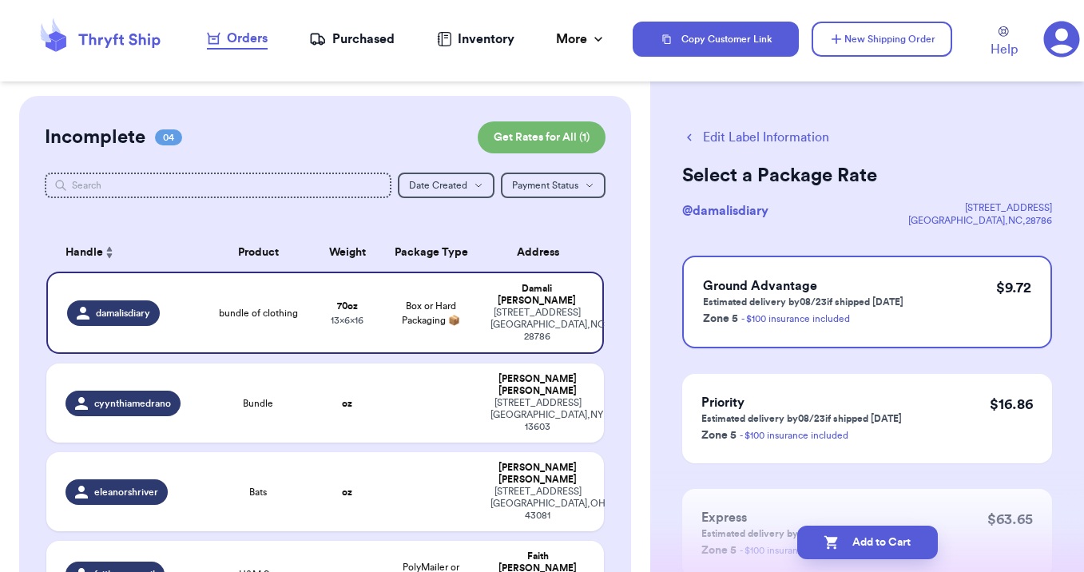
click at [826, 545] on icon "button" at bounding box center [831, 542] width 16 height 16
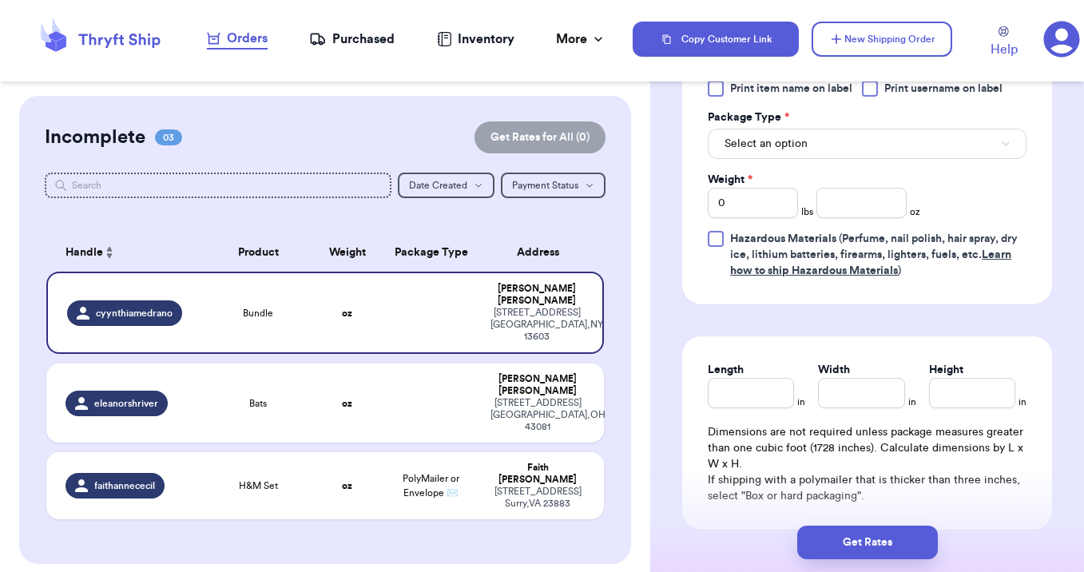
scroll to position [755, 0]
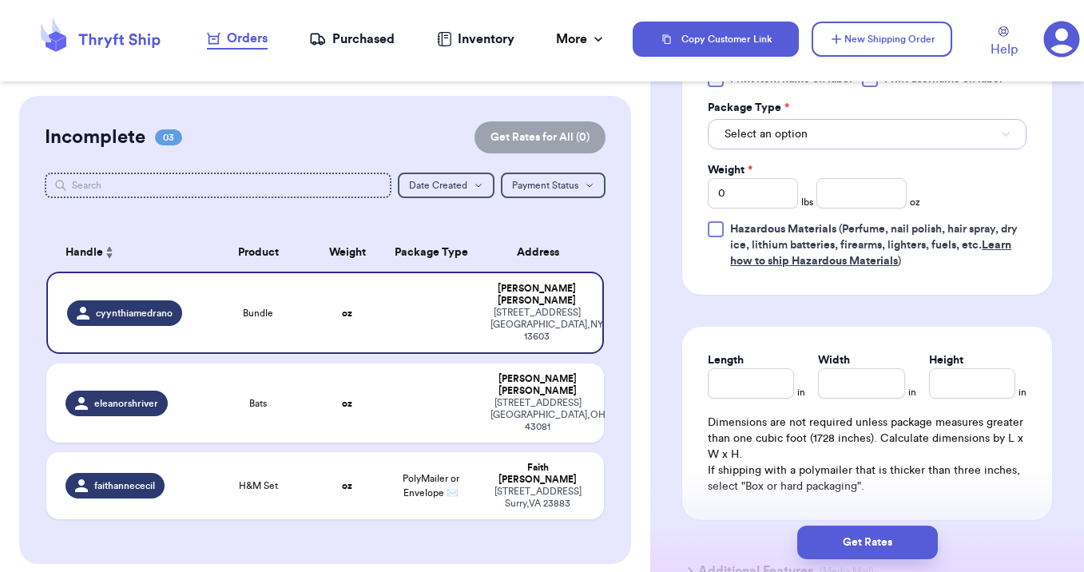
click at [820, 141] on button "Select an option" at bounding box center [867, 134] width 319 height 30
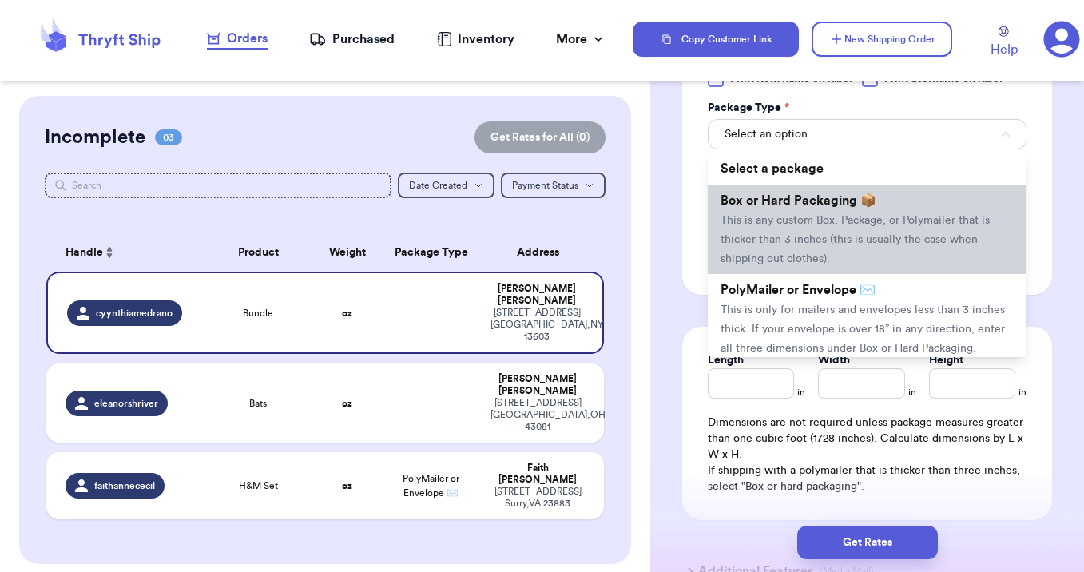
click at [822, 215] on span "This is any custom Box, Package, or Polymailer that is thicker than 3 inches (t…" at bounding box center [854, 240] width 269 height 50
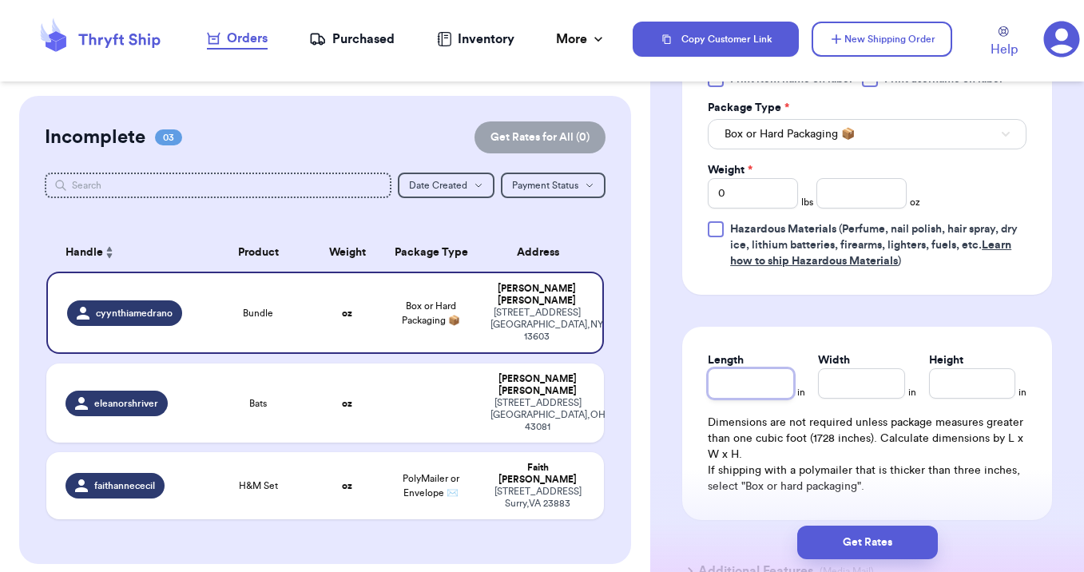
click at [746, 391] on input "Length" at bounding box center [751, 383] width 86 height 30
click at [735, 196] on input "0" at bounding box center [753, 193] width 90 height 30
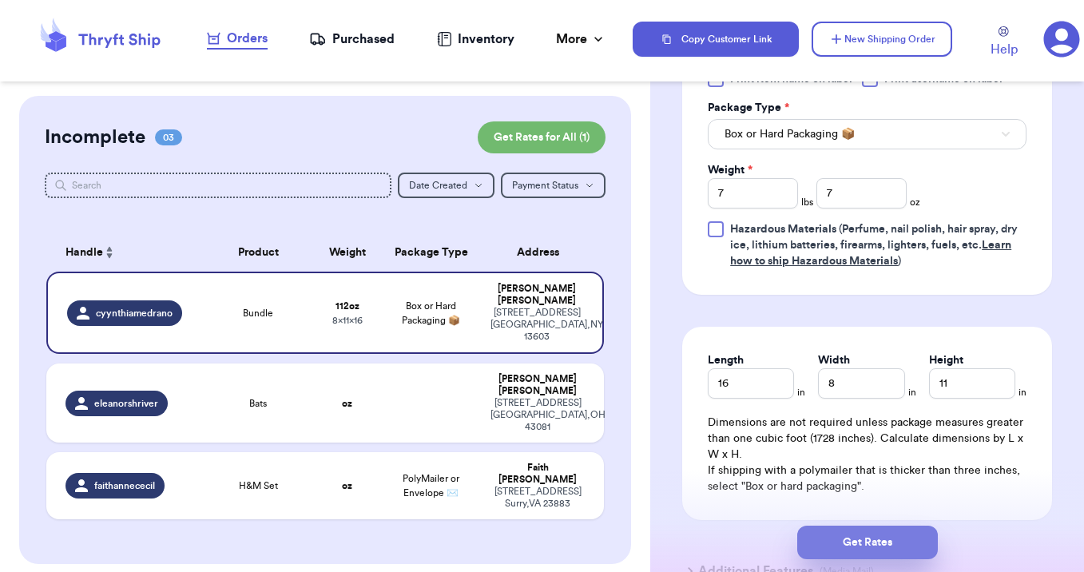
click at [817, 527] on button "Get Rates" at bounding box center [867, 542] width 141 height 34
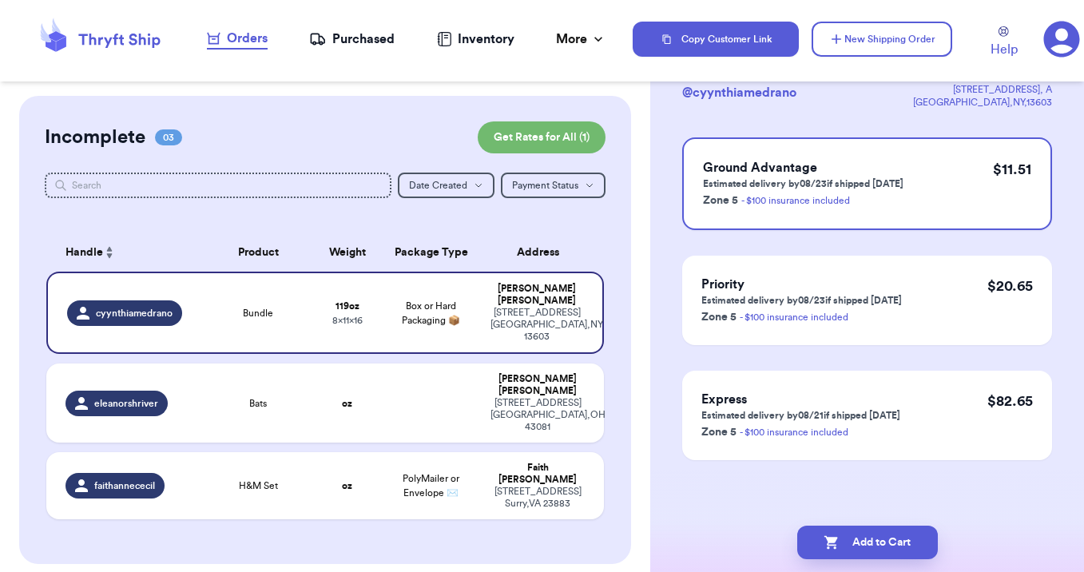
scroll to position [0, 0]
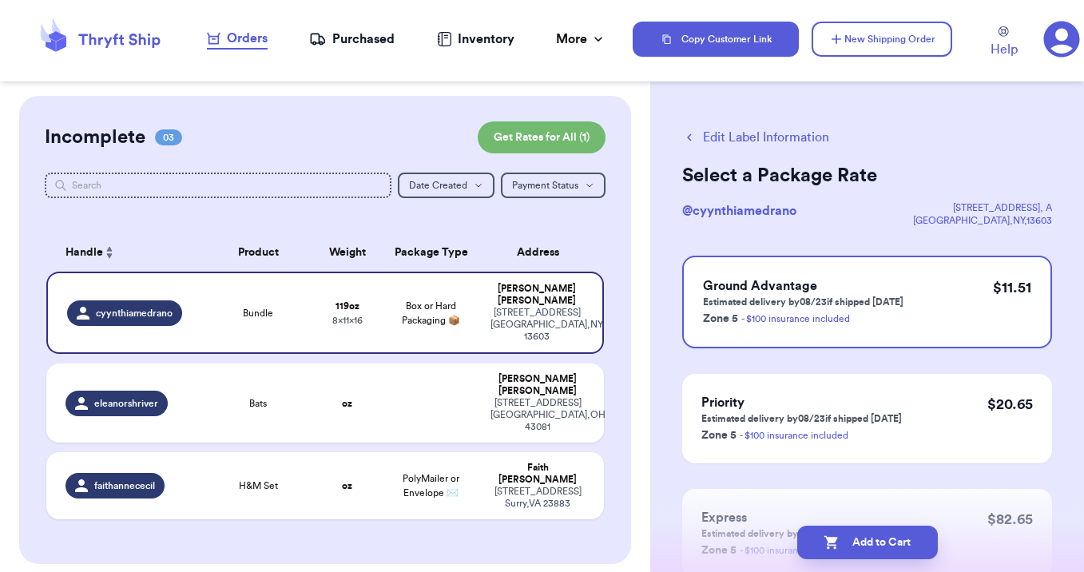
click at [817, 527] on button "Add to Cart" at bounding box center [867, 542] width 141 height 34
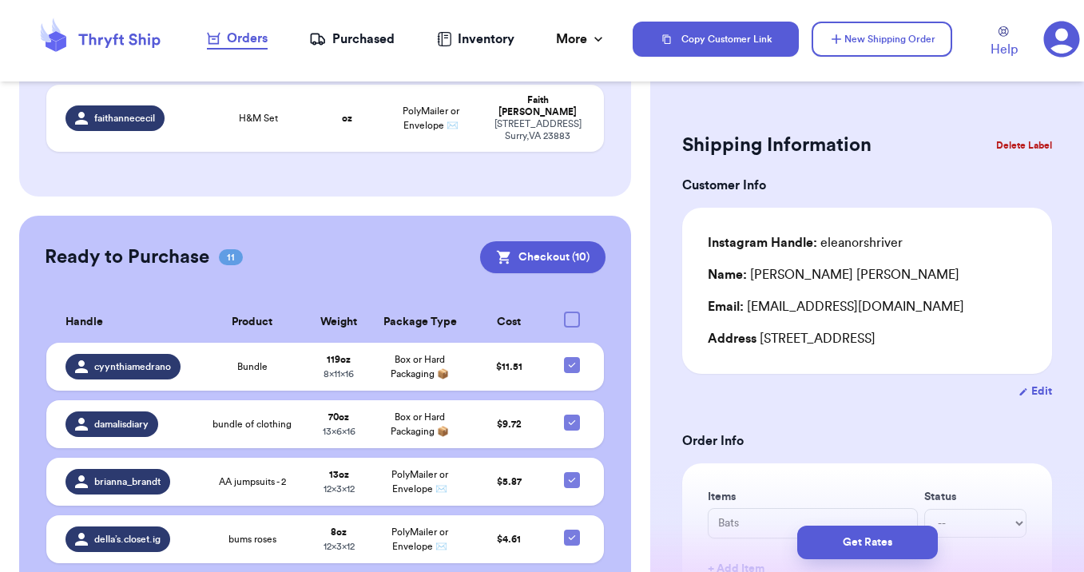
scroll to position [280, 0]
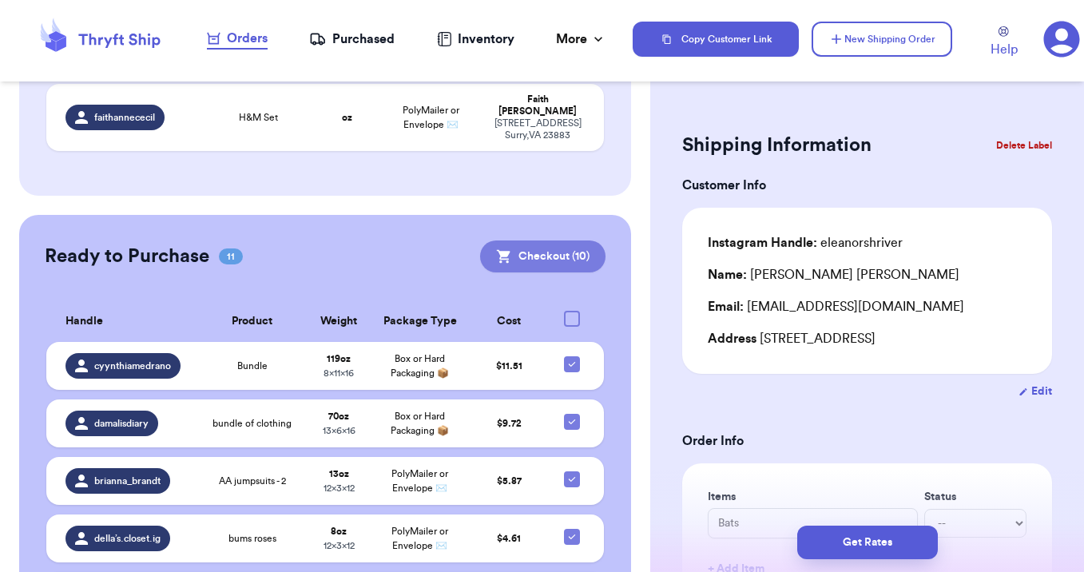
click at [545, 240] on button "Checkout ( 10 )" at bounding box center [542, 256] width 125 height 32
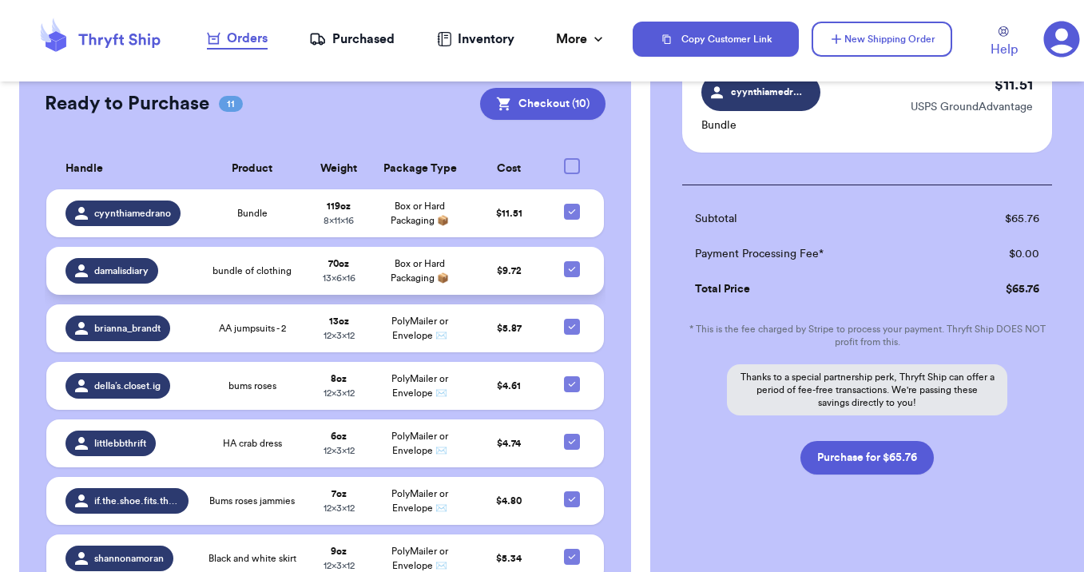
scroll to position [708, 0]
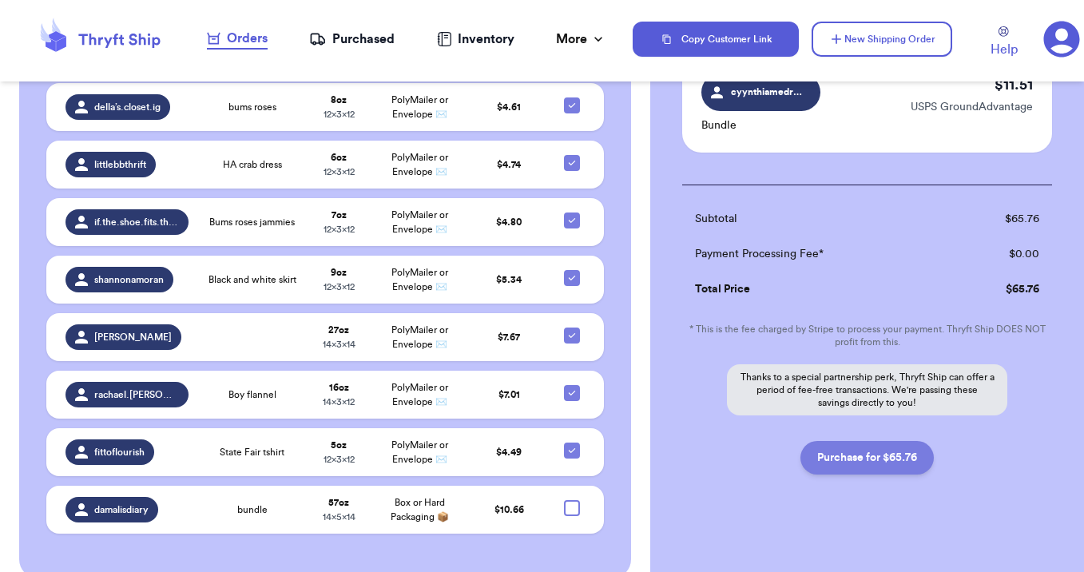
click at [827, 441] on button "Purchase for $65.76" at bounding box center [866, 458] width 133 height 34
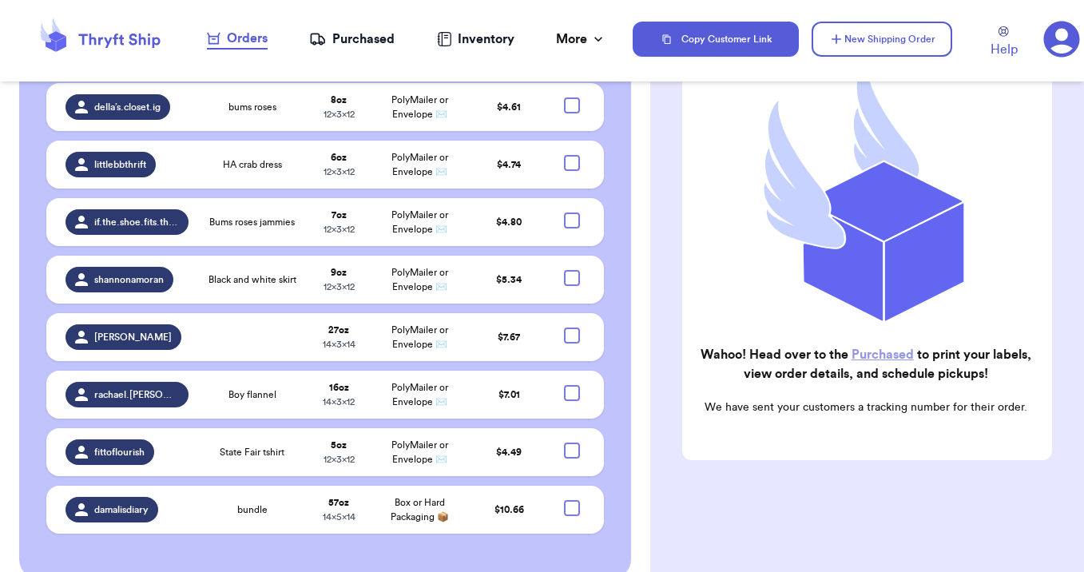
scroll to position [133, 0]
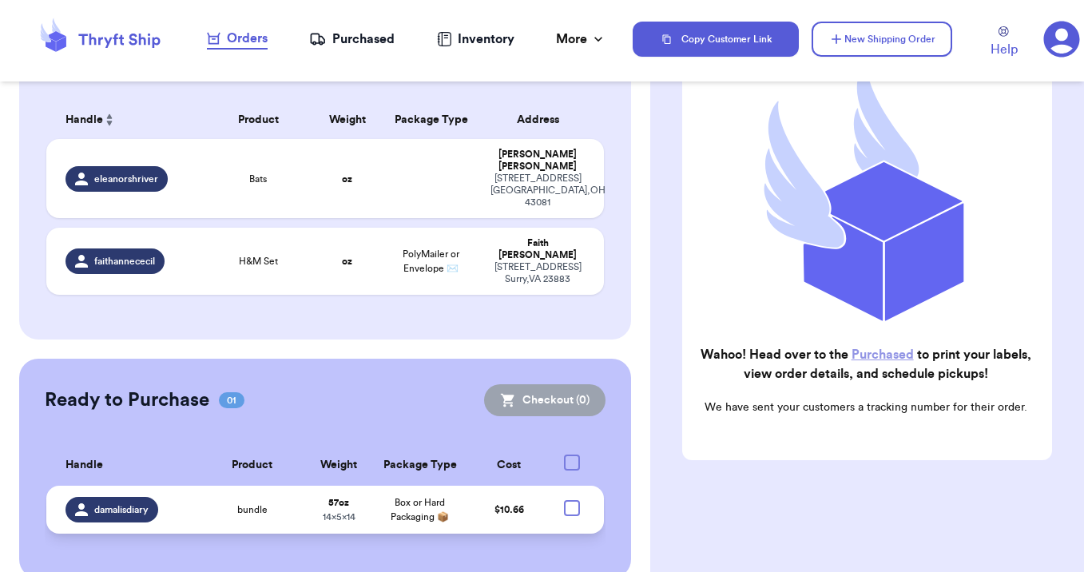
click at [571, 500] on div at bounding box center [572, 508] width 16 height 16
click at [571, 499] on input "checkbox" at bounding box center [571, 499] width 1 height 1
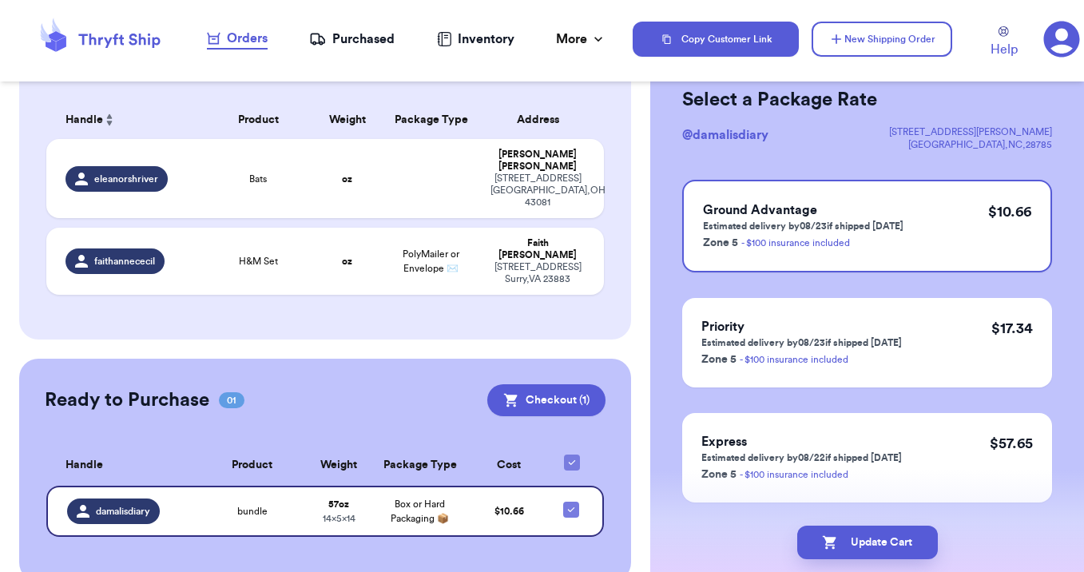
scroll to position [118, 0]
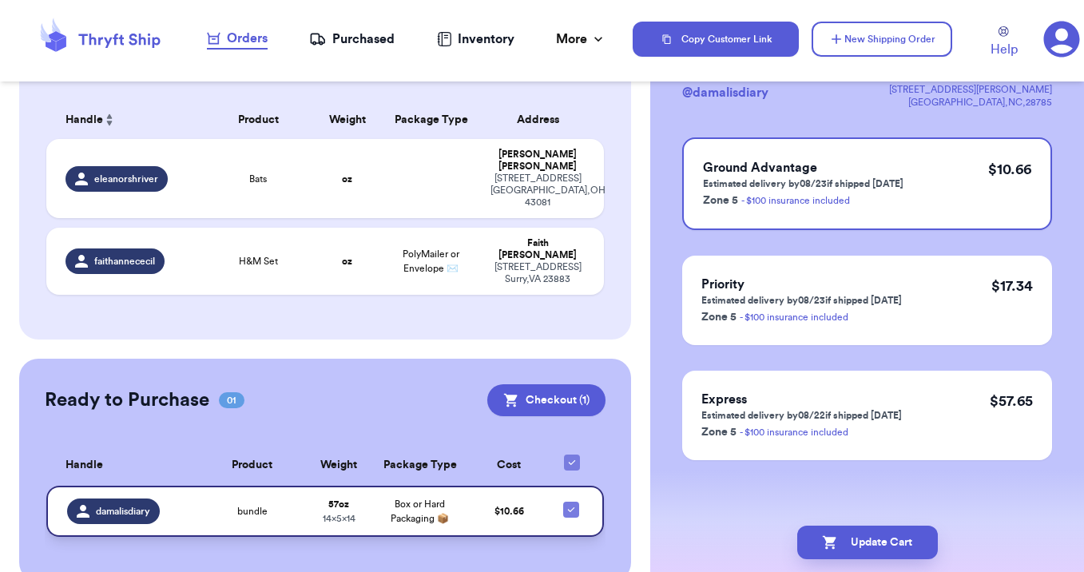
click at [153, 498] on div "damalisdiary" at bounding box center [113, 511] width 93 height 26
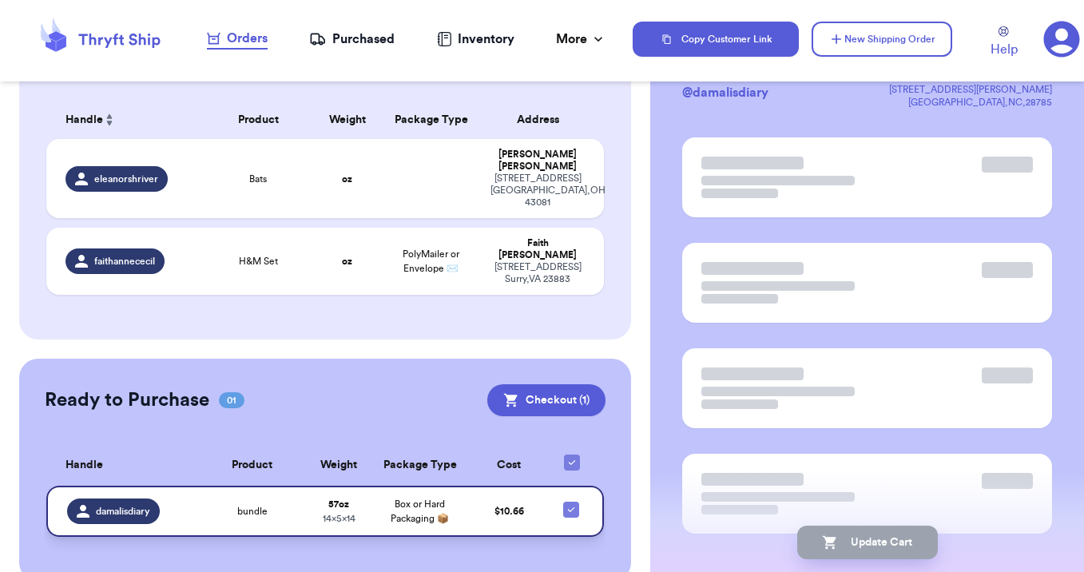
scroll to position [0, 0]
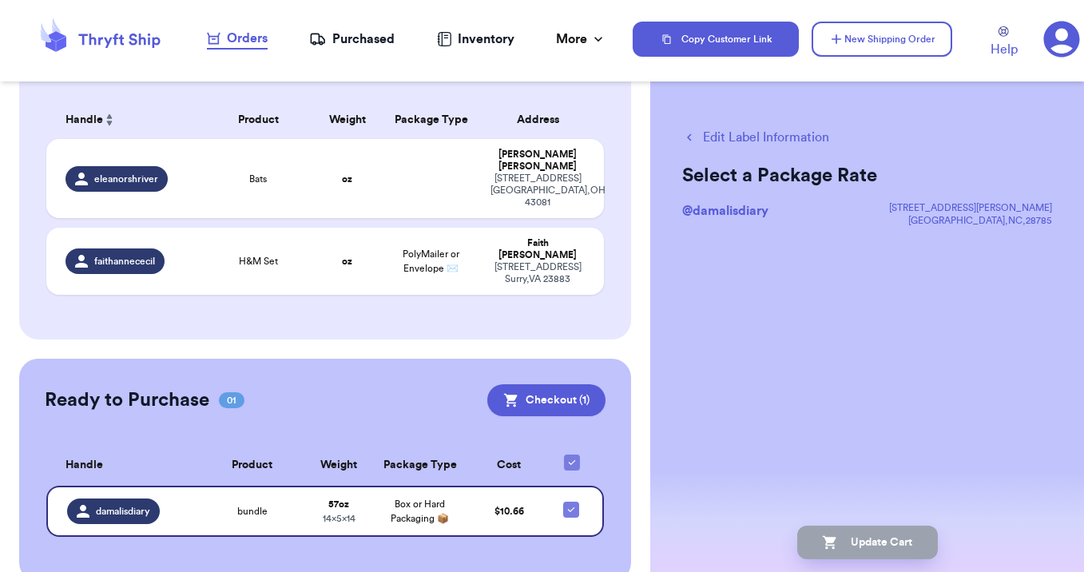
click at [773, 138] on button "Edit Label Information" at bounding box center [755, 137] width 147 height 19
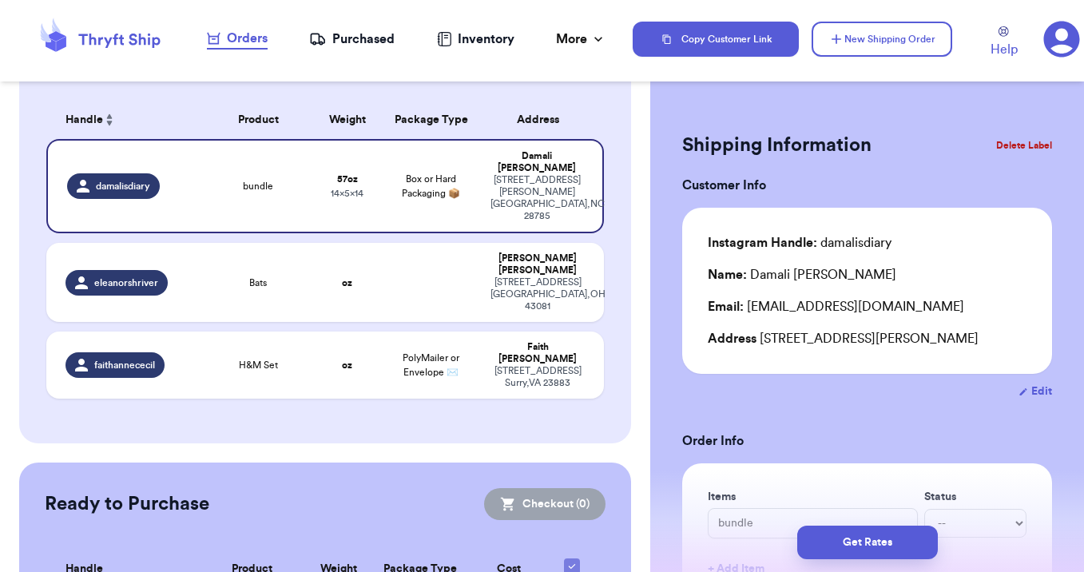
click at [1021, 146] on button "Delete Label" at bounding box center [1023, 145] width 69 height 35
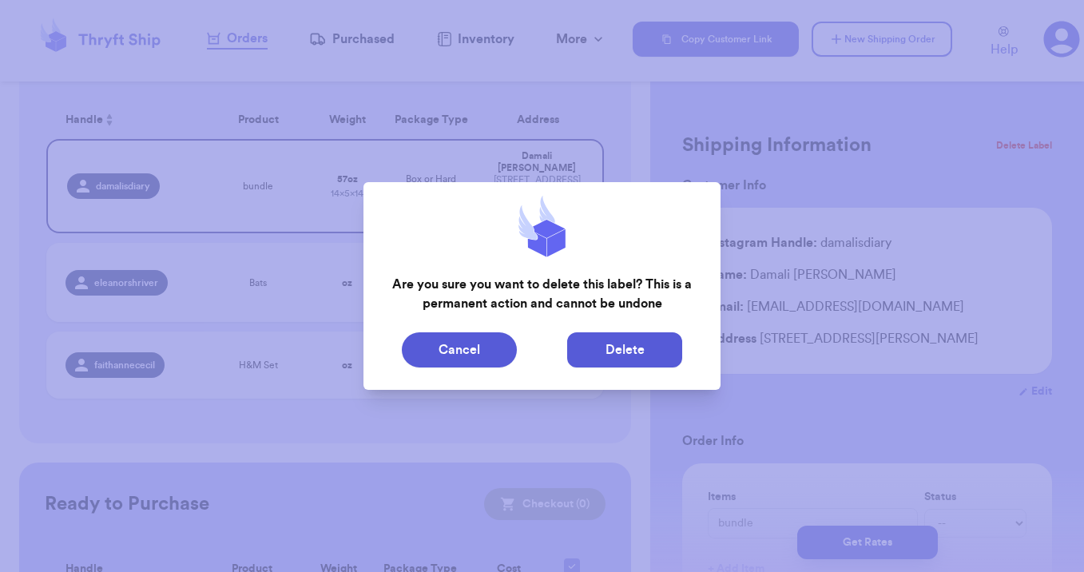
click at [609, 355] on button "Delete" at bounding box center [624, 349] width 115 height 35
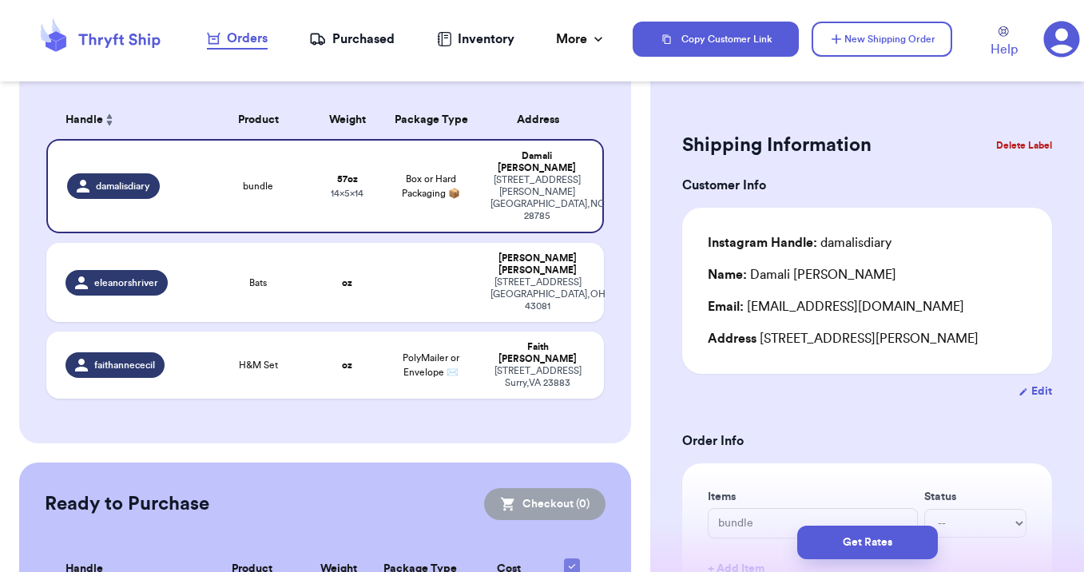
scroll to position [129, 0]
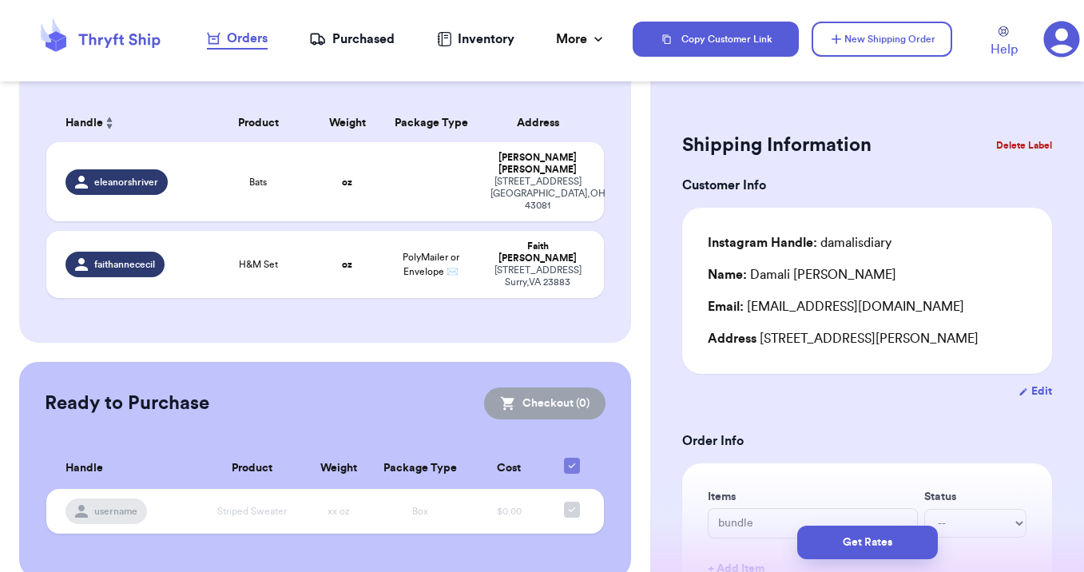
click at [361, 36] on div "Purchased" at bounding box center [351, 39] width 85 height 19
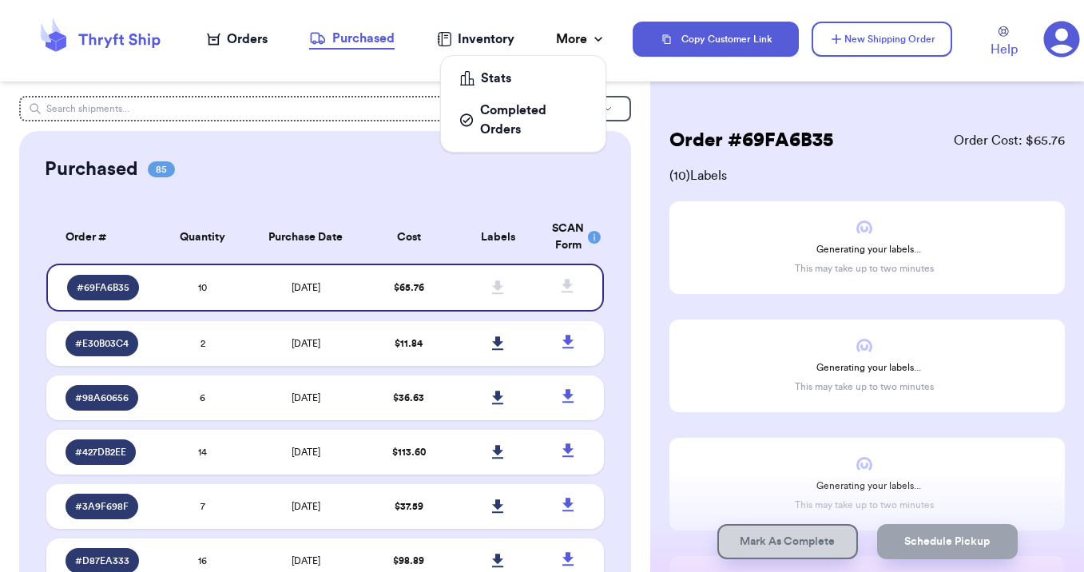
click at [567, 46] on div "More" at bounding box center [581, 39] width 50 height 19
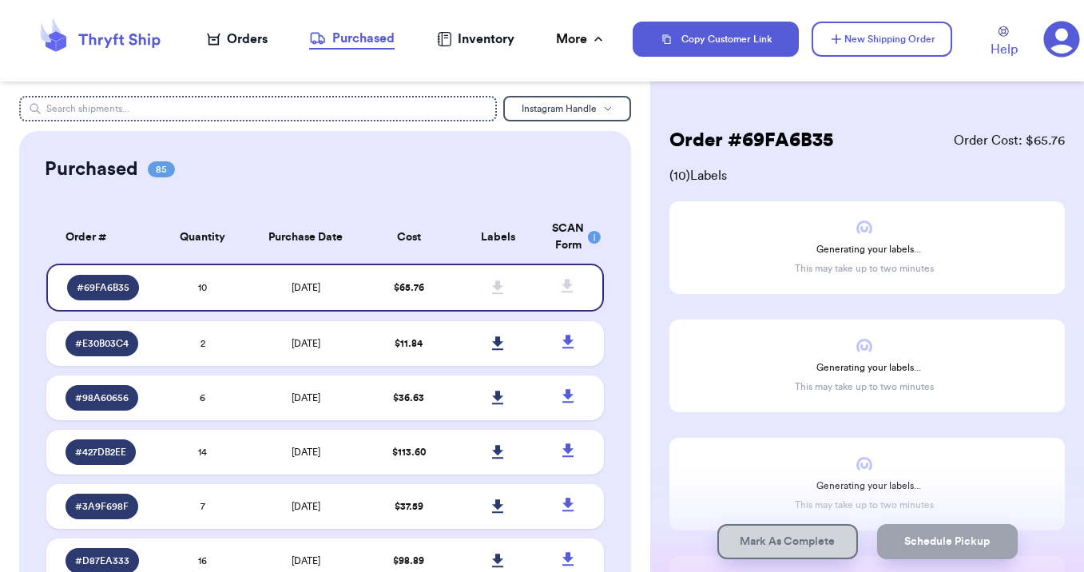
click at [548, 16] on nav "Orders Purchased Inventory More Stats Completed Orders" at bounding box center [405, 39] width 451 height 53
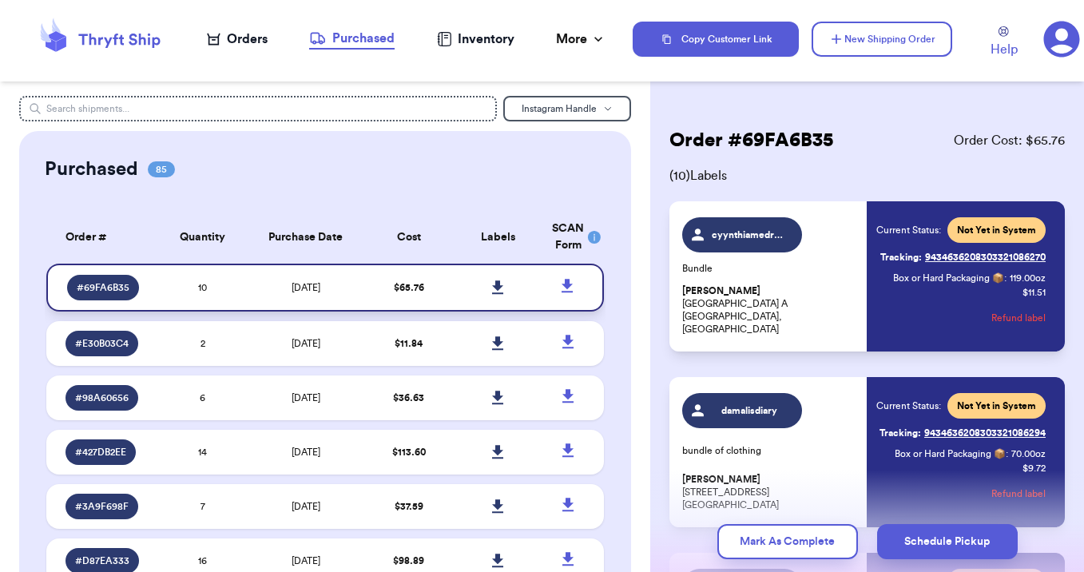
click at [497, 293] on icon at bounding box center [497, 287] width 11 height 14
click at [859, 36] on button "New Shipping Order" at bounding box center [881, 39] width 141 height 35
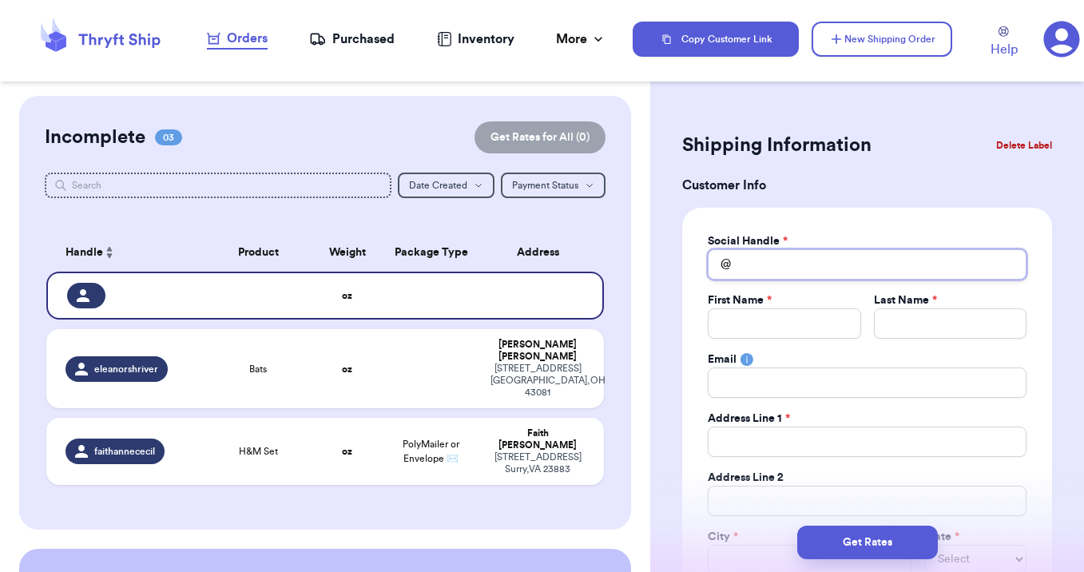
click at [755, 260] on input "Total Amount Paid" at bounding box center [867, 264] width 319 height 30
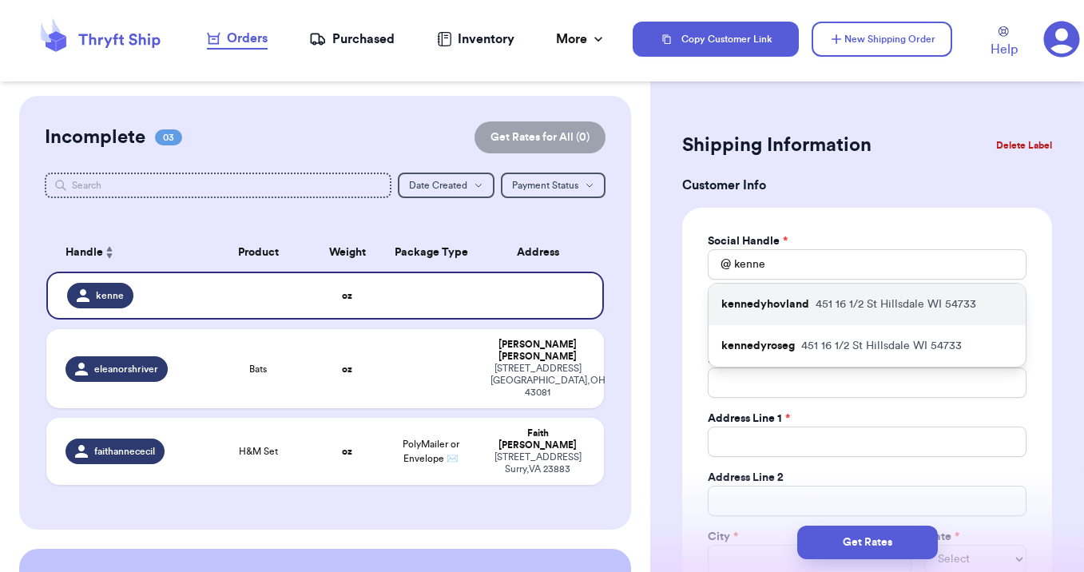
click at [800, 312] on div "kennedyhovland [STREET_ADDRESS]" at bounding box center [866, 305] width 317 height 42
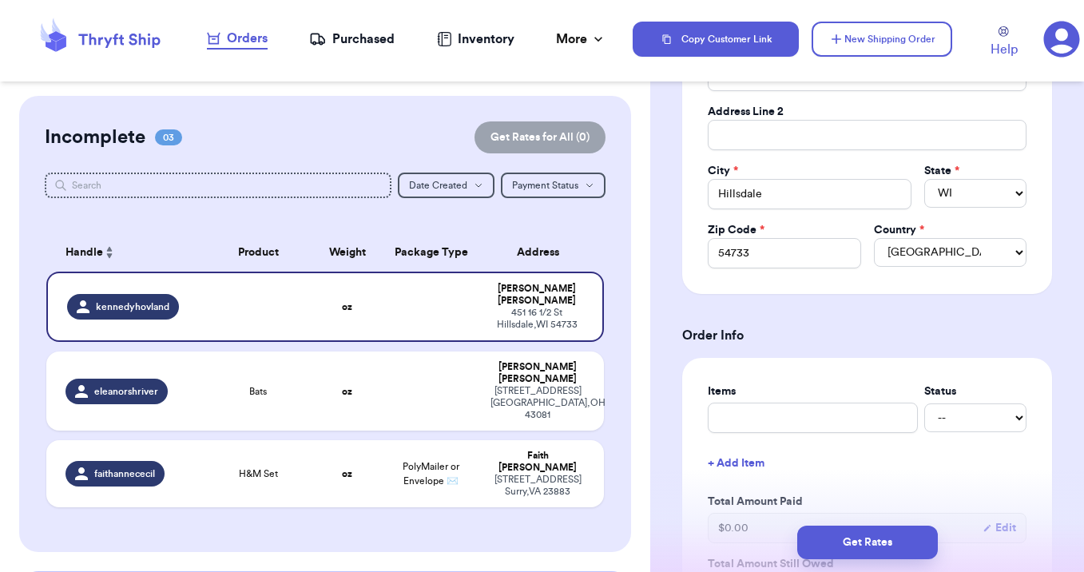
scroll to position [386, 0]
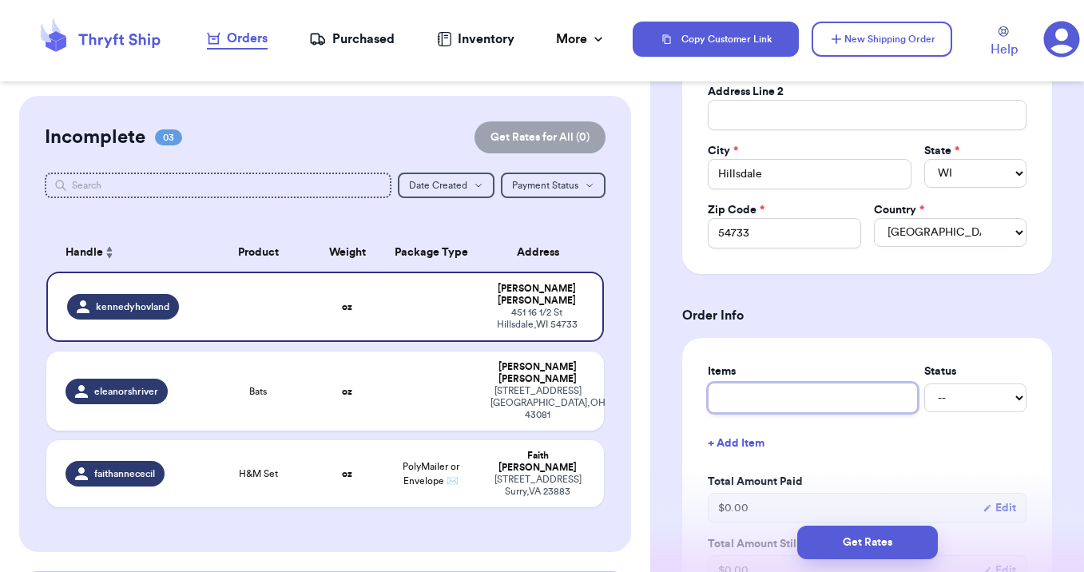
click at [756, 402] on input "text" at bounding box center [813, 398] width 210 height 30
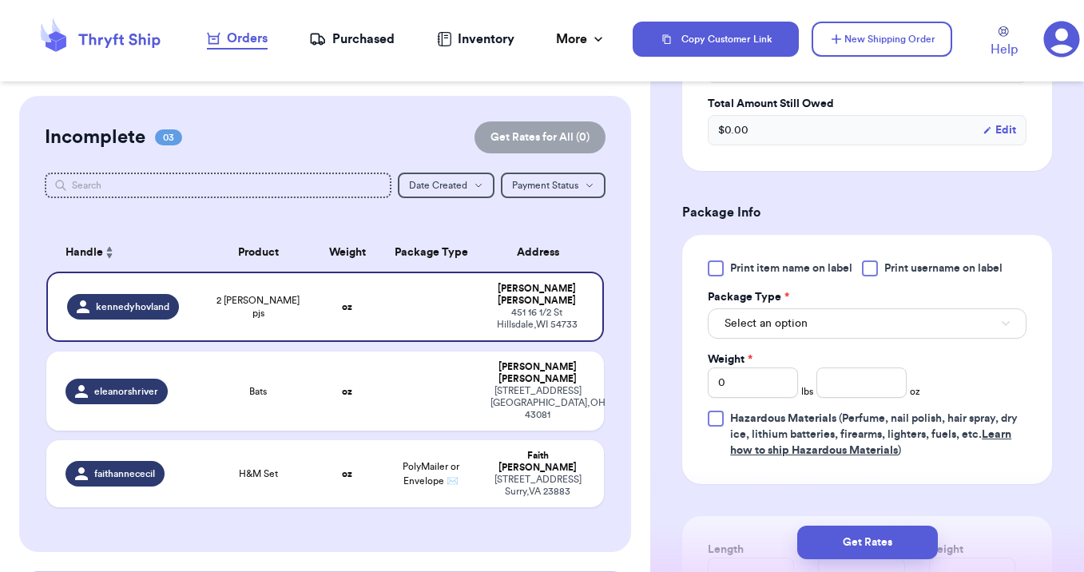
scroll to position [847, 0]
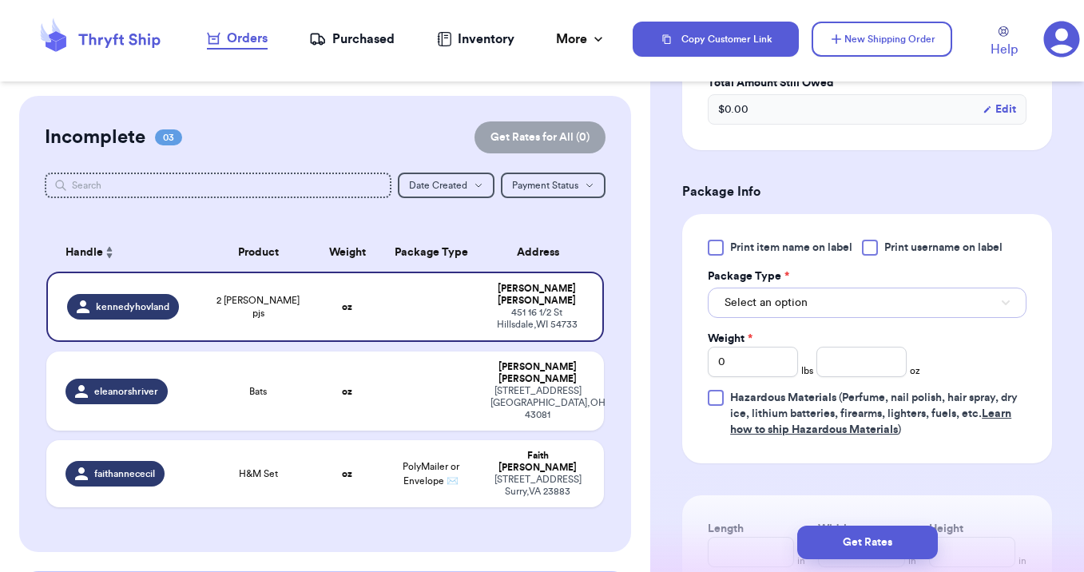
click at [877, 313] on button "Select an option" at bounding box center [867, 303] width 319 height 30
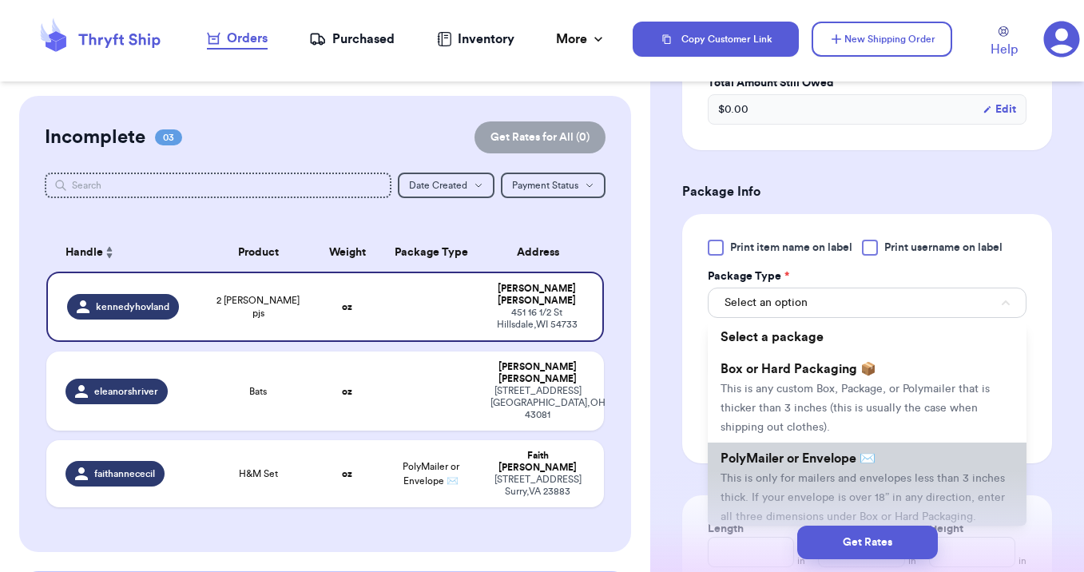
click at [862, 479] on span "This is only for mailers and envelopes less than 3 inches thick. If your envelo…" at bounding box center [862, 498] width 284 height 50
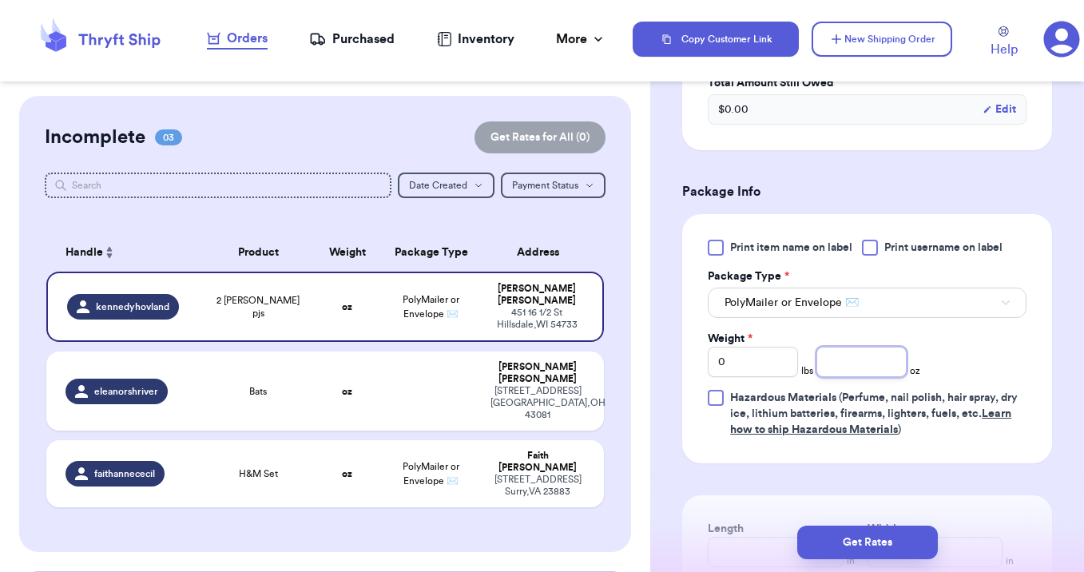
click at [839, 364] on input "number" at bounding box center [861, 362] width 90 height 30
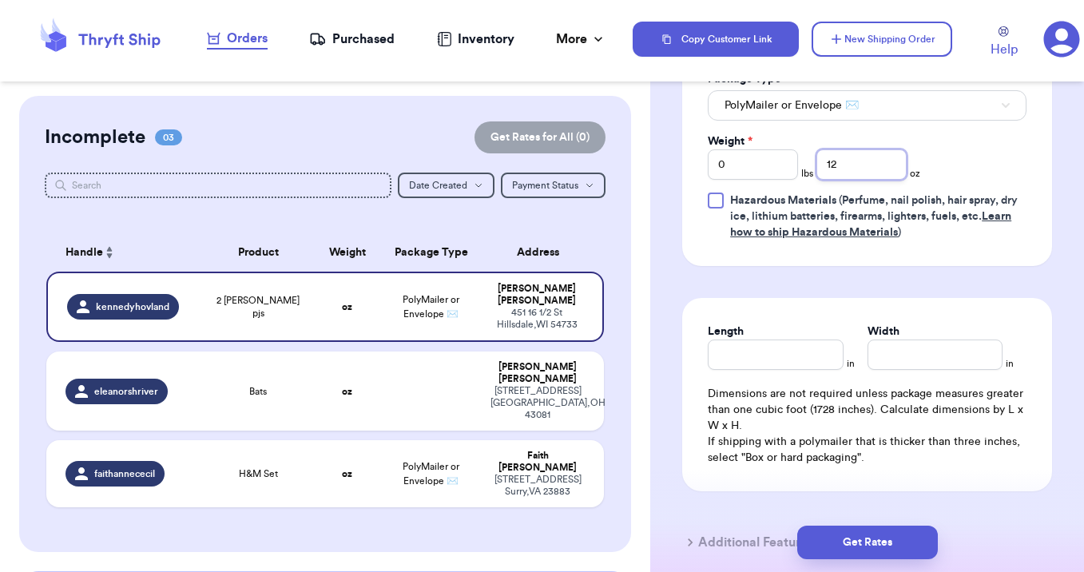
scroll to position [1045, 0]
click at [783, 362] on input "Length" at bounding box center [775, 353] width 135 height 30
click at [857, 554] on button "Get Rates" at bounding box center [867, 542] width 141 height 34
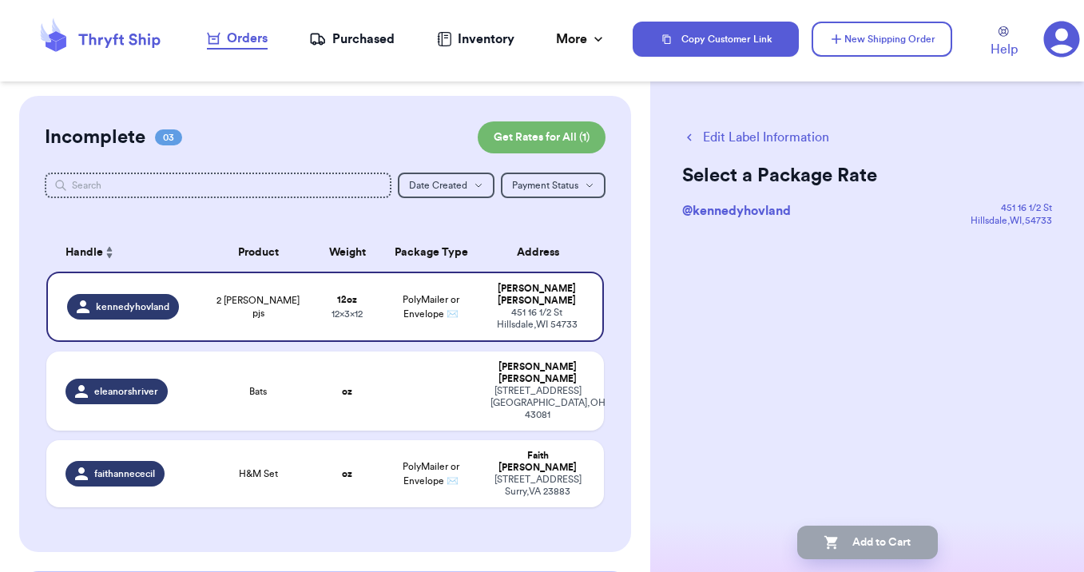
scroll to position [0, 0]
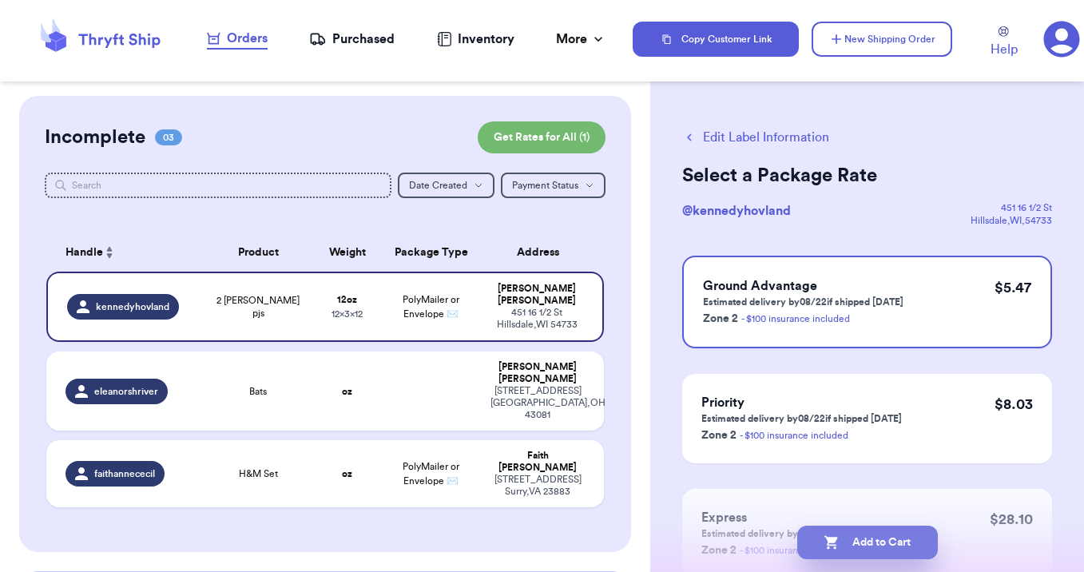
click at [851, 544] on button "Add to Cart" at bounding box center [867, 542] width 141 height 34
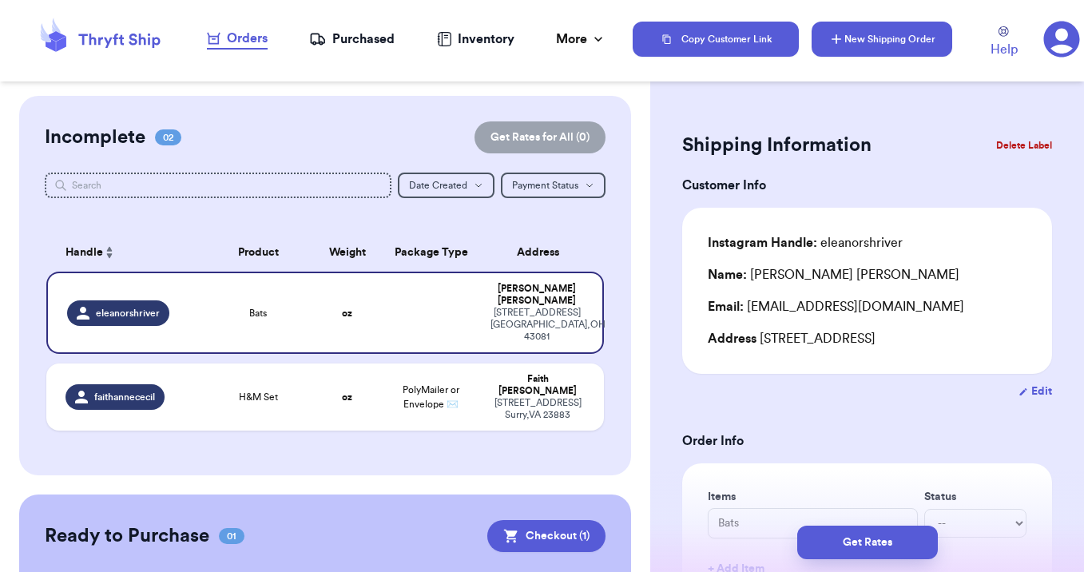
click at [865, 46] on button "New Shipping Order" at bounding box center [881, 39] width 141 height 35
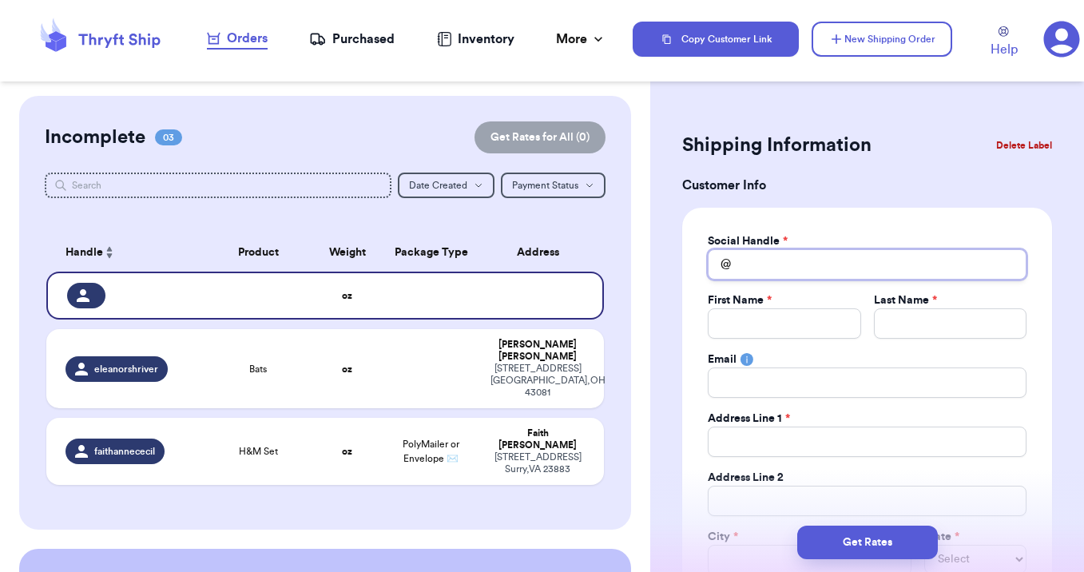
click at [751, 267] on input "Total Amount Paid" at bounding box center [867, 264] width 319 height 30
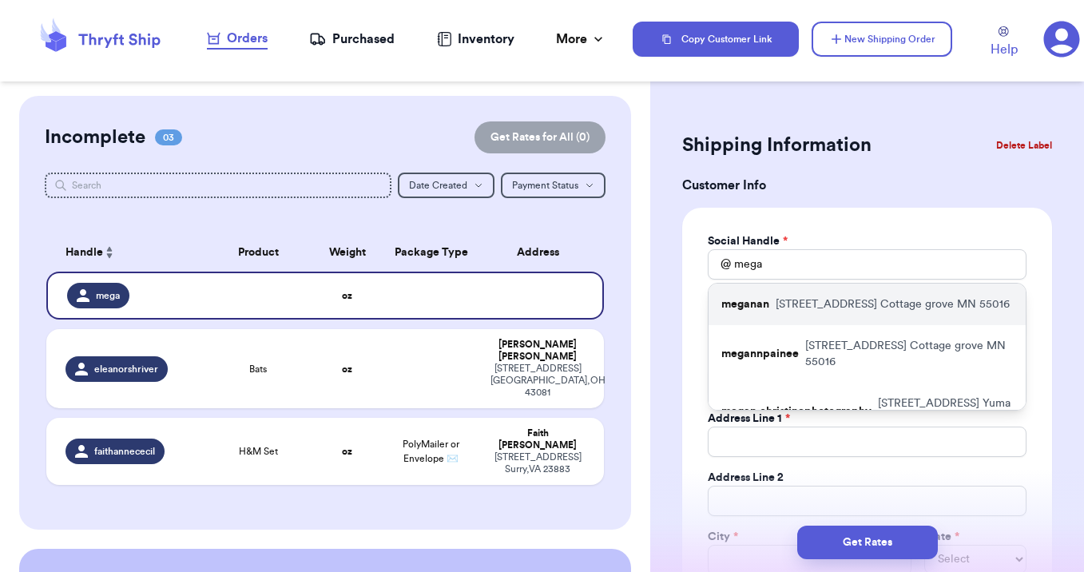
click at [826, 306] on p "[STREET_ADDRESS]" at bounding box center [892, 304] width 234 height 16
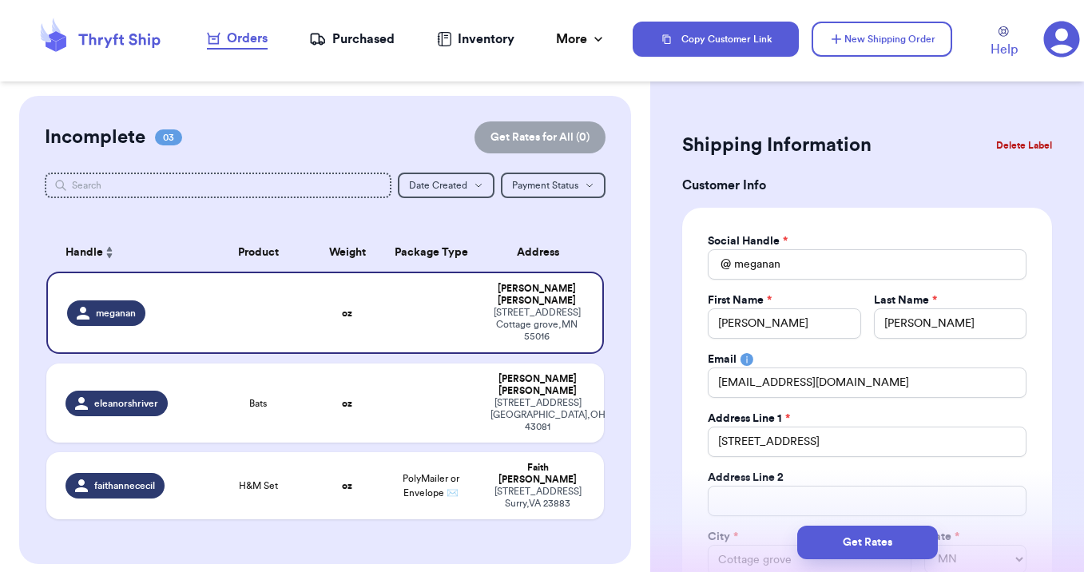
click at [1013, 137] on button "Delete Label" at bounding box center [1023, 145] width 69 height 35
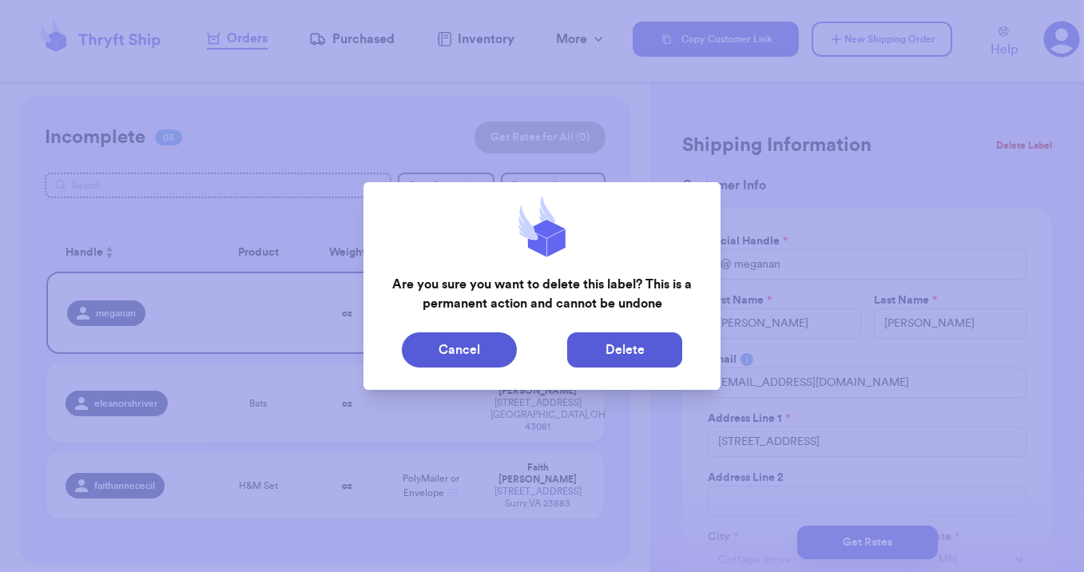
click at [637, 348] on button "Delete" at bounding box center [624, 349] width 115 height 35
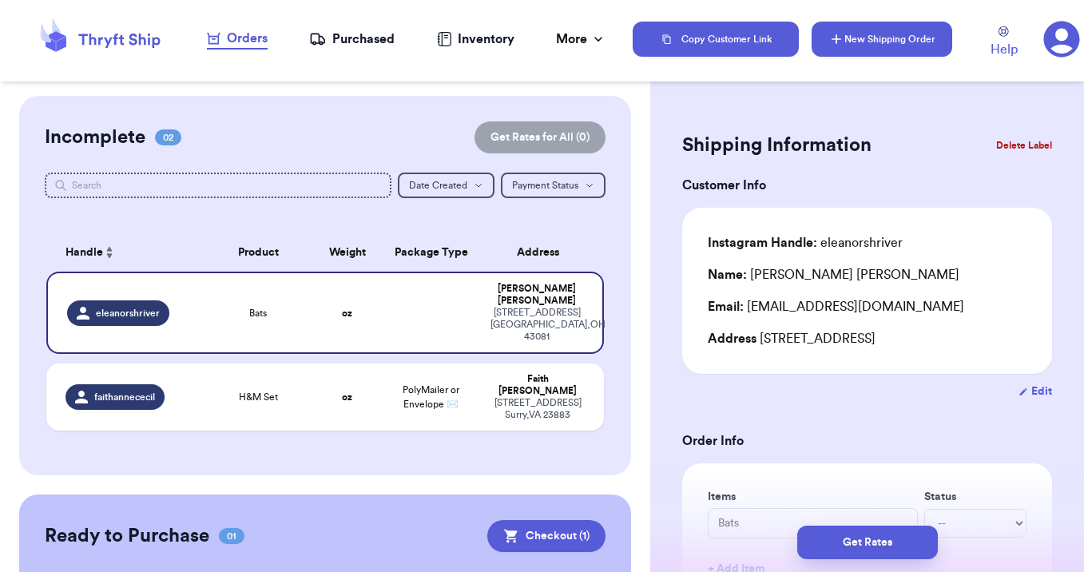
click at [858, 43] on button "New Shipping Order" at bounding box center [881, 39] width 141 height 35
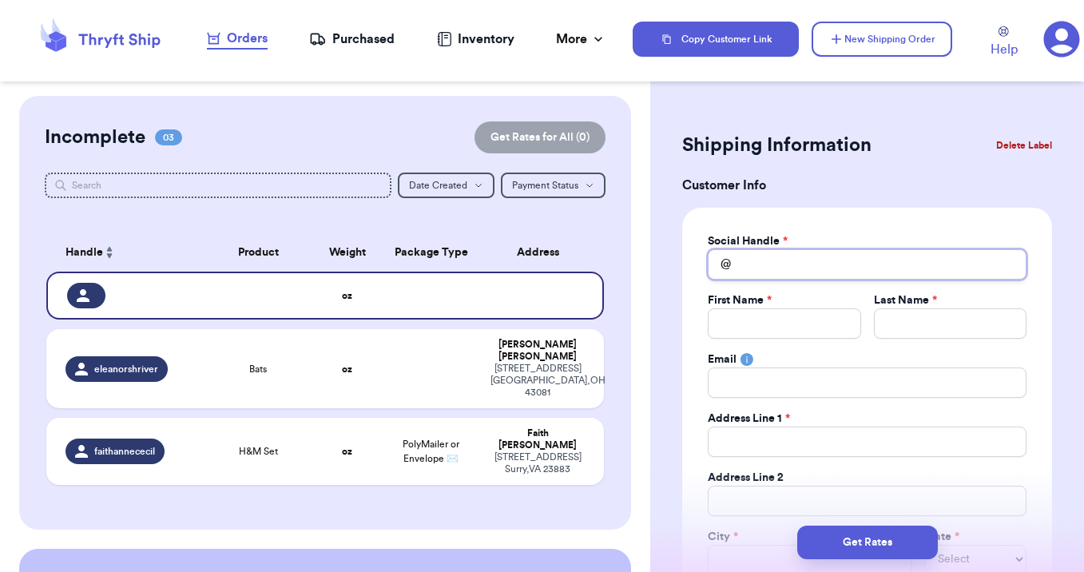
click at [753, 272] on input "Total Amount Paid" at bounding box center [867, 264] width 319 height 30
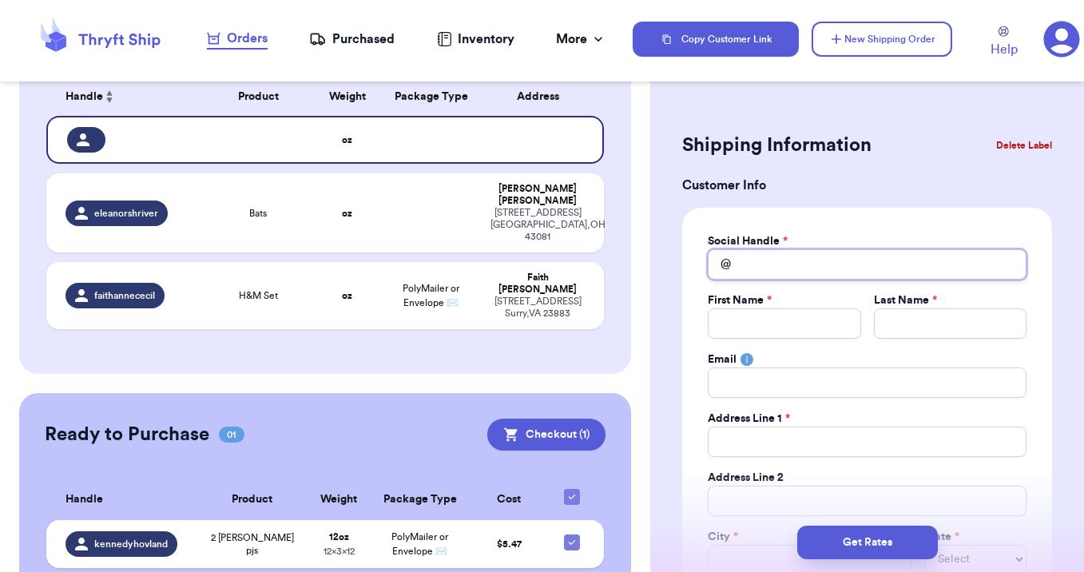
scroll to position [190, 0]
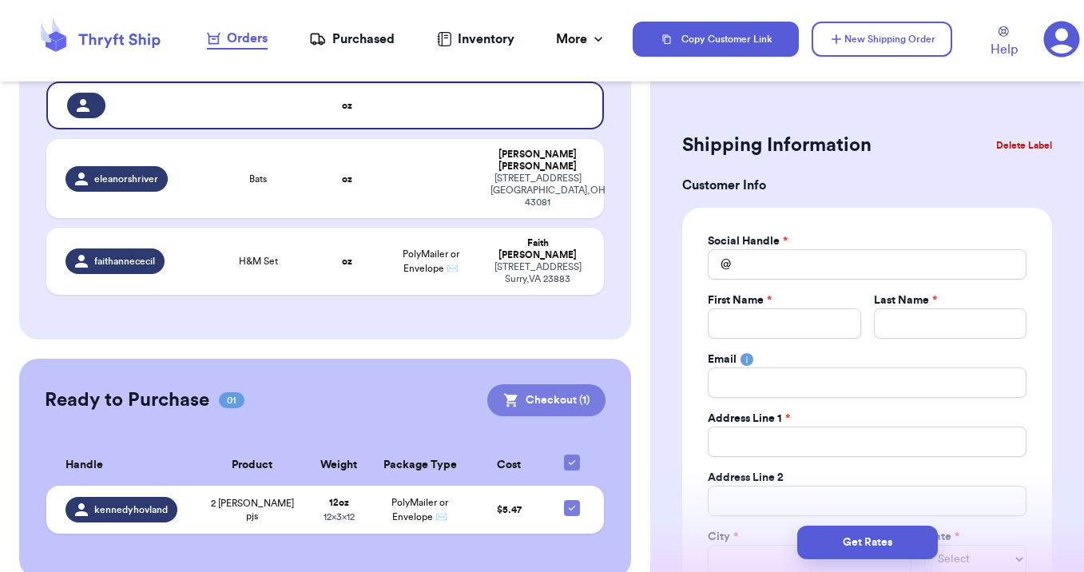
click at [558, 385] on button "Checkout ( 1 )" at bounding box center [546, 400] width 118 height 32
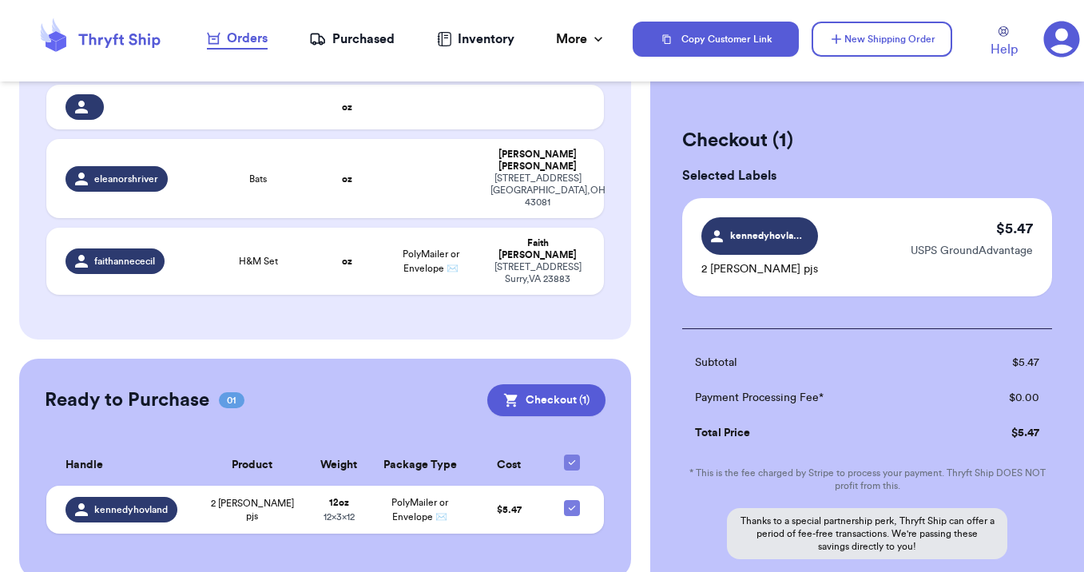
scroll to position [158, 0]
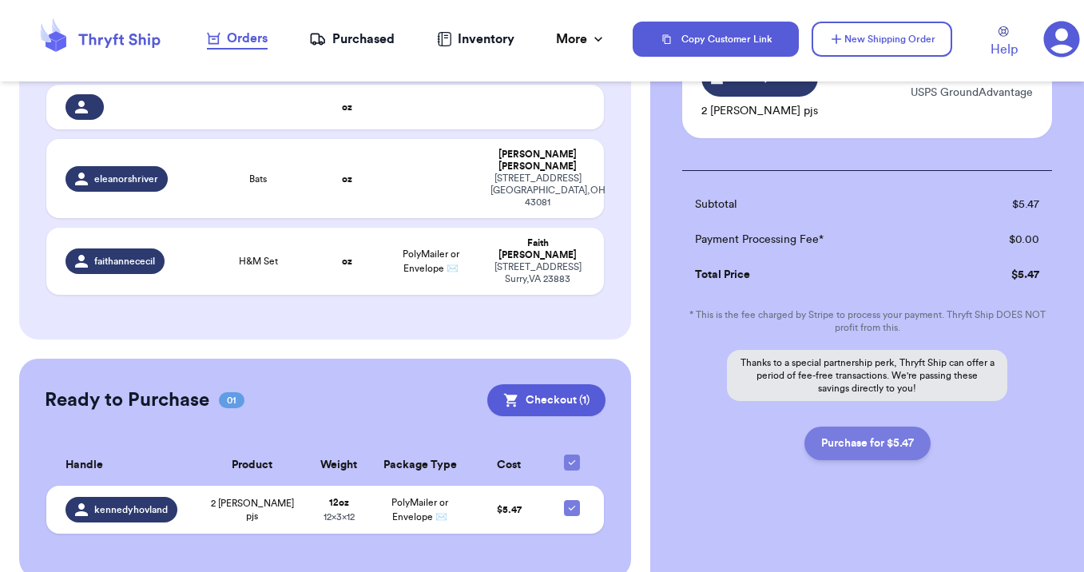
click at [836, 448] on button "Purchase for $5.47" at bounding box center [867, 443] width 126 height 34
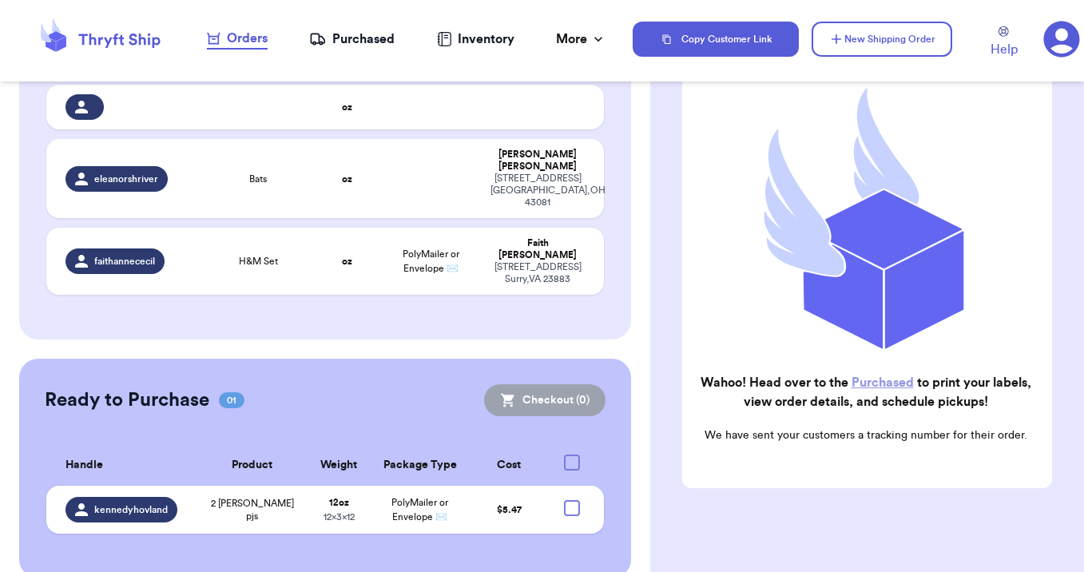
scroll to position [184, 0]
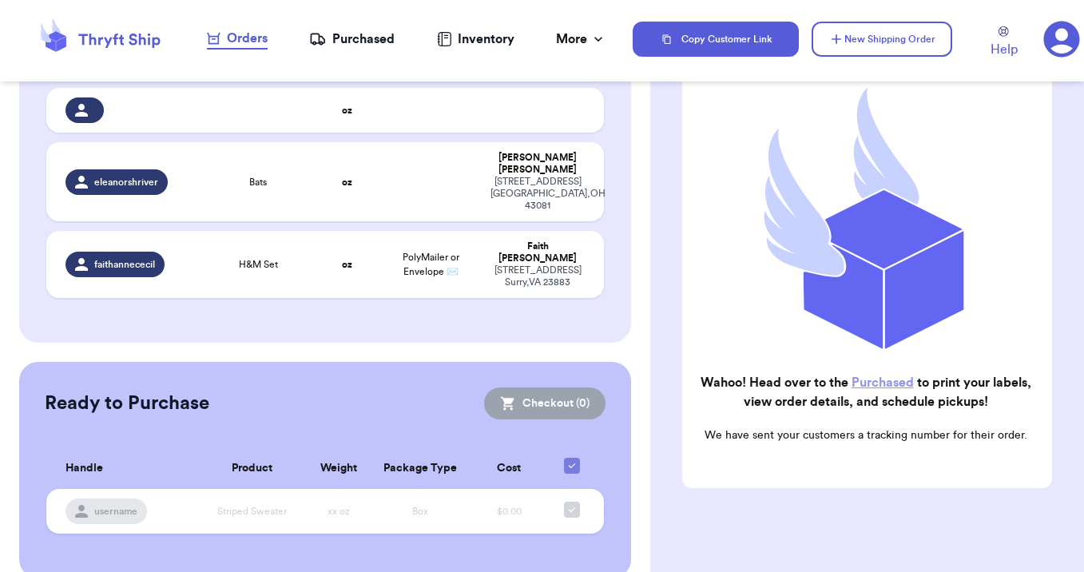
click at [348, 41] on div "Purchased" at bounding box center [351, 39] width 85 height 19
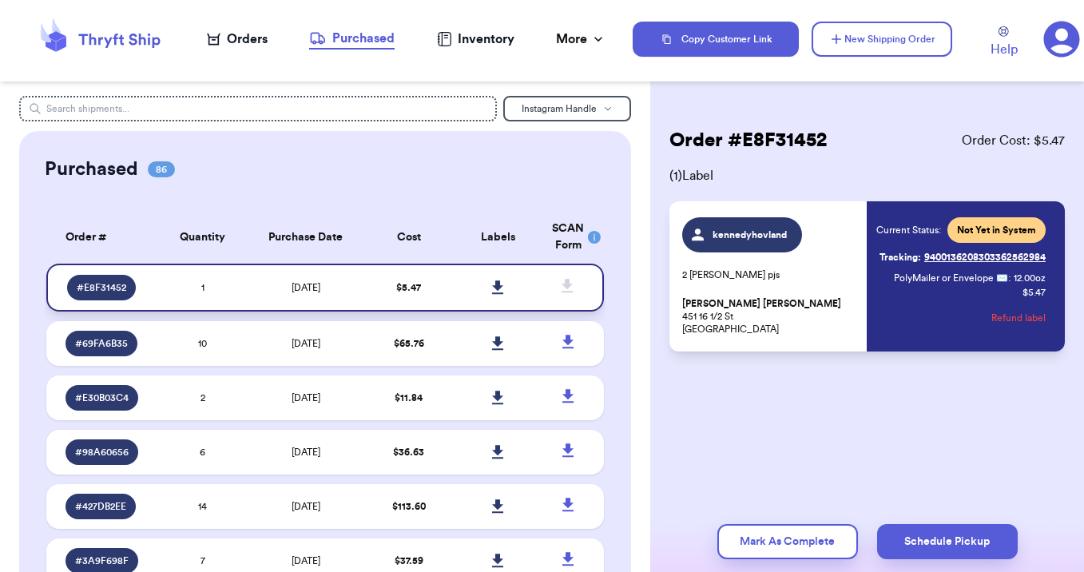
click at [497, 285] on icon at bounding box center [497, 287] width 11 height 14
click at [448, 348] on td "$ 65.76" at bounding box center [408, 343] width 89 height 45
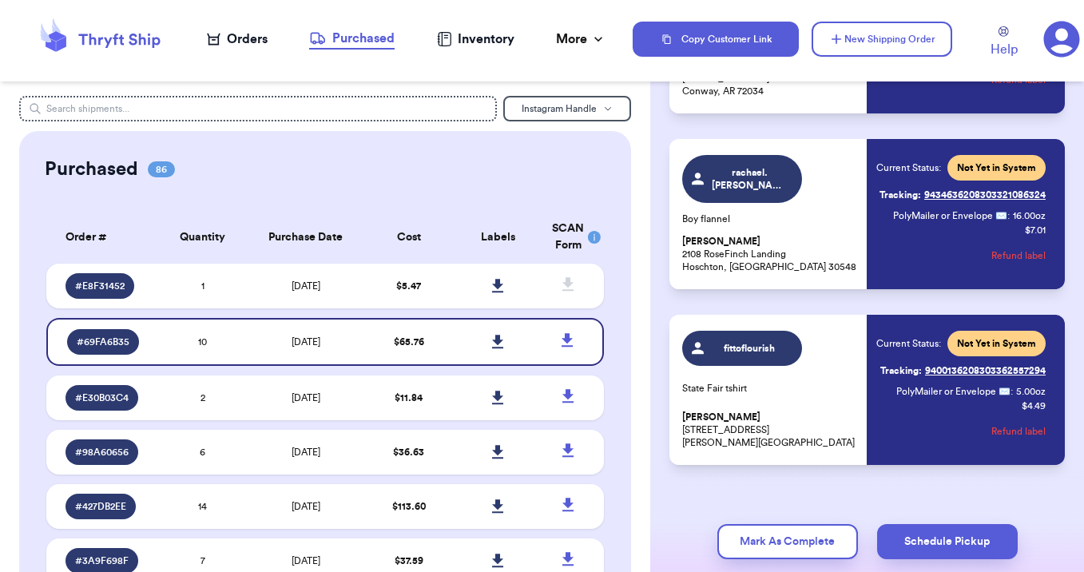
scroll to position [1469, 0]
